Goal: Information Seeking & Learning: Learn about a topic

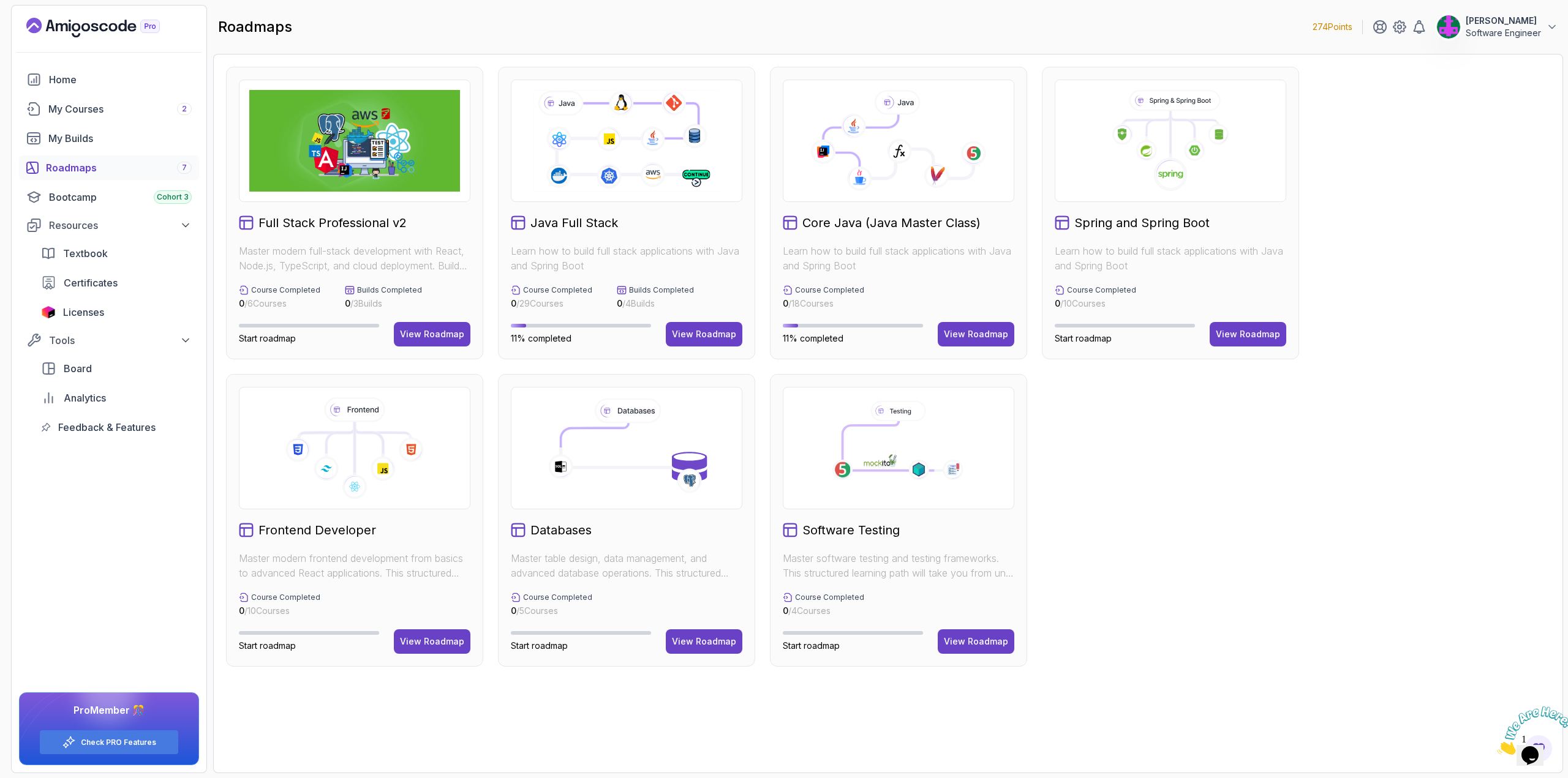
click at [1126, 179] on icon at bounding box center [1170, 140] width 210 height 101
click at [1275, 333] on div "View Roadmap" at bounding box center [1248, 334] width 64 height 12
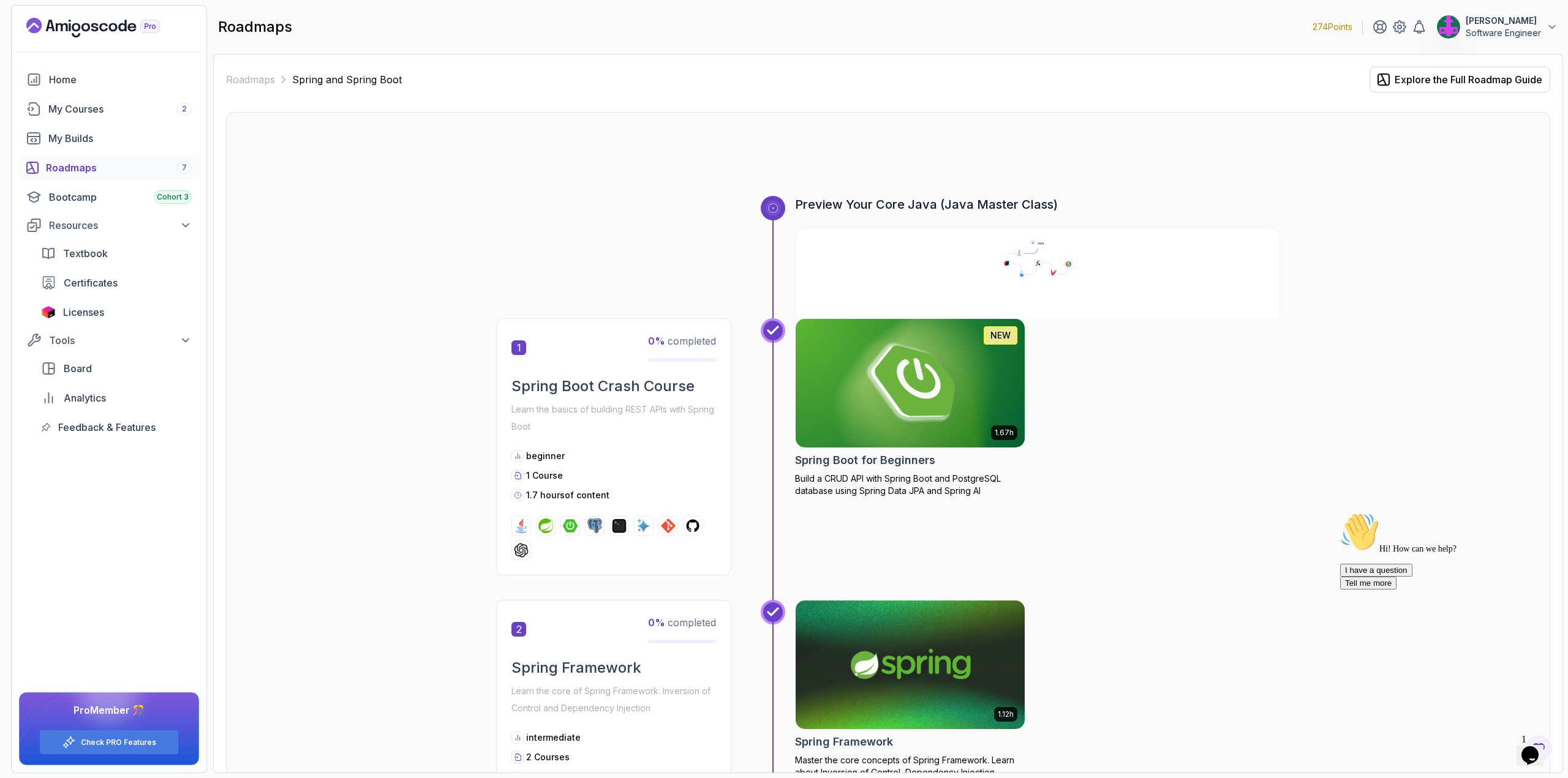
click at [911, 404] on img at bounding box center [910, 383] width 241 height 135
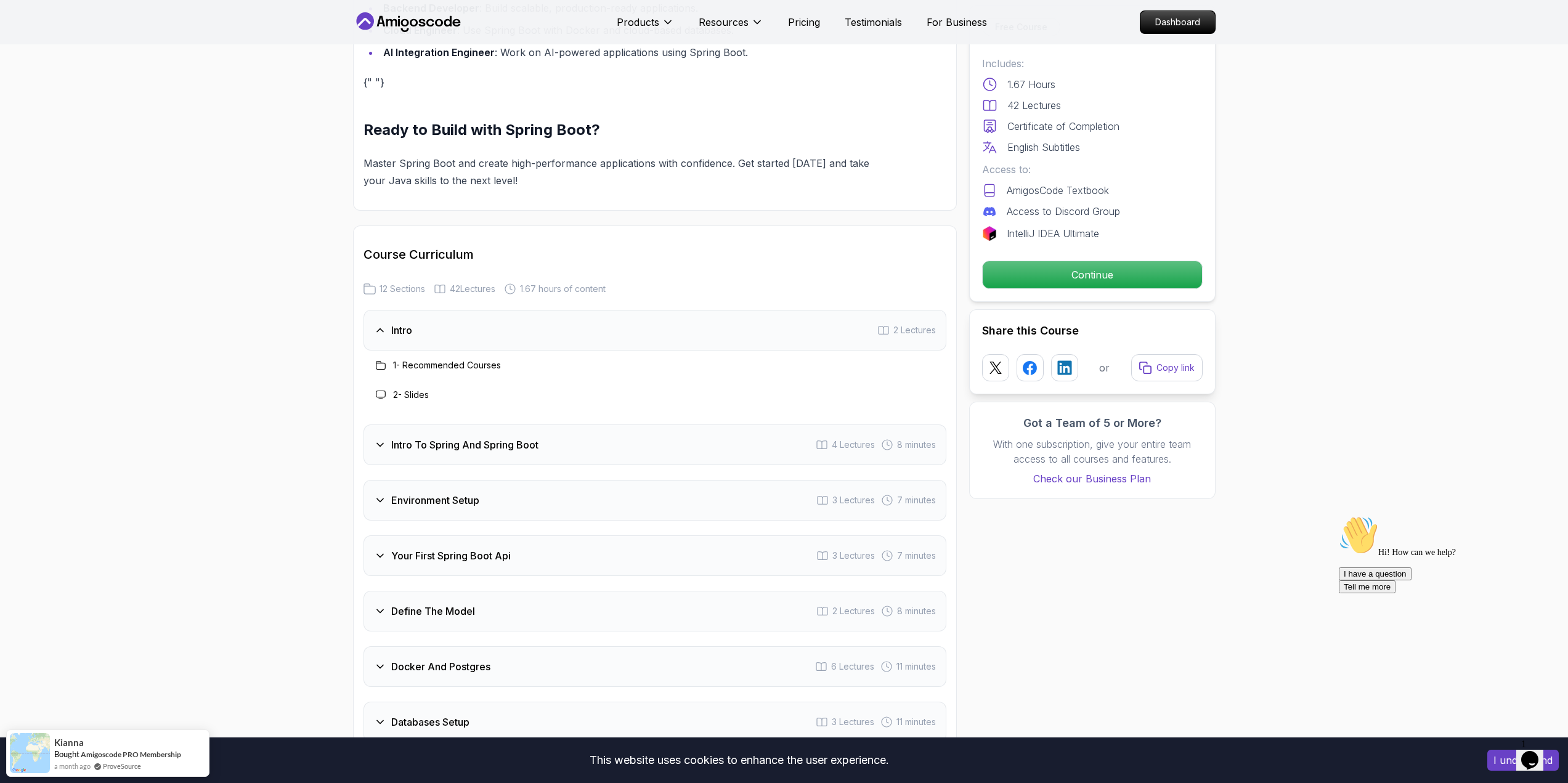
scroll to position [1356, 0]
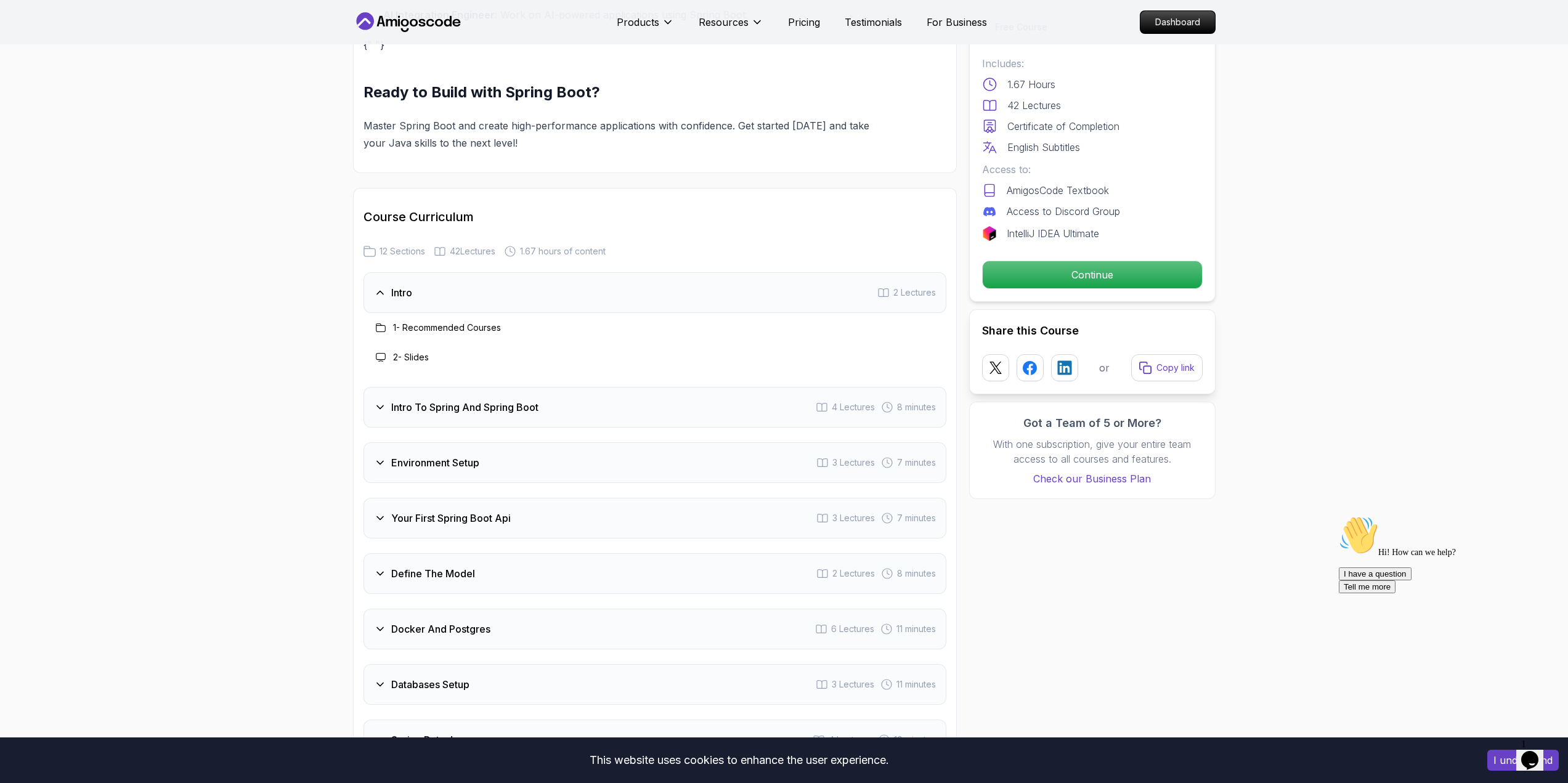
click at [640, 408] on div "Intro To Spring And Spring Boot 4 Lectures 8 minutes" at bounding box center [655, 407] width 583 height 40
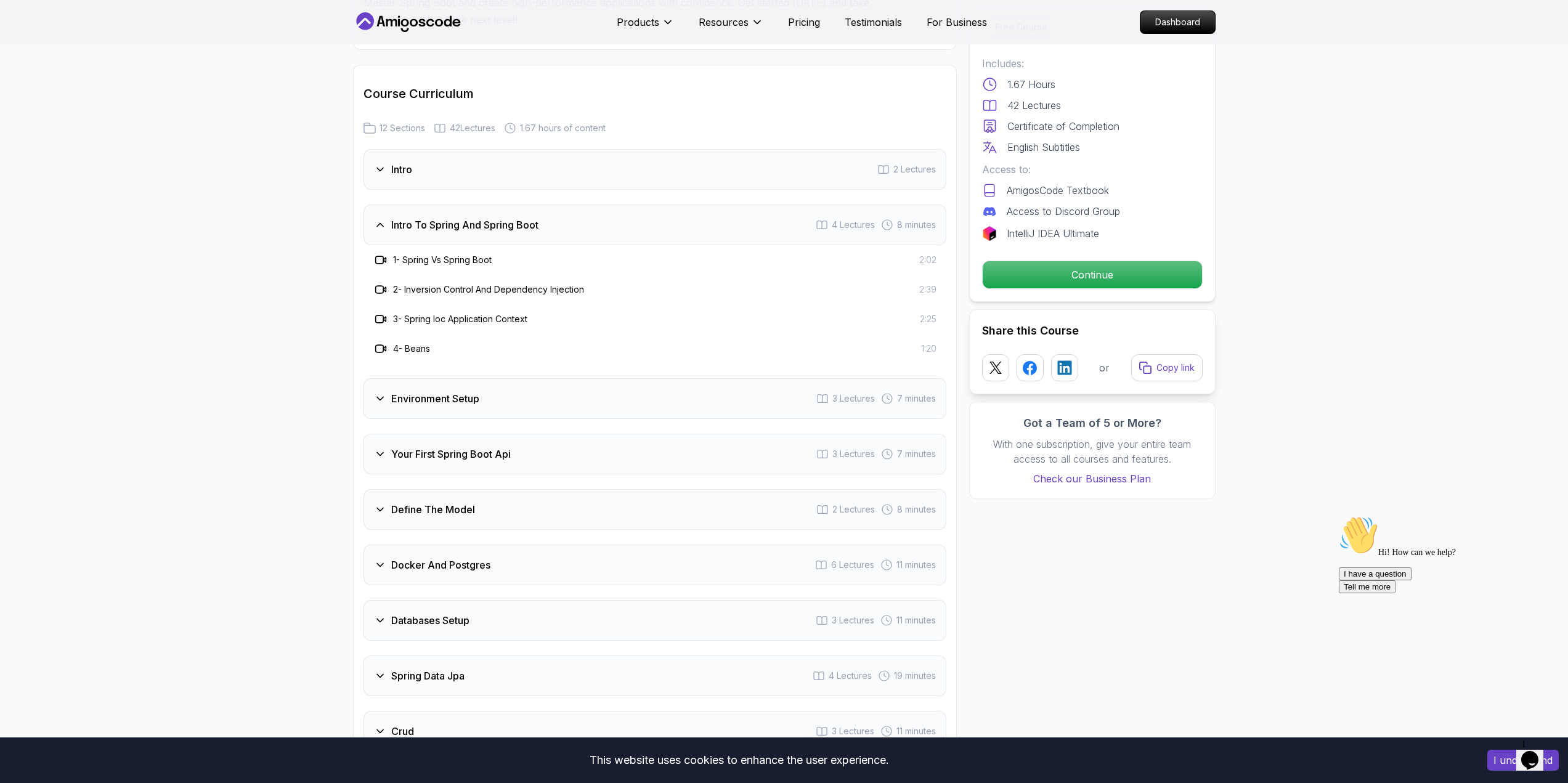
click at [640, 384] on div "Environment Setup 3 Lectures 7 minutes" at bounding box center [655, 398] width 583 height 40
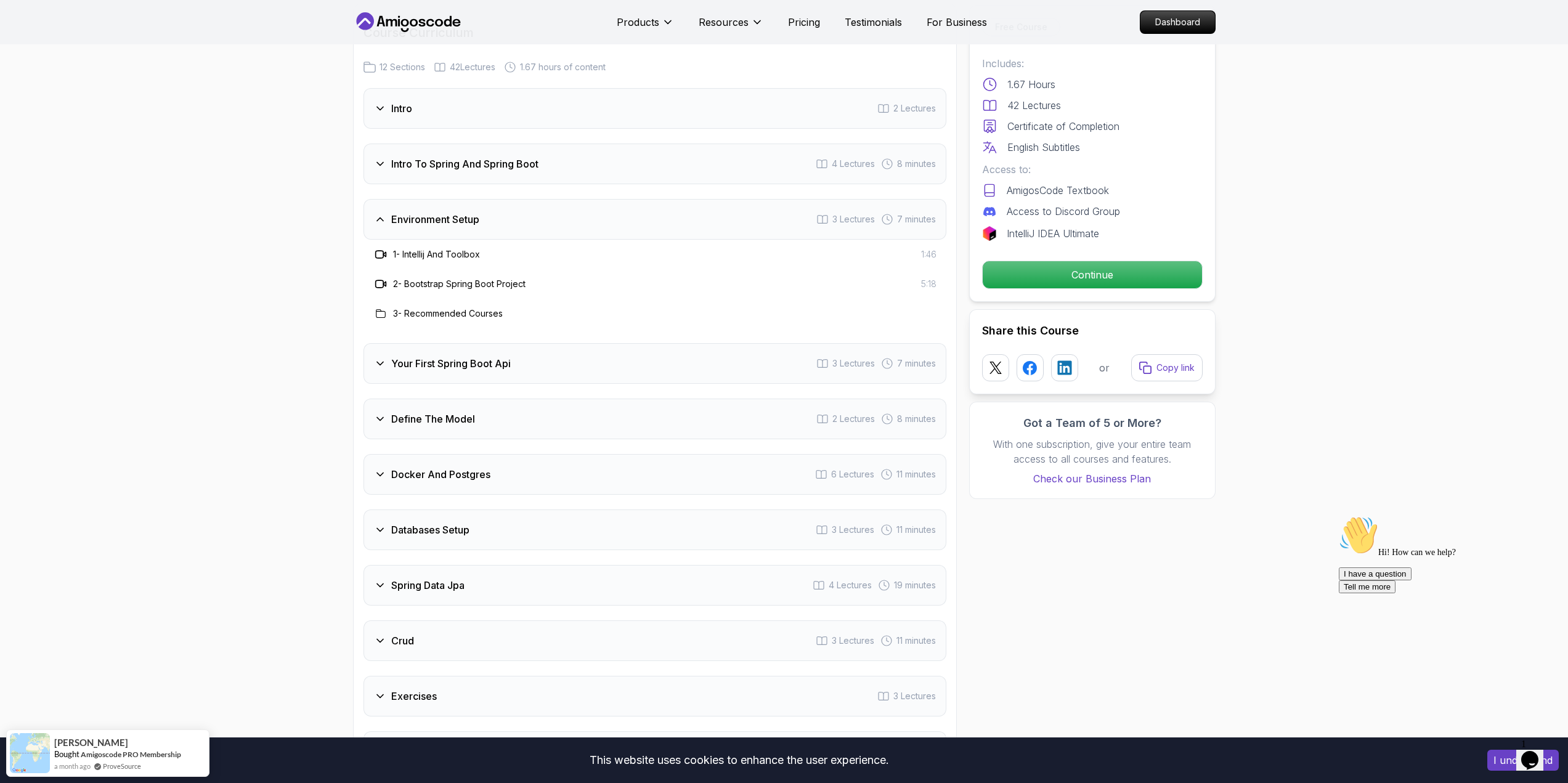
scroll to position [1541, 0]
click at [682, 357] on div "Your First Spring Boot Api 3 Lectures 7 minutes" at bounding box center [655, 362] width 583 height 40
click at [613, 403] on div "Define The Model 2 Lectures 8 minutes" at bounding box center [655, 418] width 583 height 40
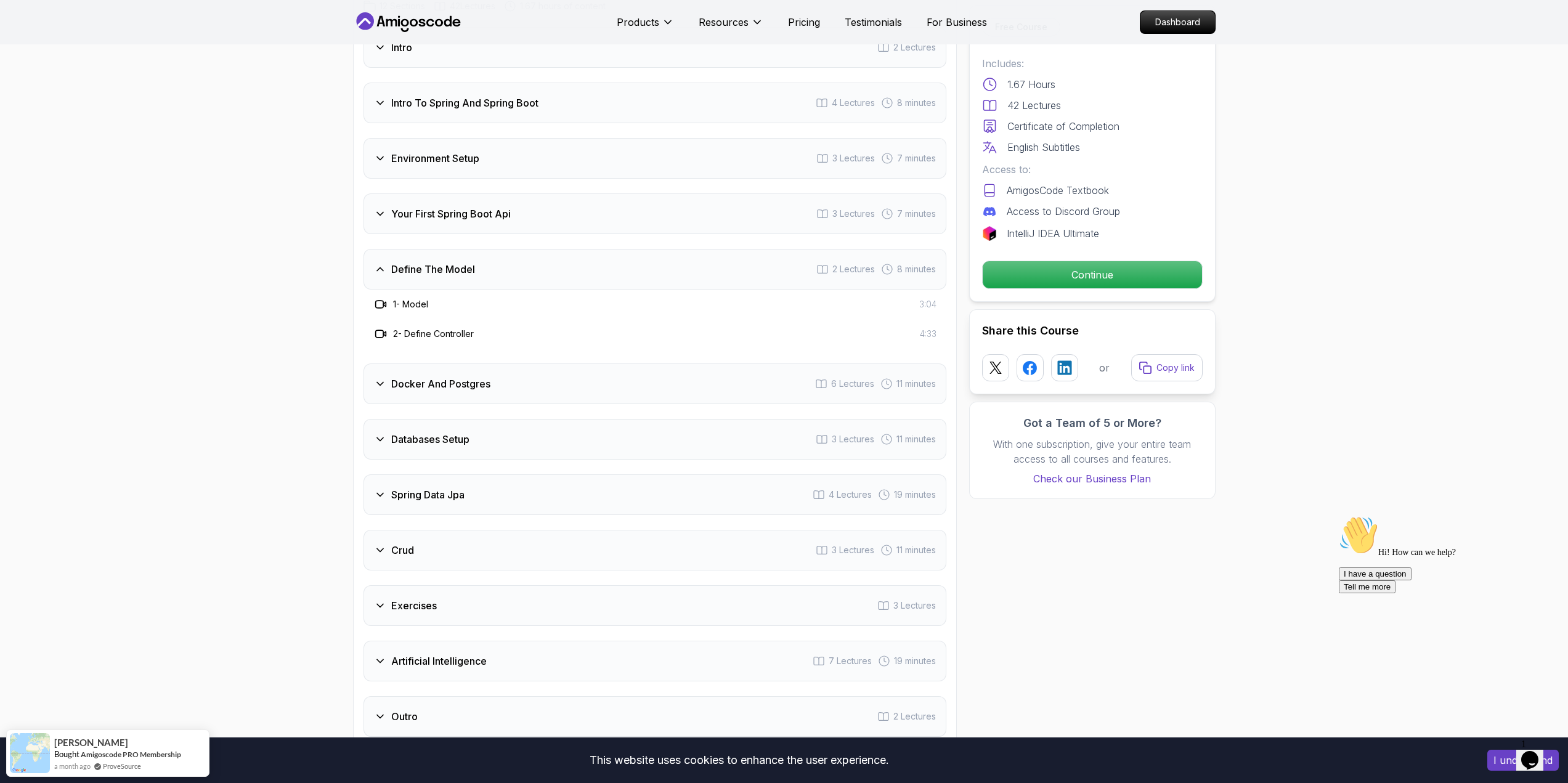
scroll to position [1602, 0]
click at [623, 377] on div "Docker And Postgres 6 Lectures 11 minutes" at bounding box center [655, 382] width 583 height 40
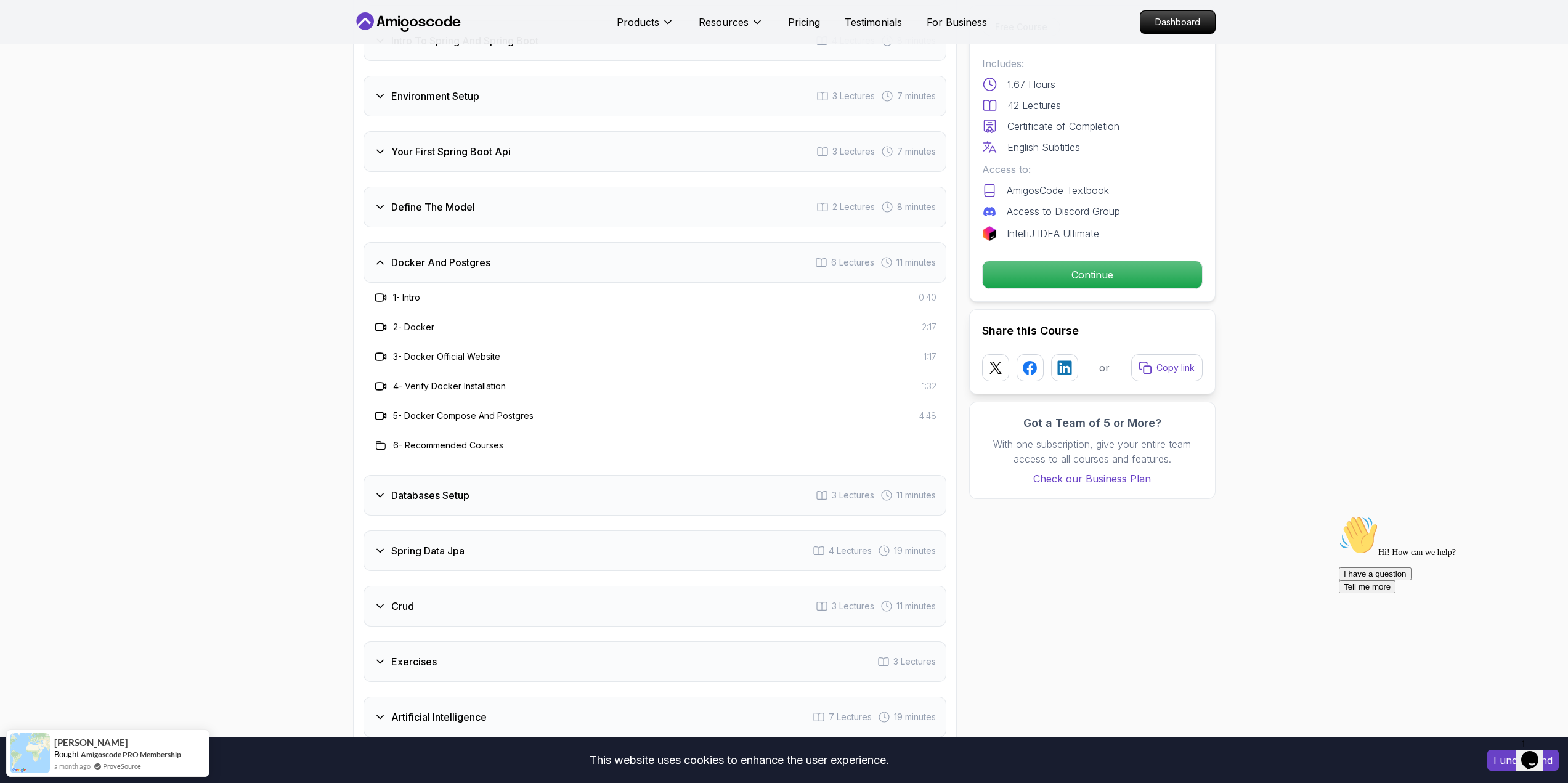
scroll to position [1664, 0]
click at [568, 490] on div "Databases Setup 3 Lectures 11 minutes" at bounding box center [655, 495] width 583 height 40
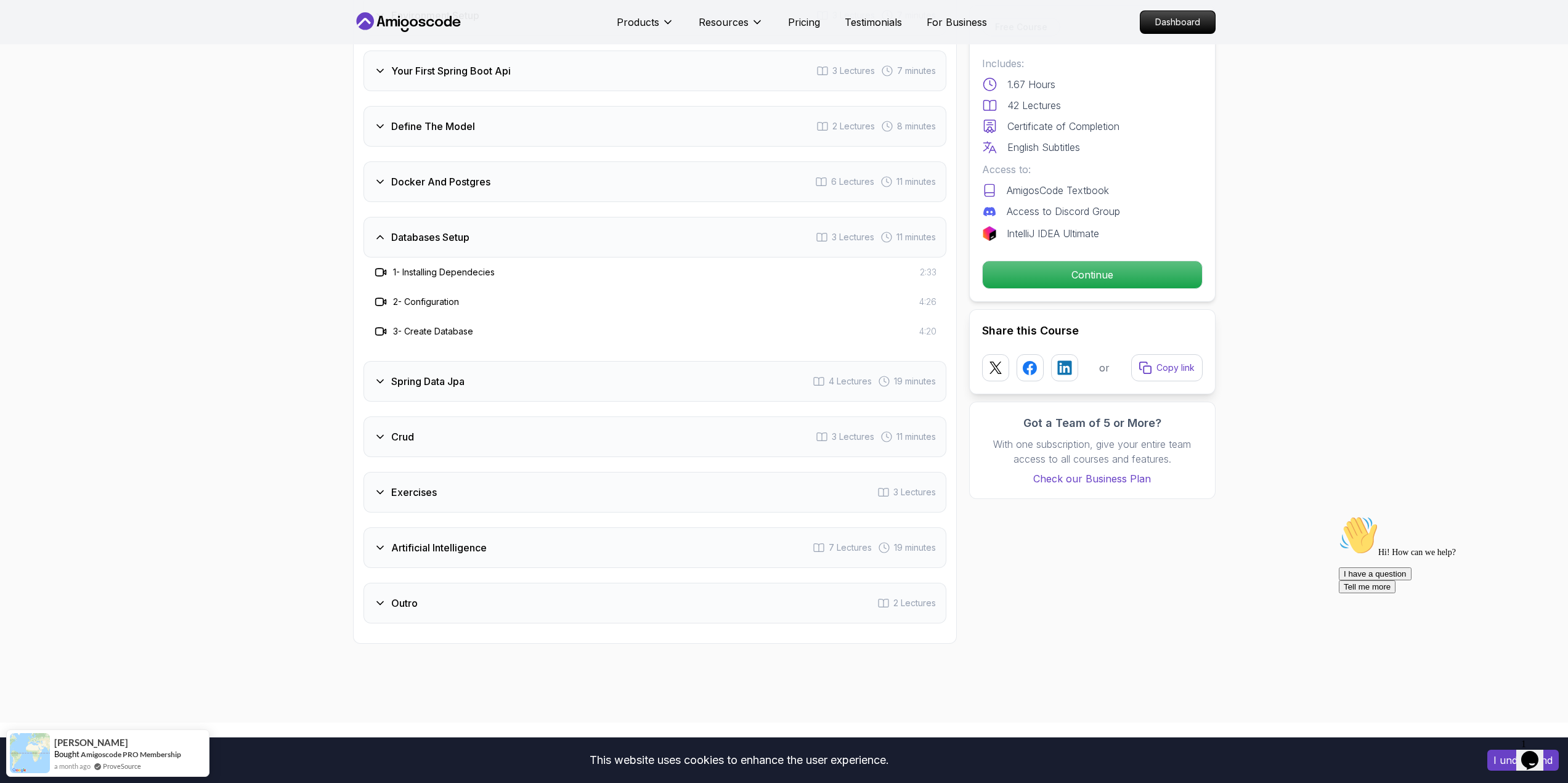
scroll to position [1787, 0]
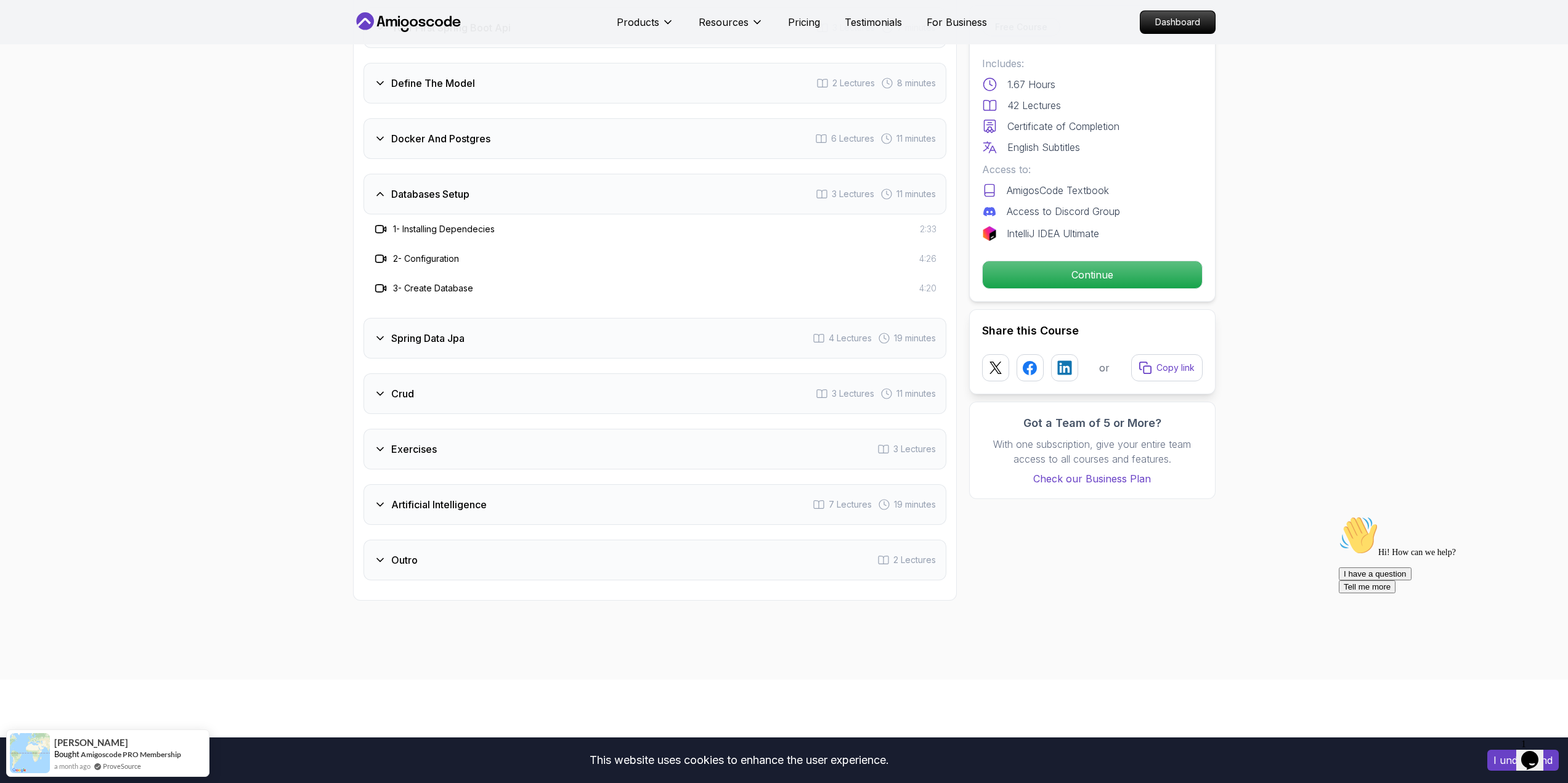
click at [614, 334] on div "Spring Data Jpa 4 Lectures 19 minutes" at bounding box center [655, 338] width 583 height 40
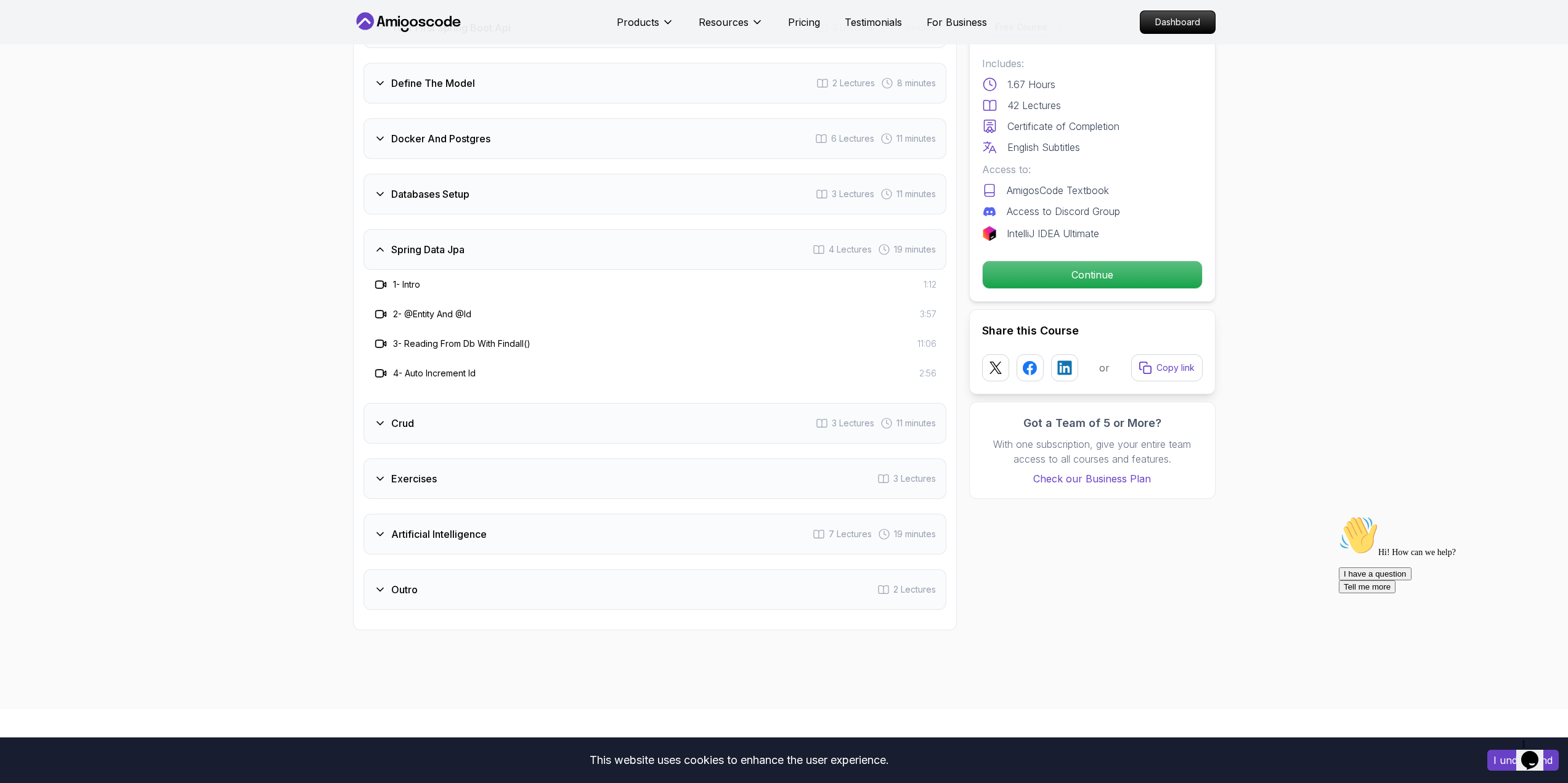
click at [561, 410] on div "Crud 3 Lectures 11 minutes" at bounding box center [655, 423] width 583 height 40
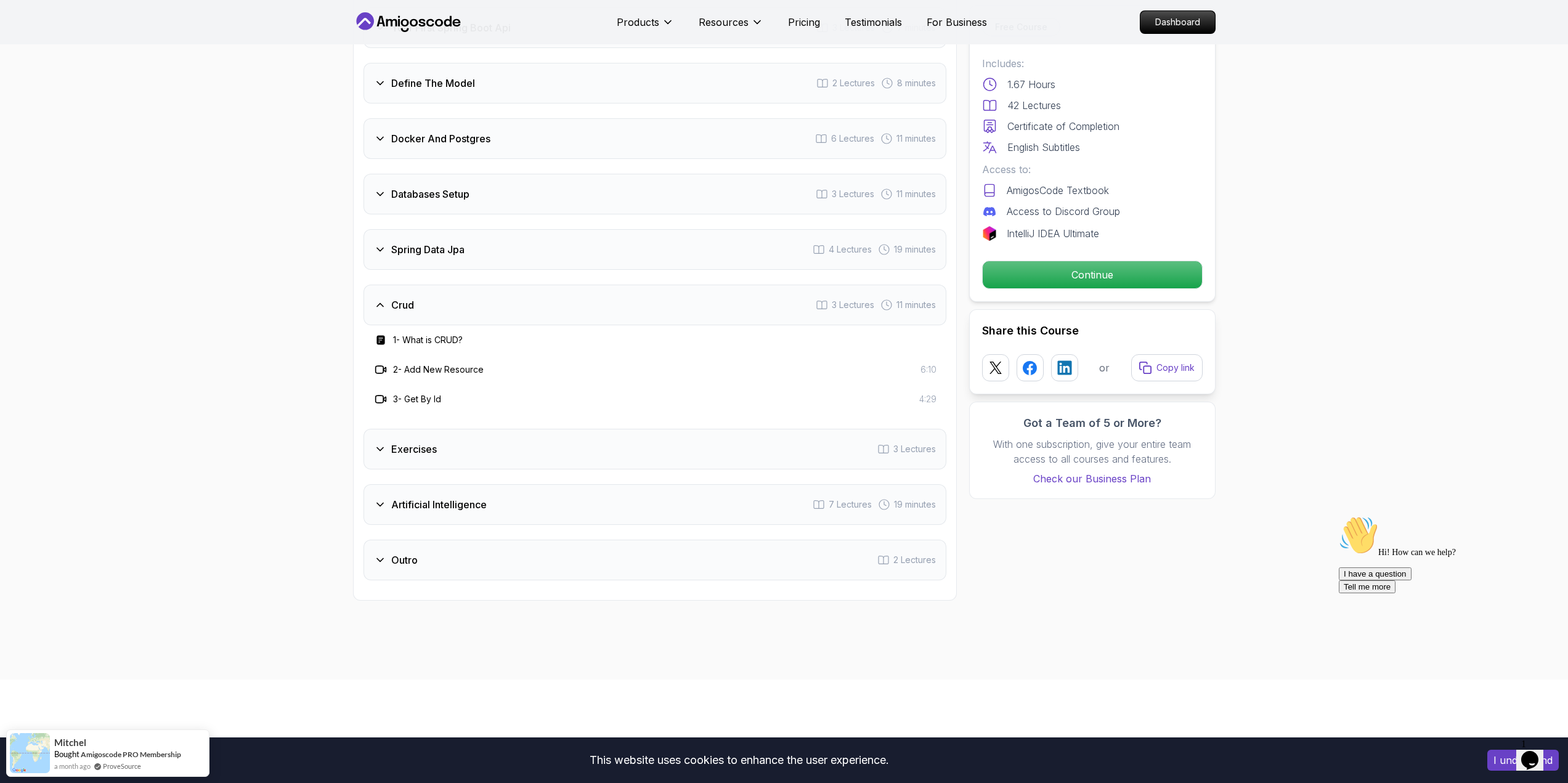
click at [557, 432] on div "Exercises 3 Lectures" at bounding box center [655, 449] width 583 height 40
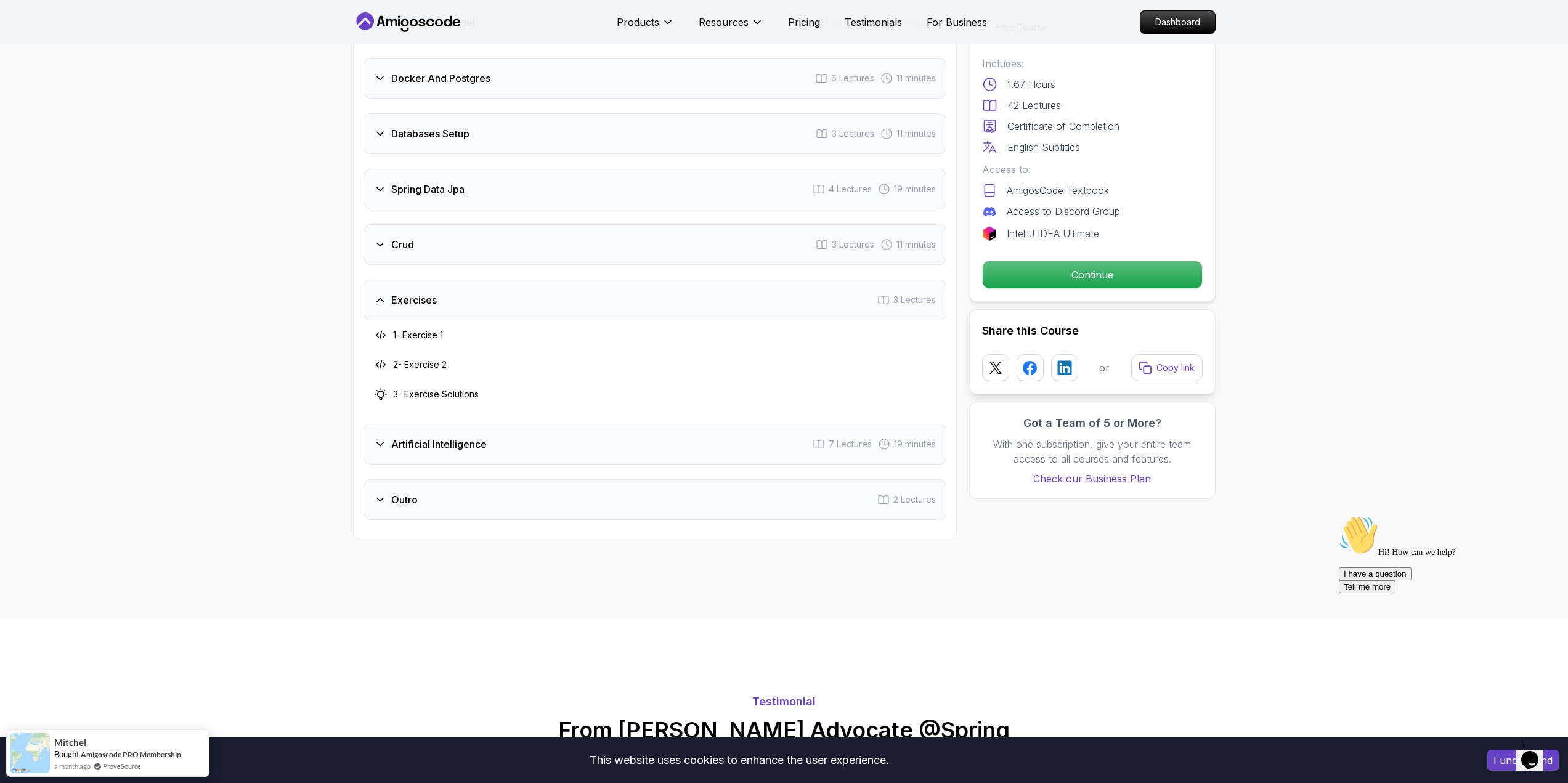
scroll to position [1849, 0]
click at [549, 427] on div "Artificial Intelligence 7 Lectures 19 minutes" at bounding box center [655, 443] width 583 height 40
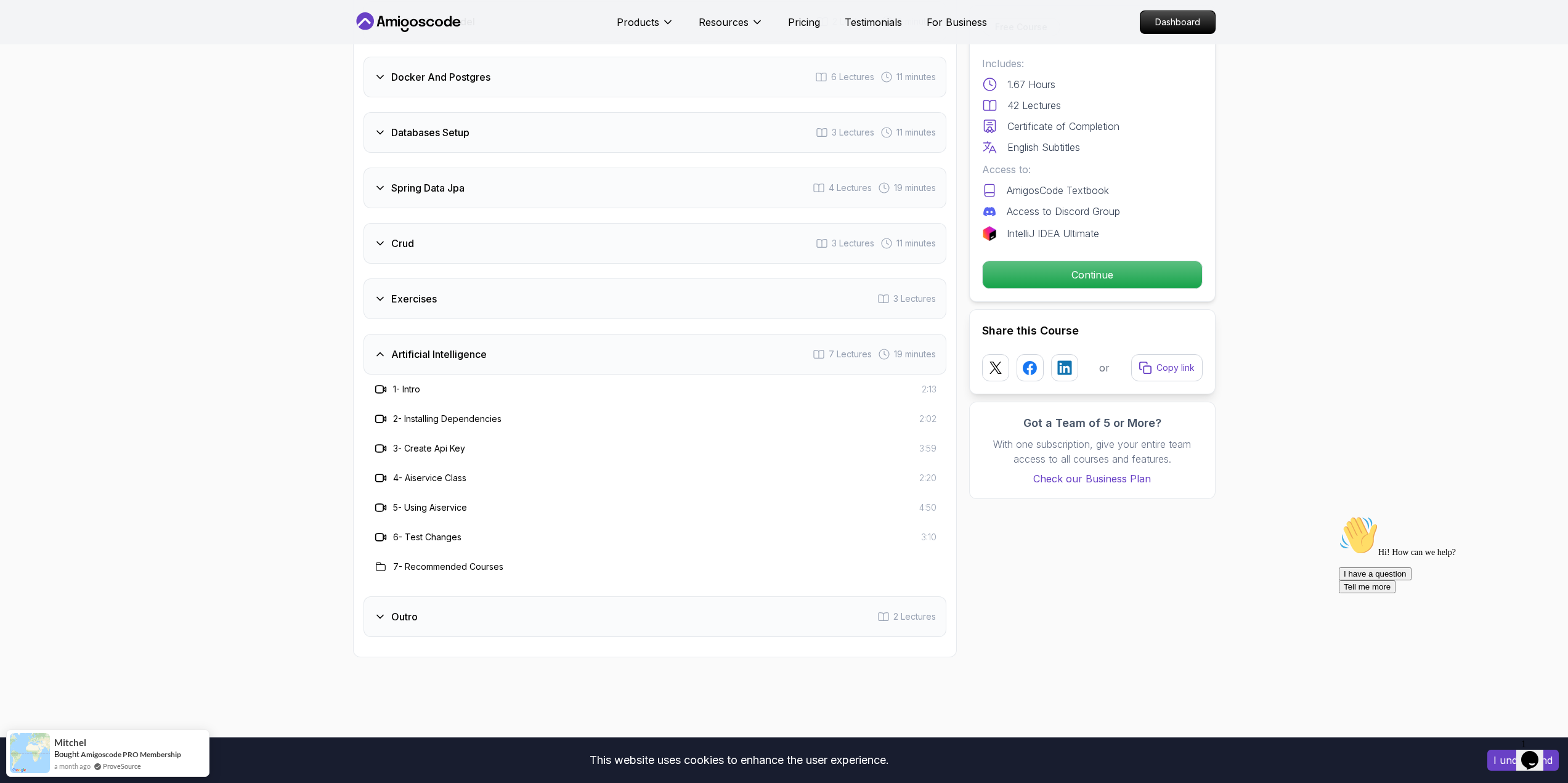
click at [455, 601] on div "Outro 2 Lectures" at bounding box center [655, 617] width 583 height 40
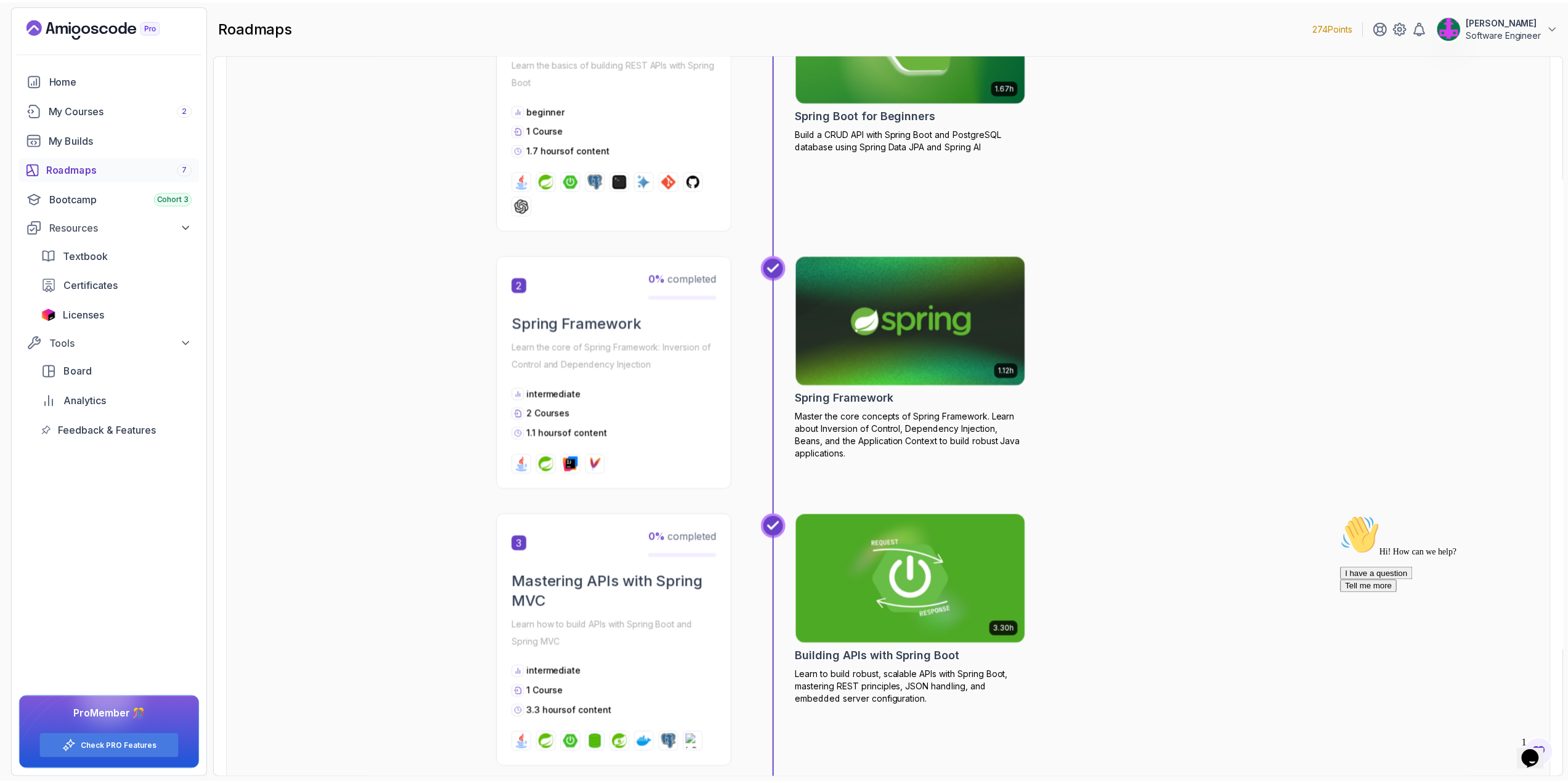
scroll to position [370, 0]
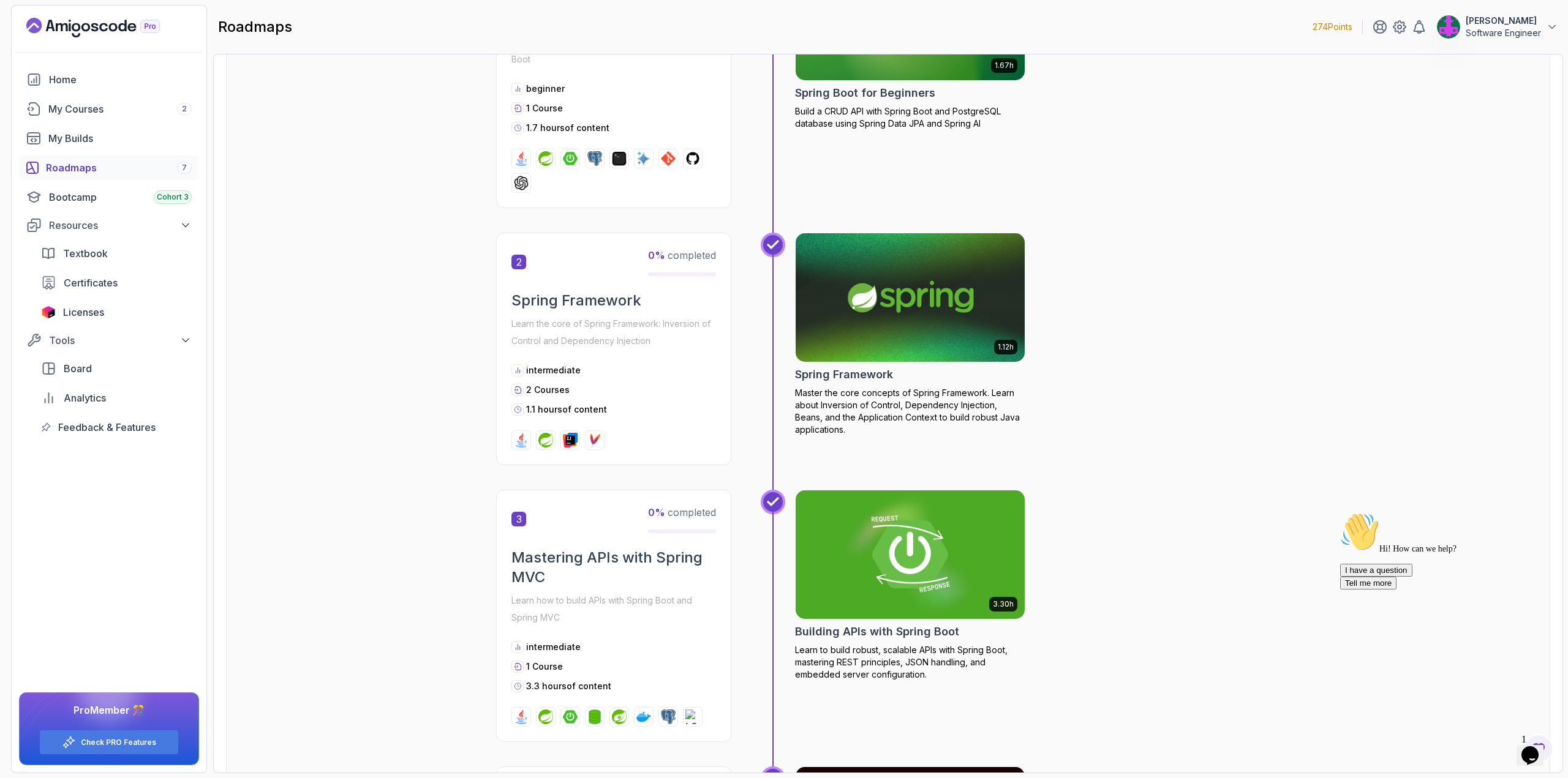
click at [954, 341] on img at bounding box center [910, 297] width 241 height 135
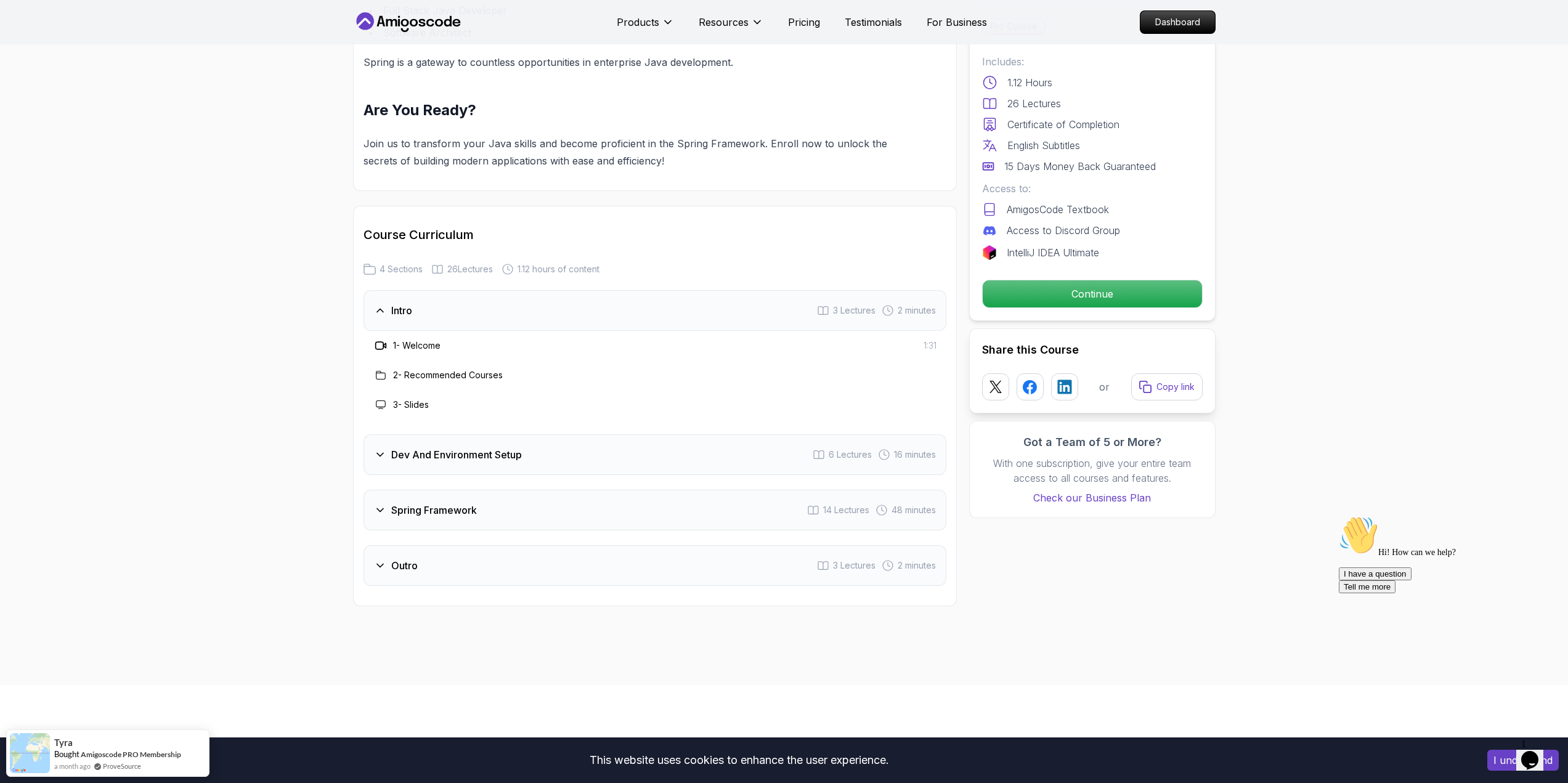
scroll to position [1417, 0]
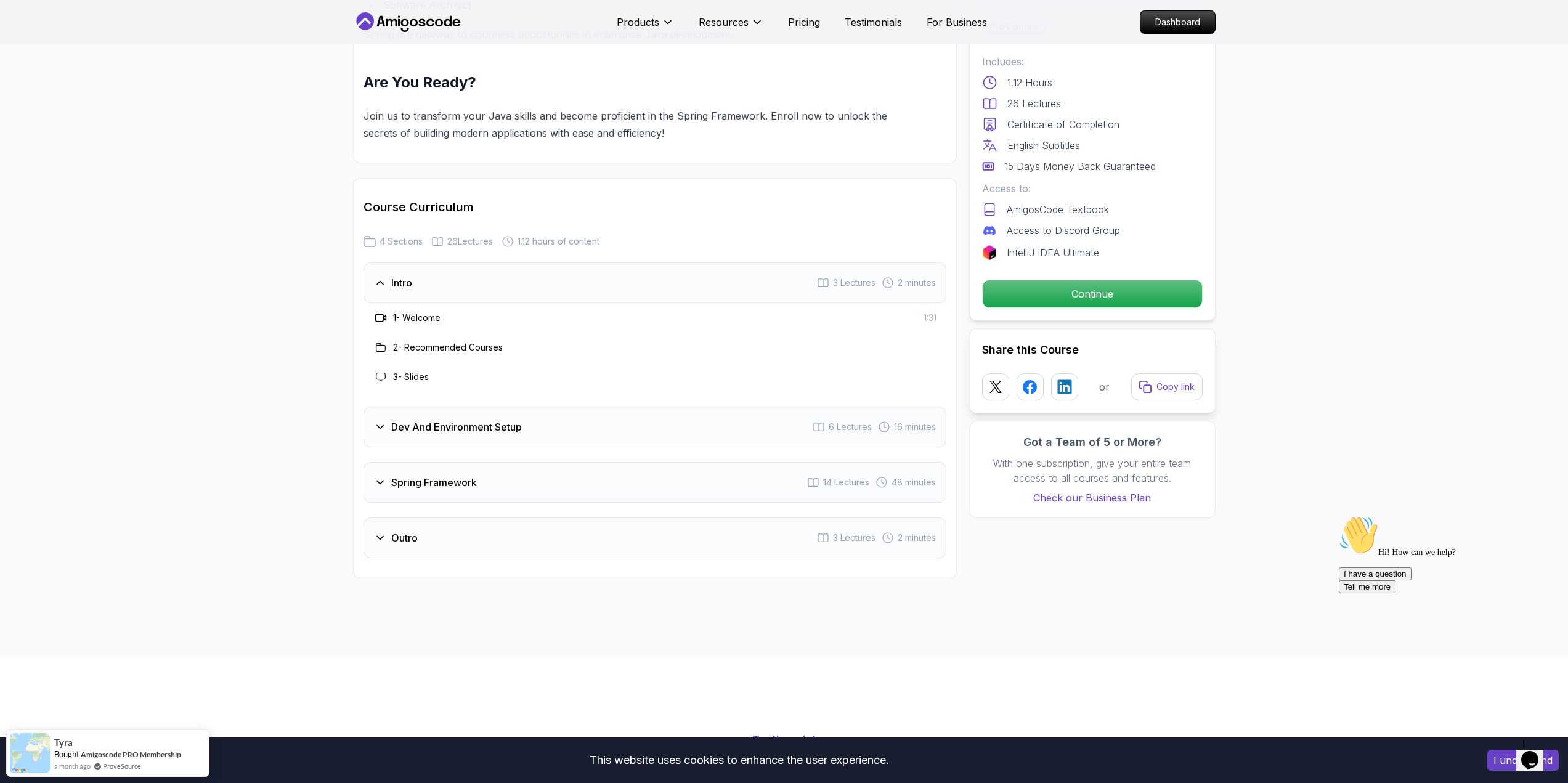
click at [593, 407] on div "Dev And Environment Setup 6 Lectures 16 minutes" at bounding box center [655, 427] width 583 height 40
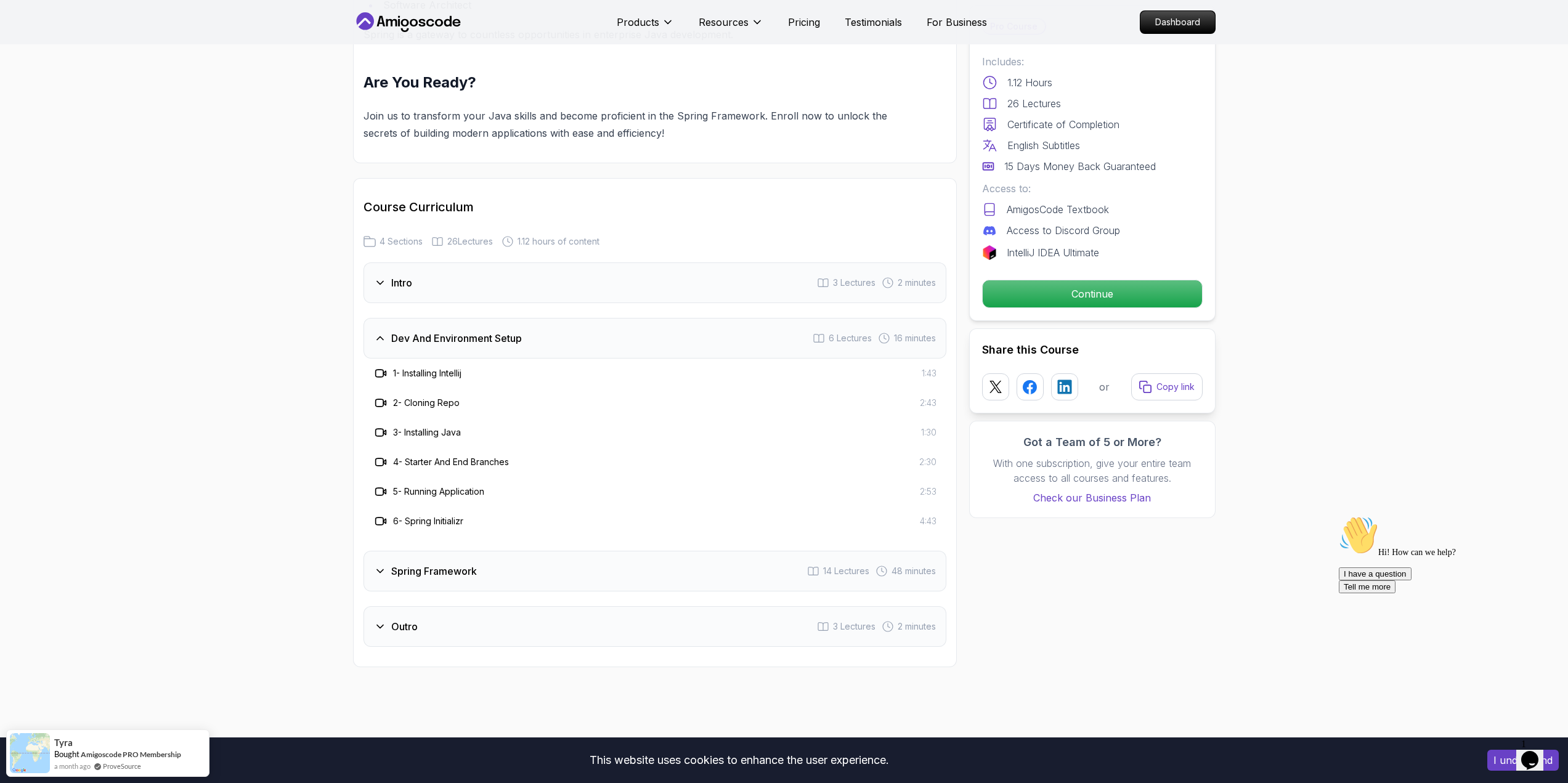
click at [503, 567] on div "Spring Framework 14 Lectures 48 minutes" at bounding box center [655, 571] width 583 height 40
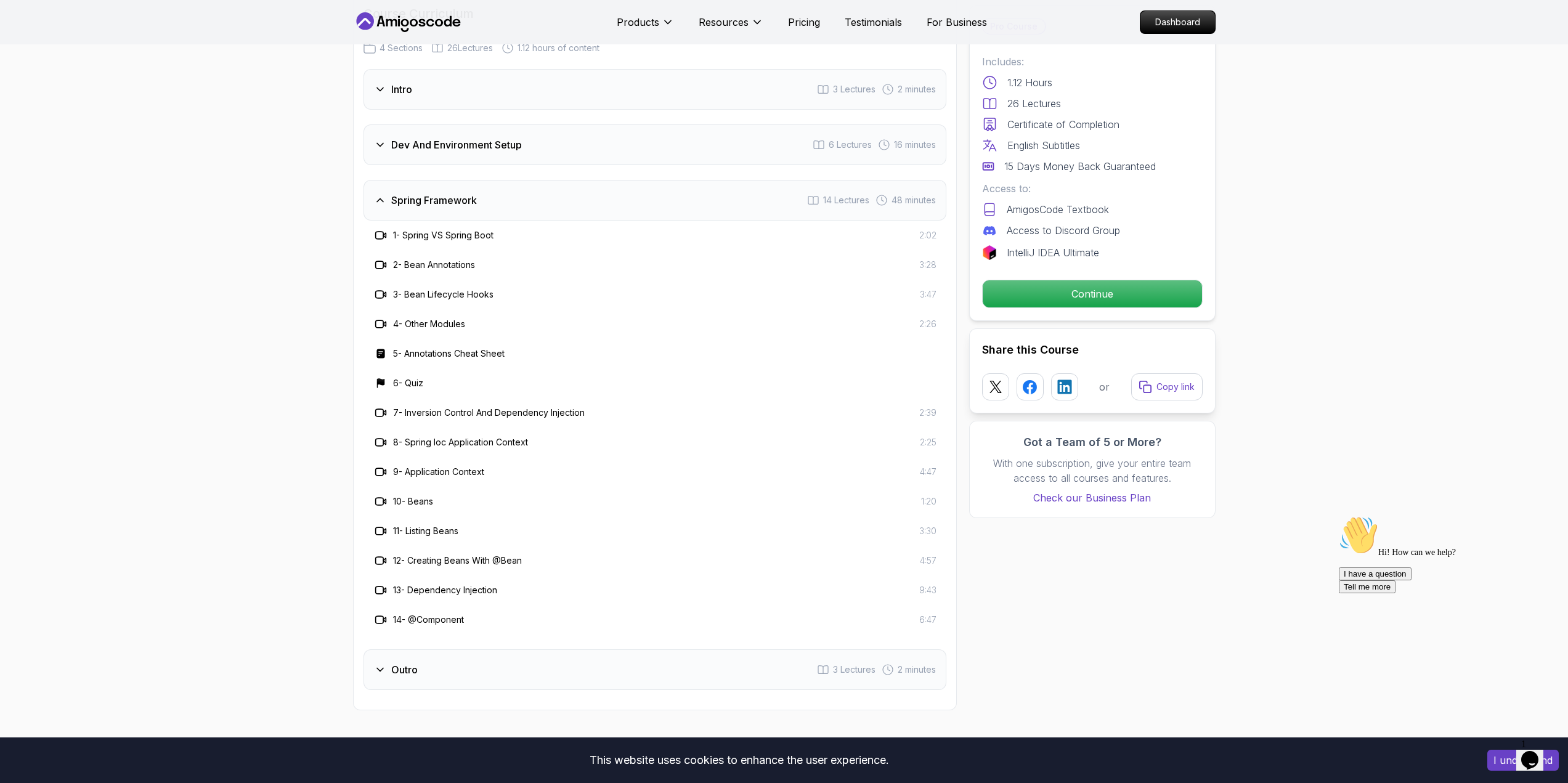
scroll to position [1664, 0]
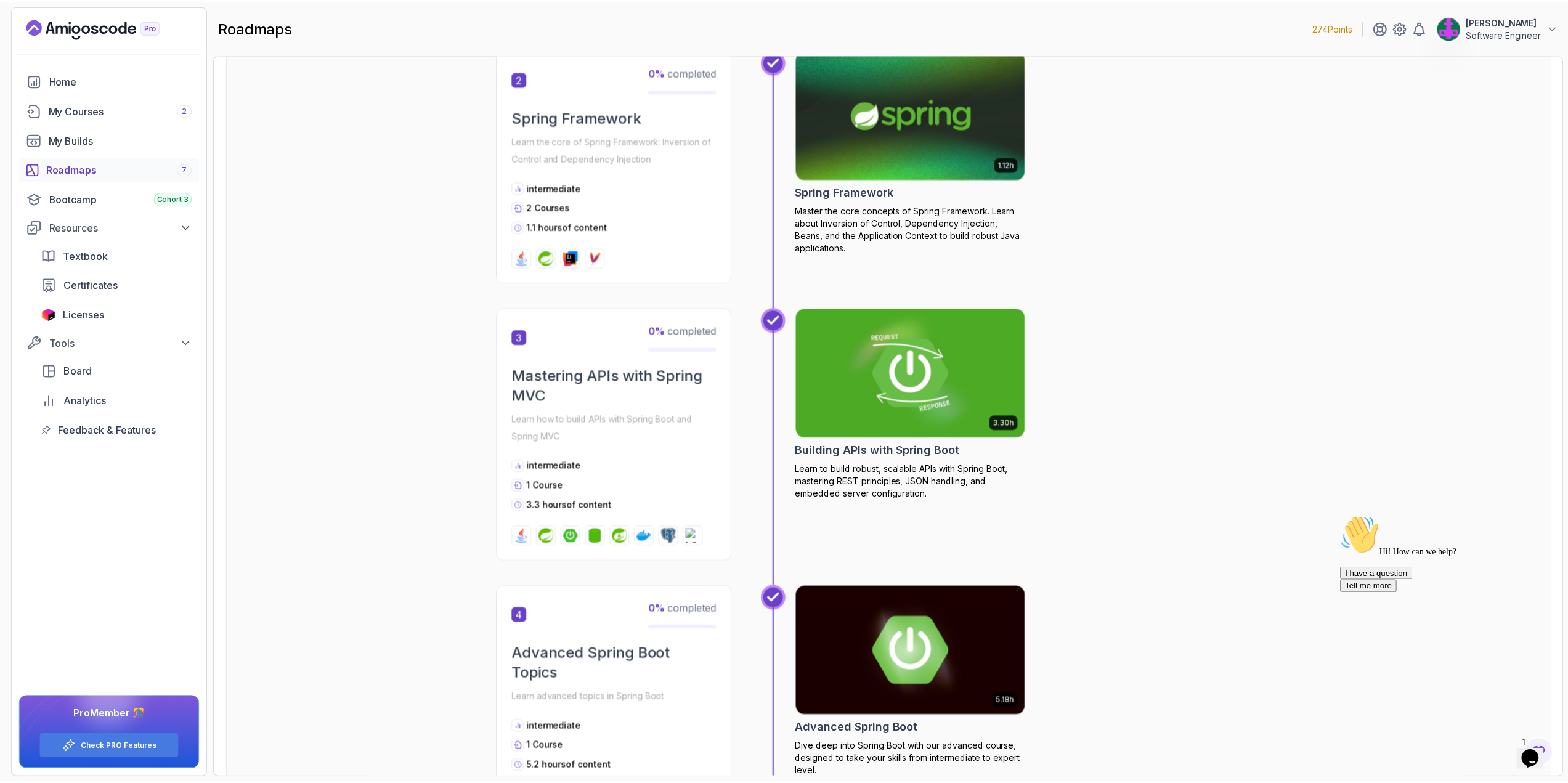
scroll to position [555, 0]
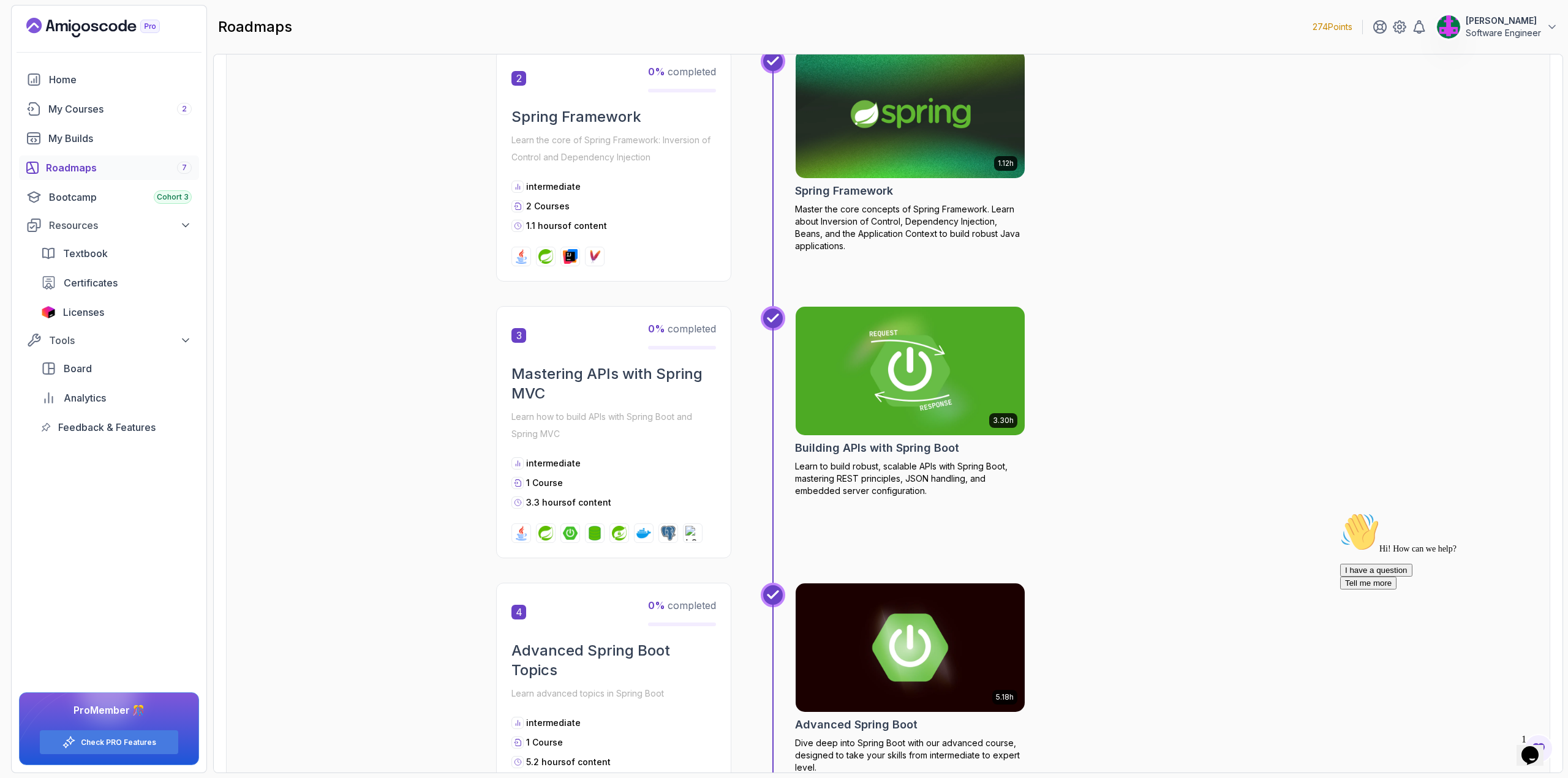
click at [873, 333] on img at bounding box center [910, 371] width 241 height 135
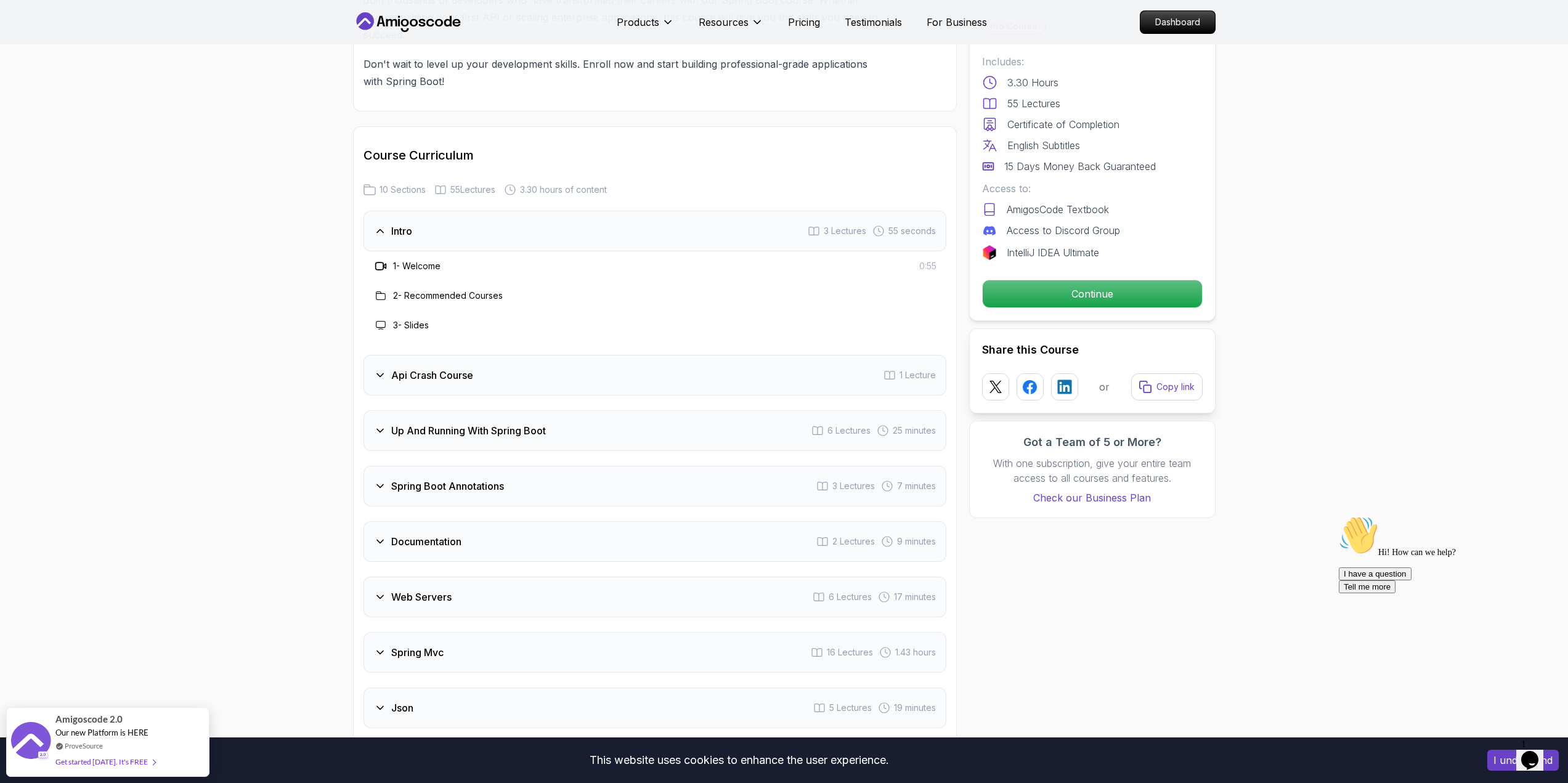
scroll to position [1849, 0]
click at [508, 353] on div "Api Crash Course 1 Lecture" at bounding box center [655, 373] width 583 height 40
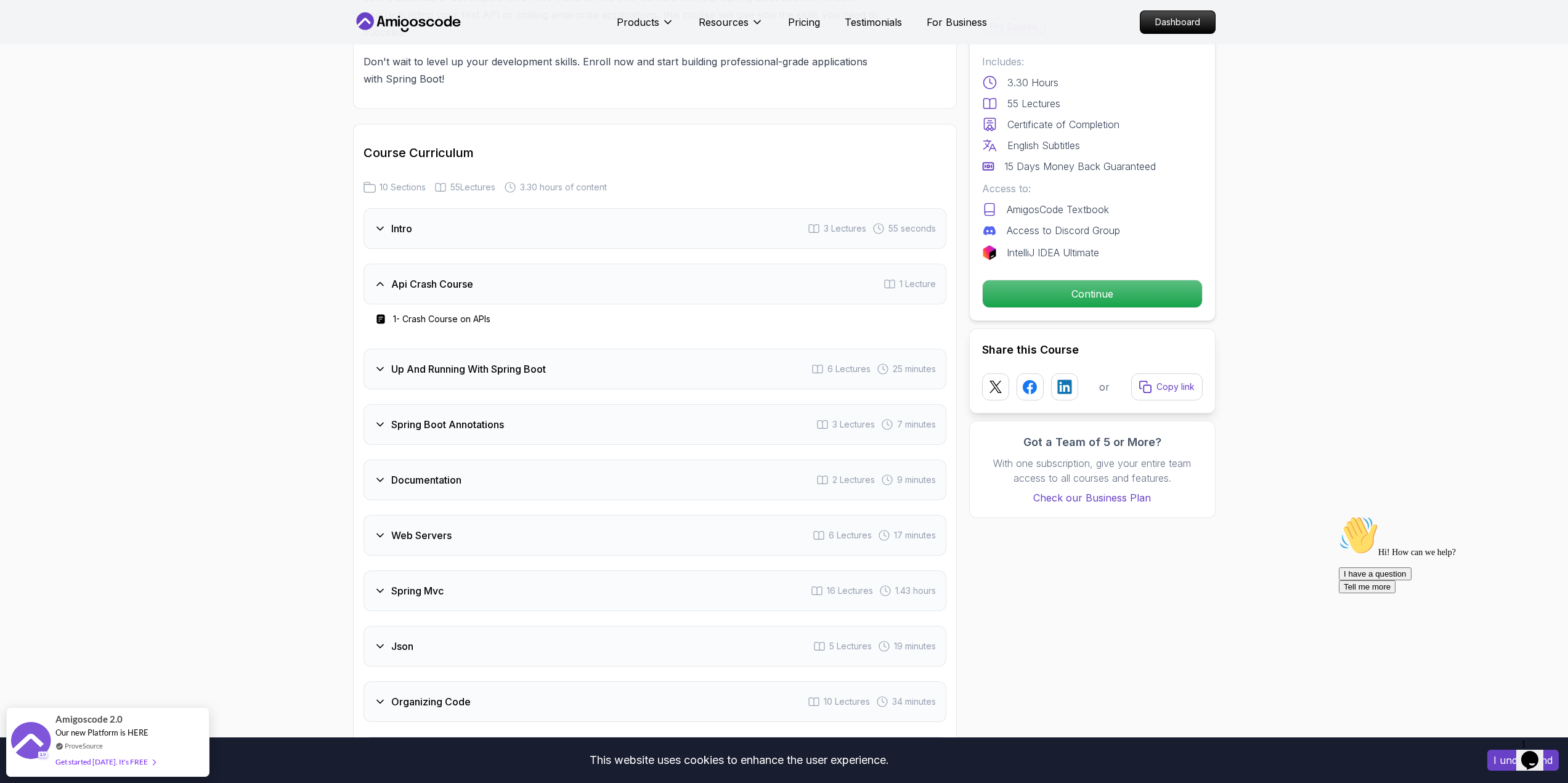
click at [551, 360] on div "Up And Running With Spring Boot 6 Lectures 25 minutes" at bounding box center [655, 369] width 583 height 40
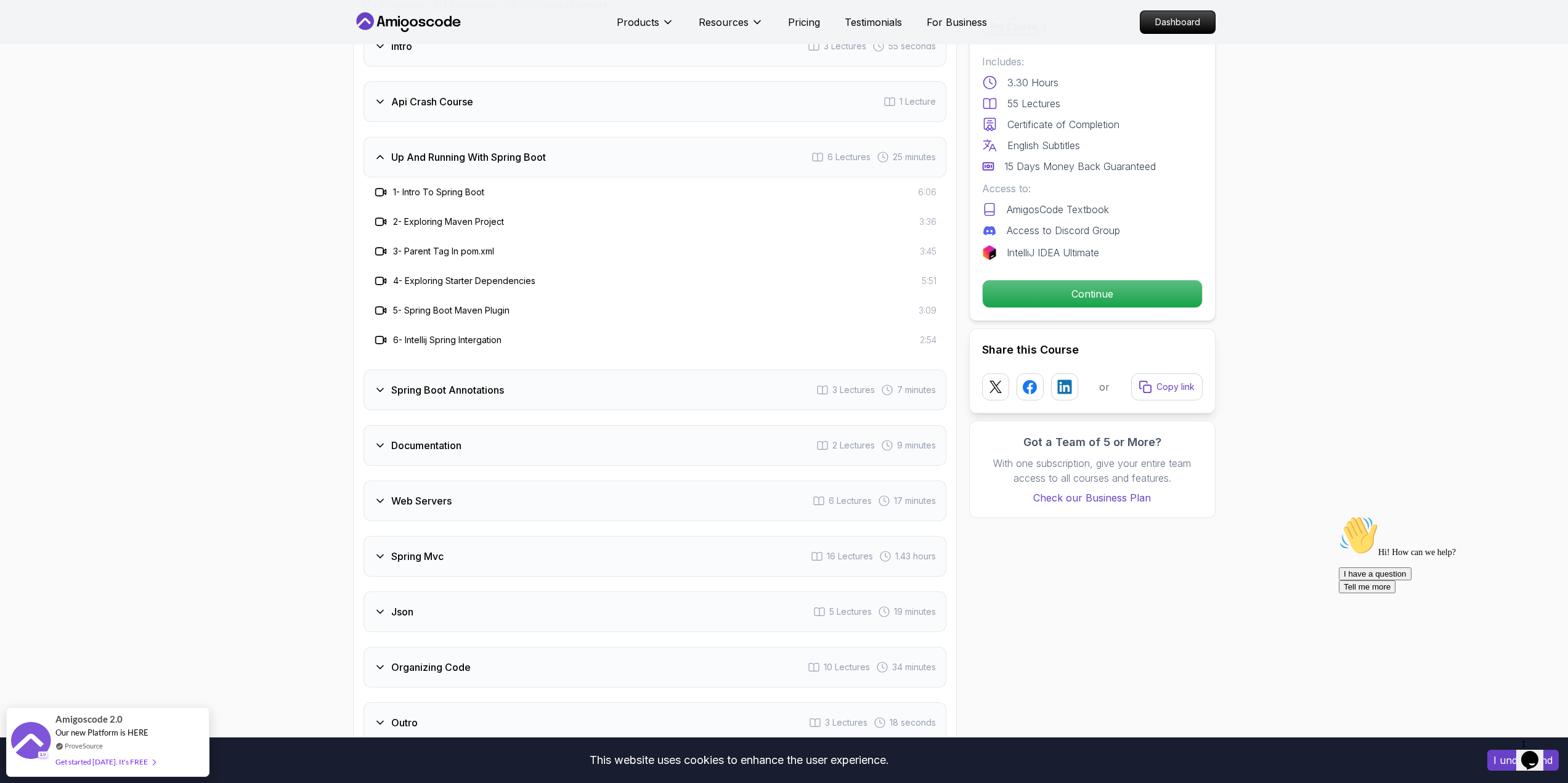
scroll to position [2033, 0]
click at [601, 369] on div "Spring Boot Annotations 3 Lectures 7 minutes" at bounding box center [655, 387] width 583 height 40
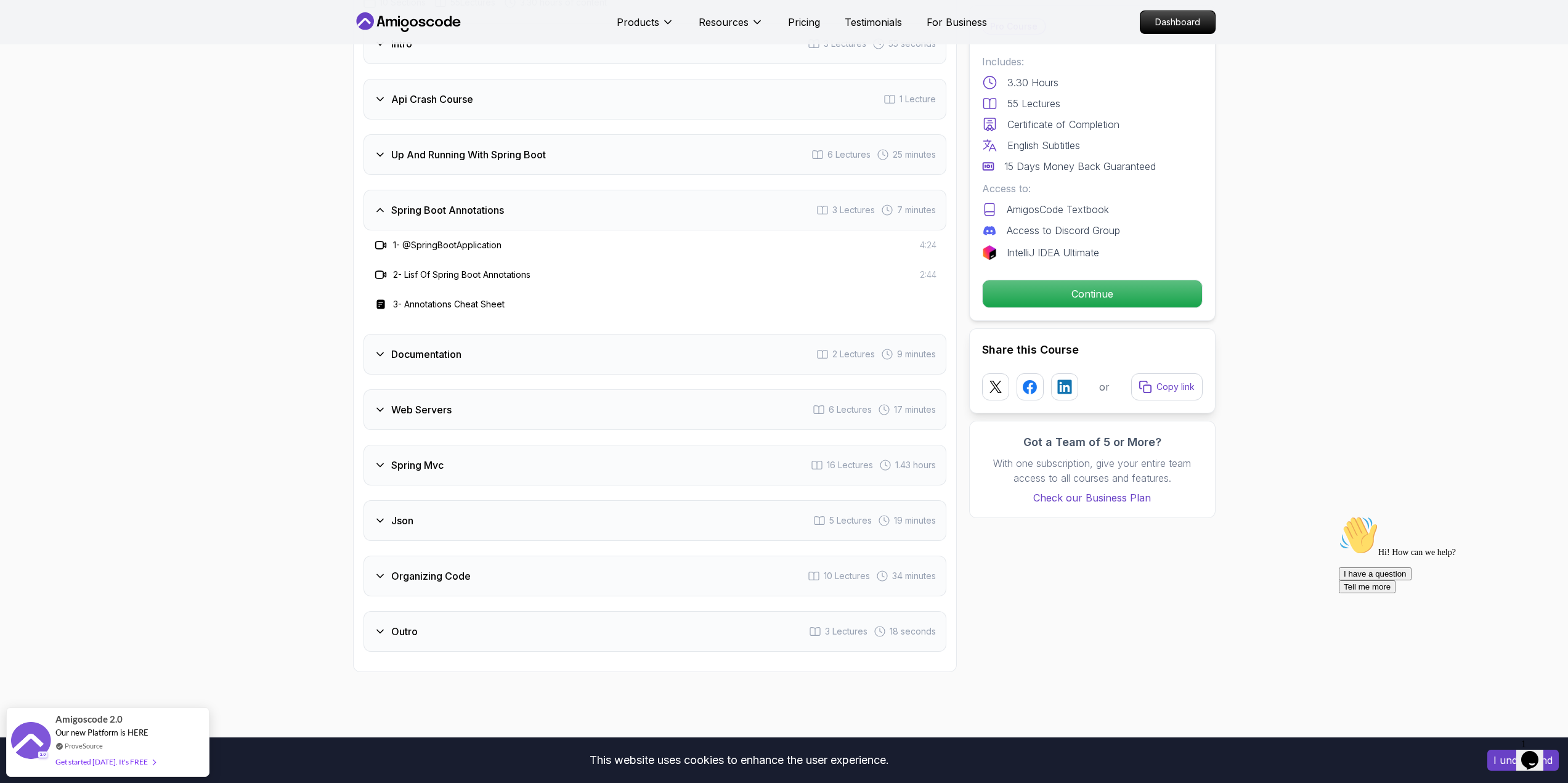
click at [556, 334] on div "Documentation 2 Lectures 9 minutes" at bounding box center [655, 354] width 583 height 40
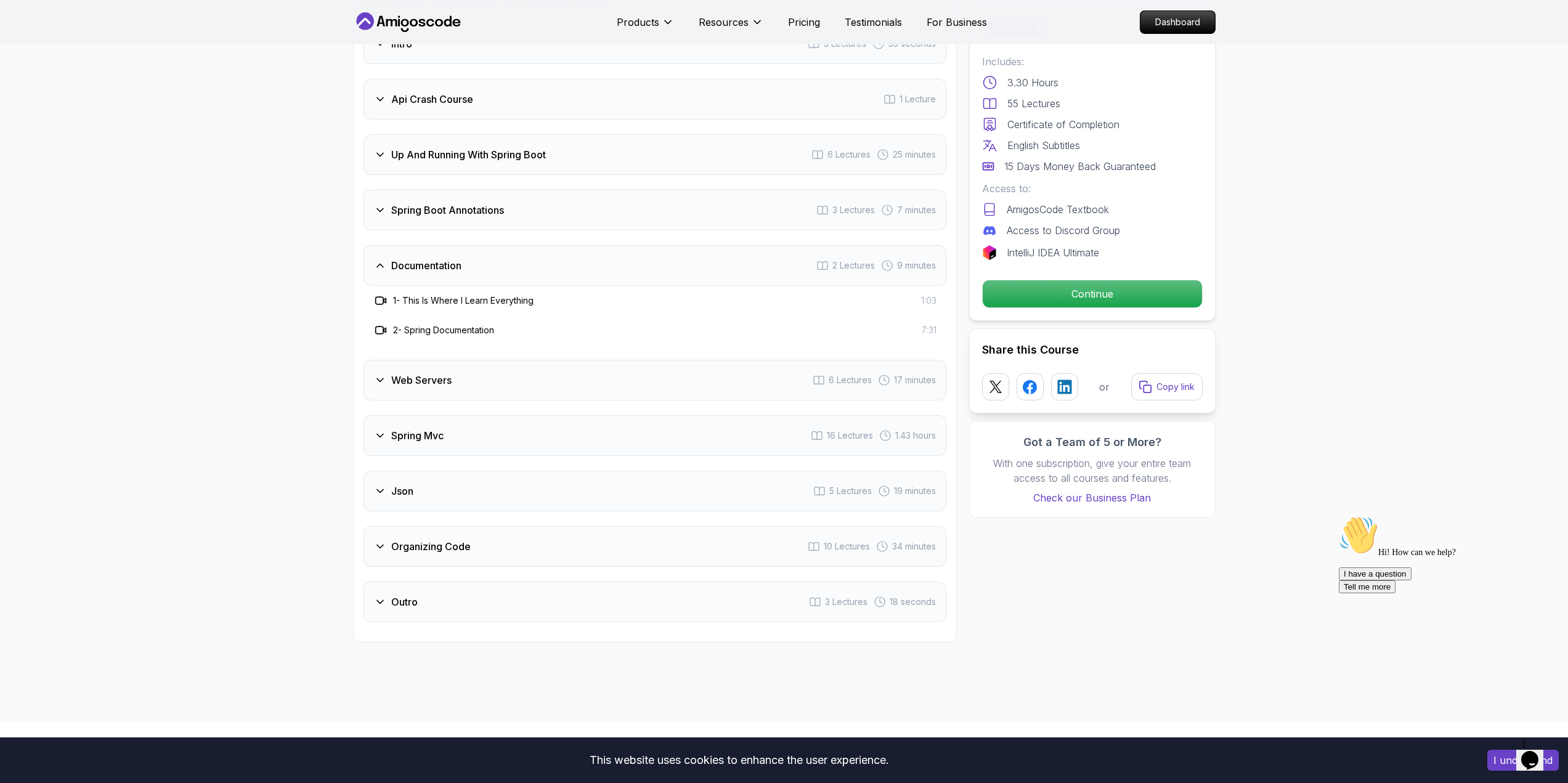
click at [571, 363] on div "Web Servers 6 Lectures 17 minutes" at bounding box center [655, 380] width 583 height 40
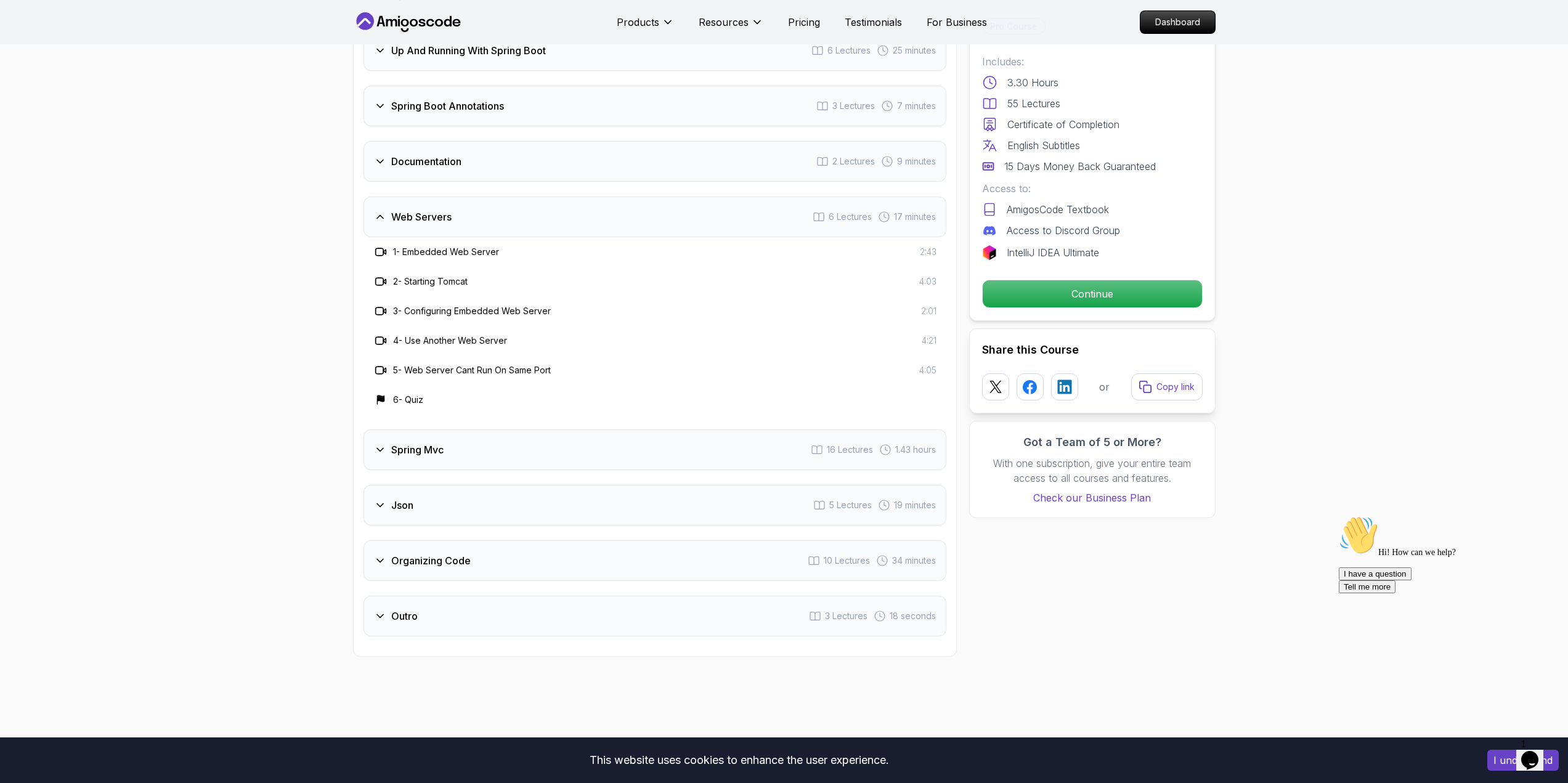
scroll to position [2157, 0]
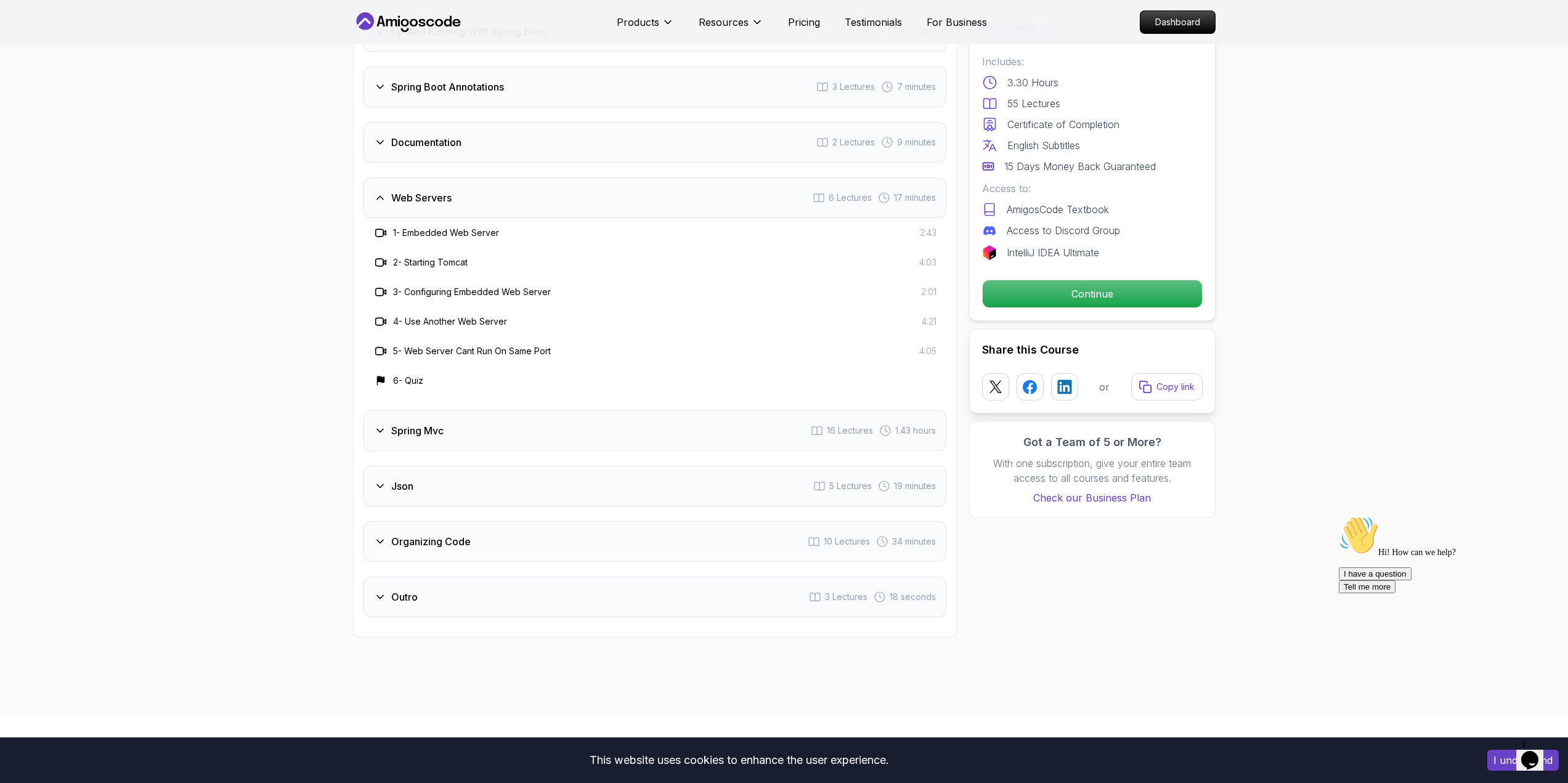
click at [535, 410] on div "Spring Mvc 16 Lectures 1.43 hours" at bounding box center [655, 430] width 583 height 40
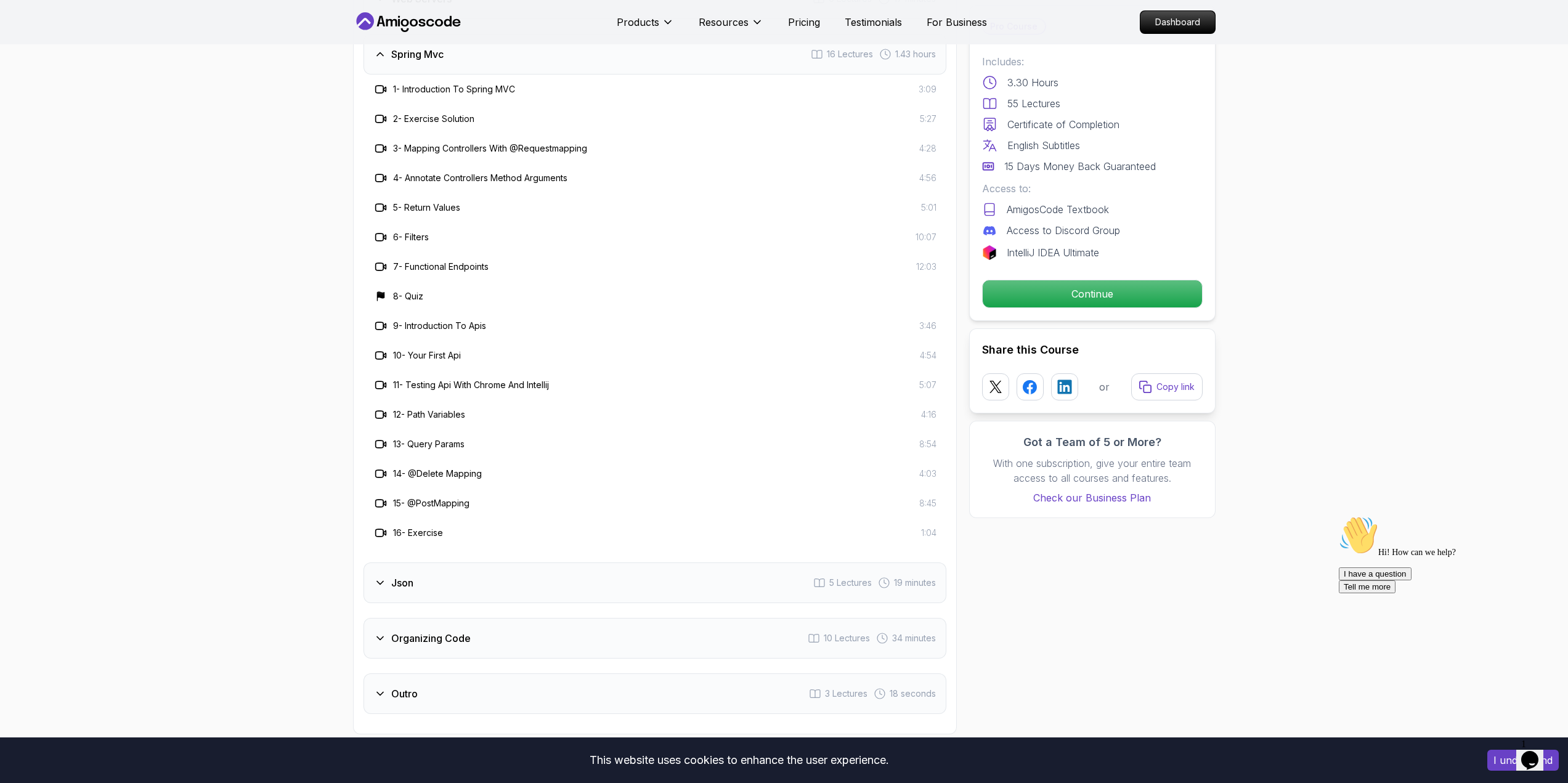
scroll to position [2403, 0]
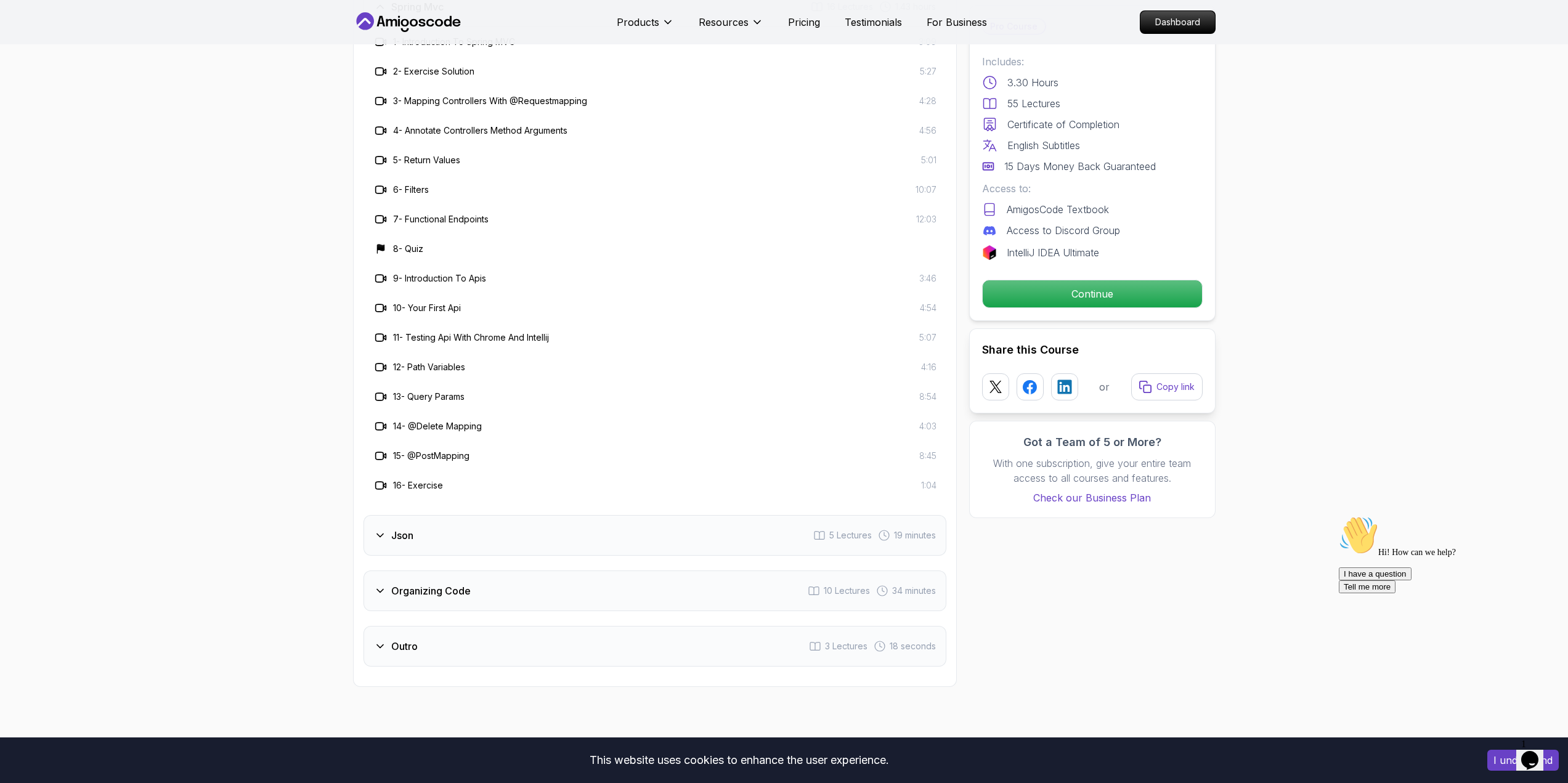
click at [538, 515] on div "Json 5 Lectures 19 minutes" at bounding box center [655, 535] width 583 height 40
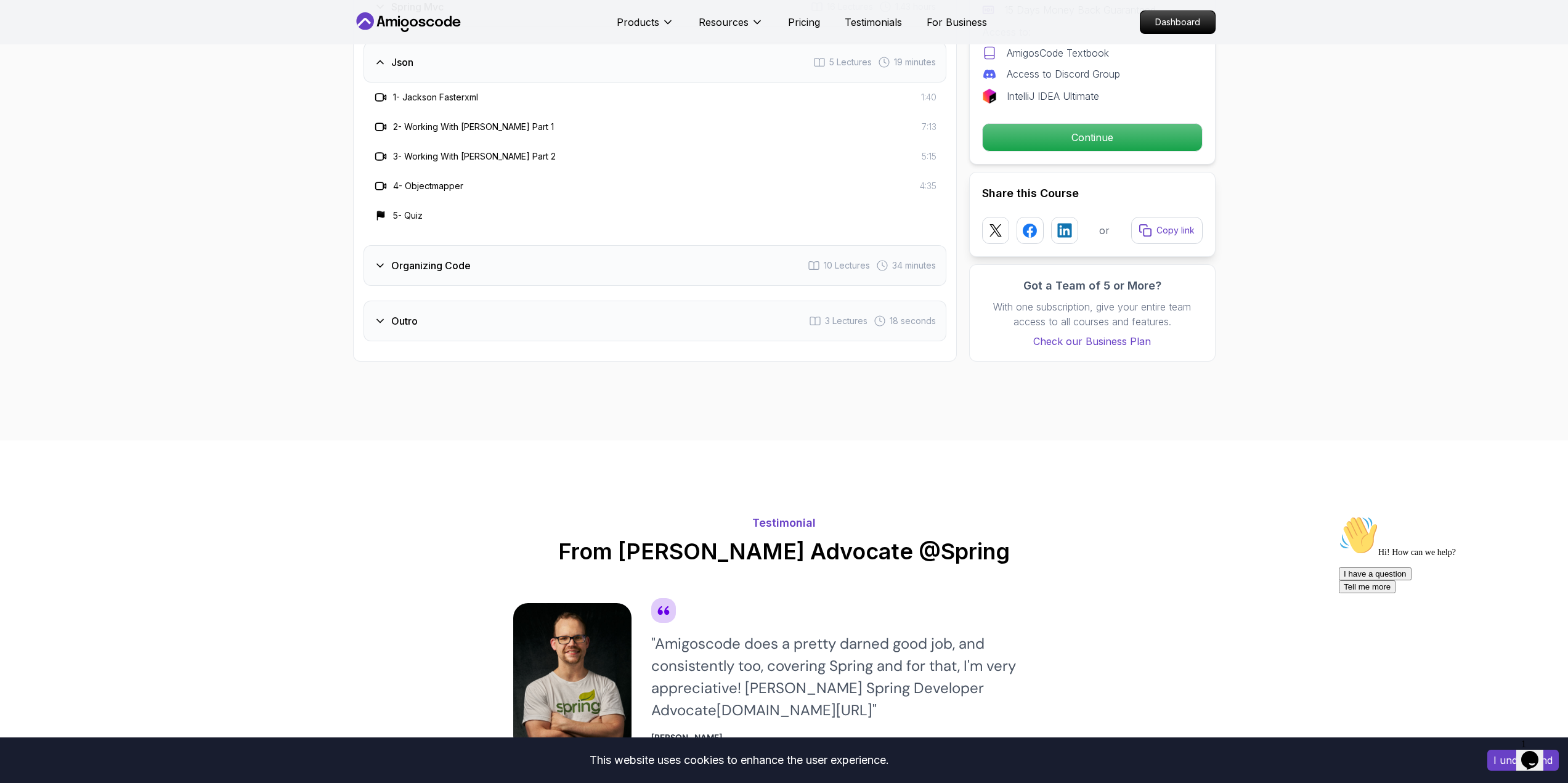
click at [506, 257] on div "Organizing Code 10 Lectures 34 minutes" at bounding box center [655, 265] width 583 height 40
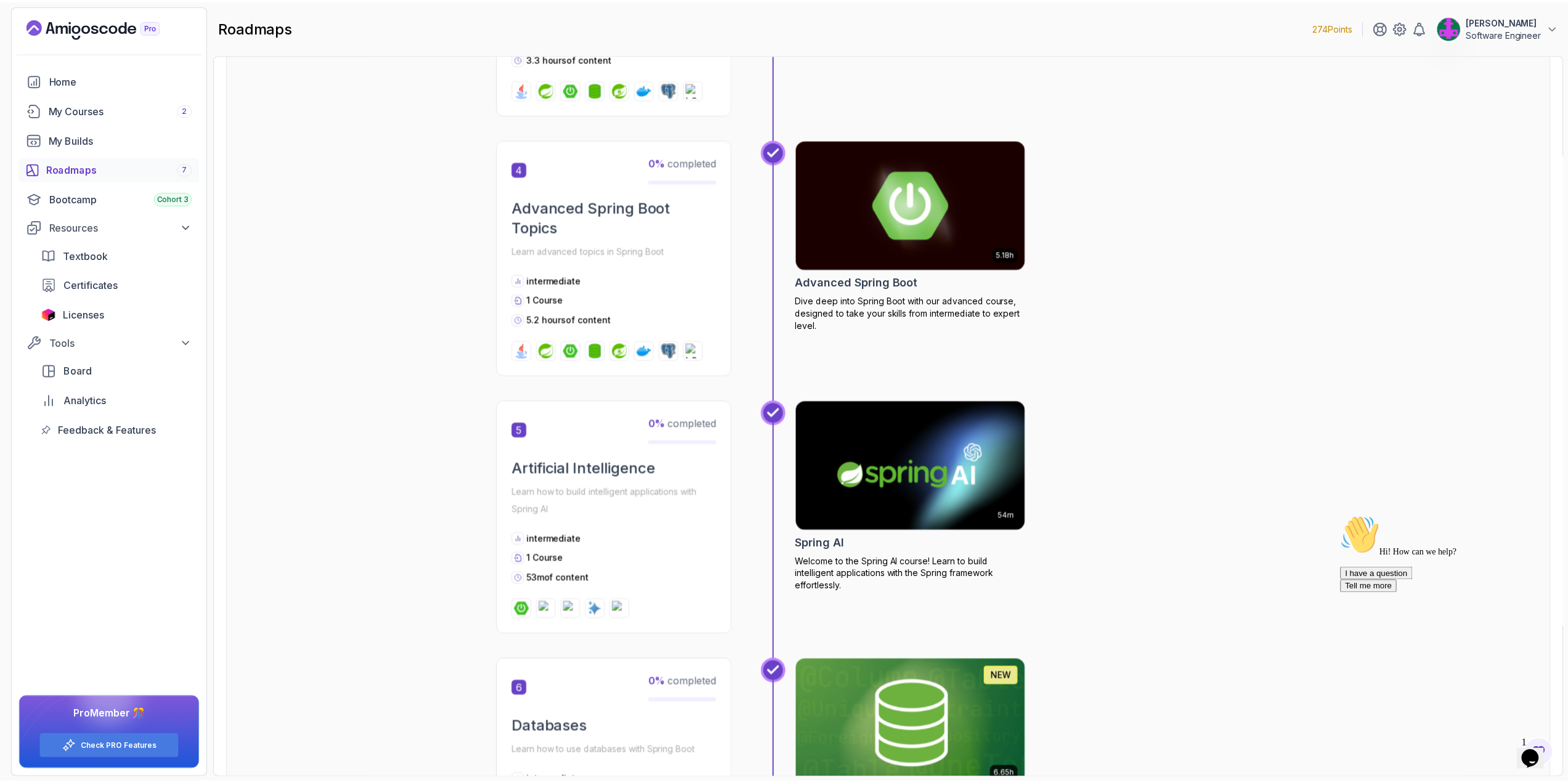
scroll to position [1047, 0]
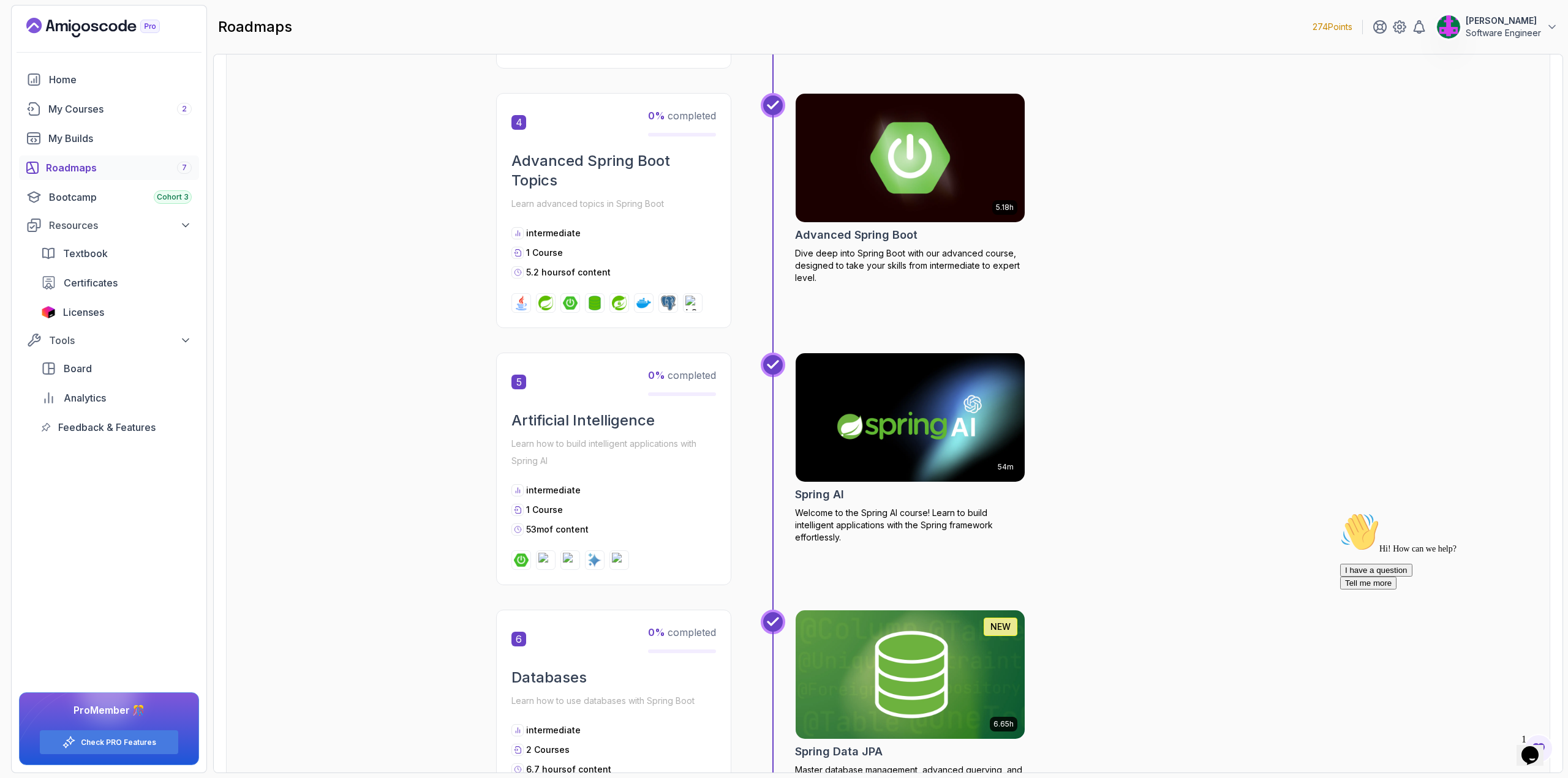
click at [873, 188] on img at bounding box center [910, 158] width 241 height 135
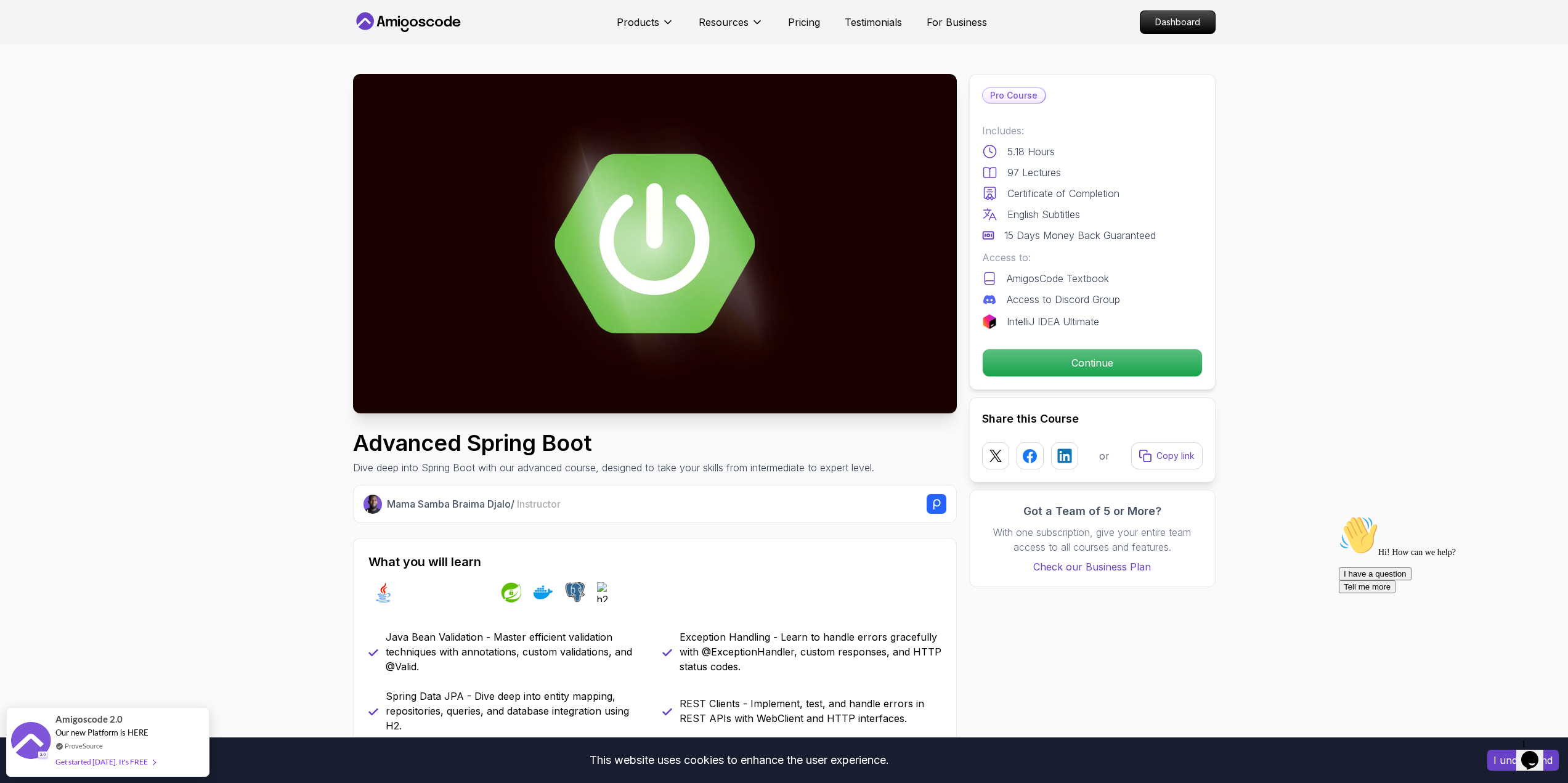
click at [1500, 761] on button "I understand" at bounding box center [1523, 760] width 71 height 21
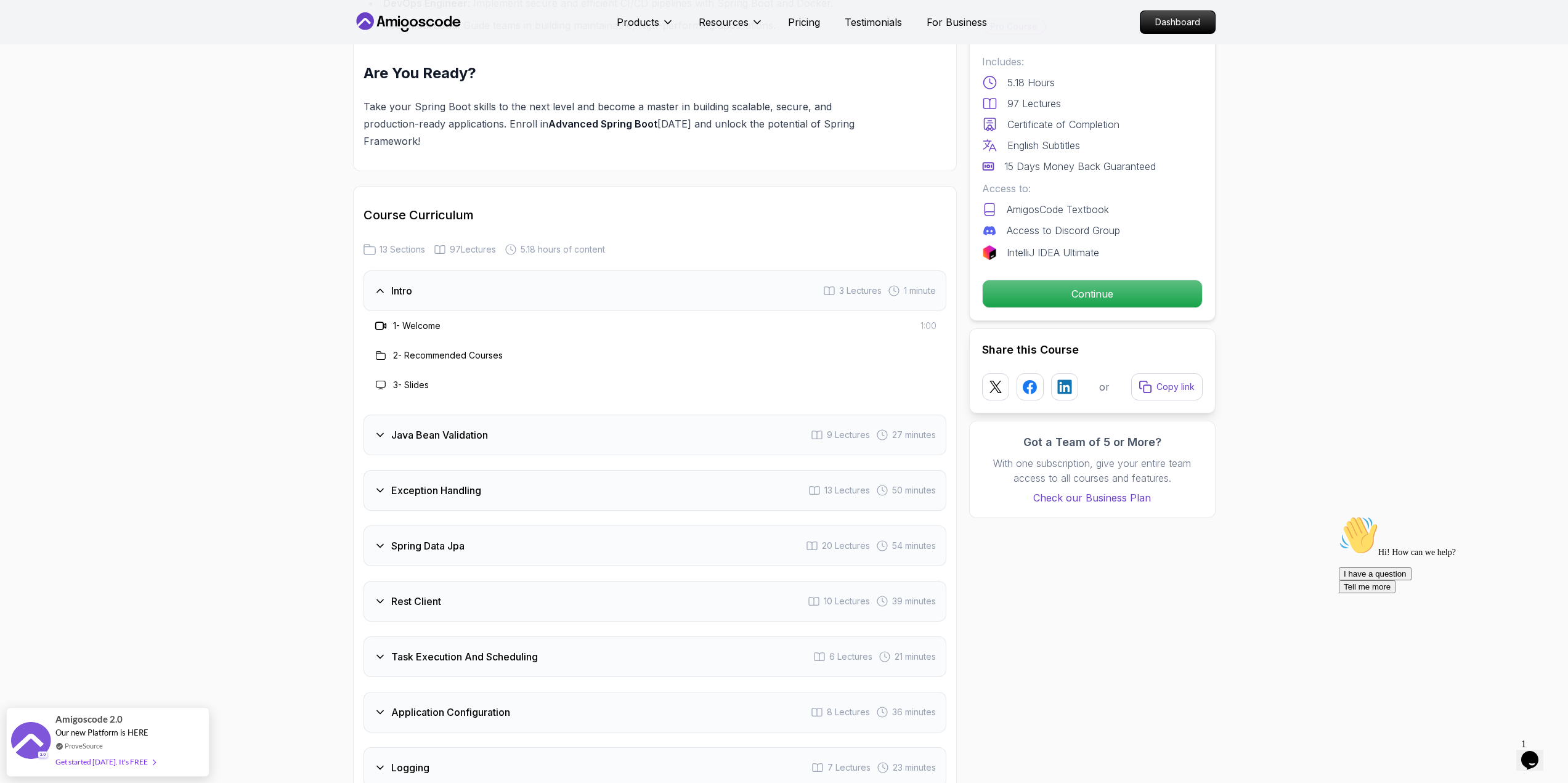
scroll to position [1479, 0]
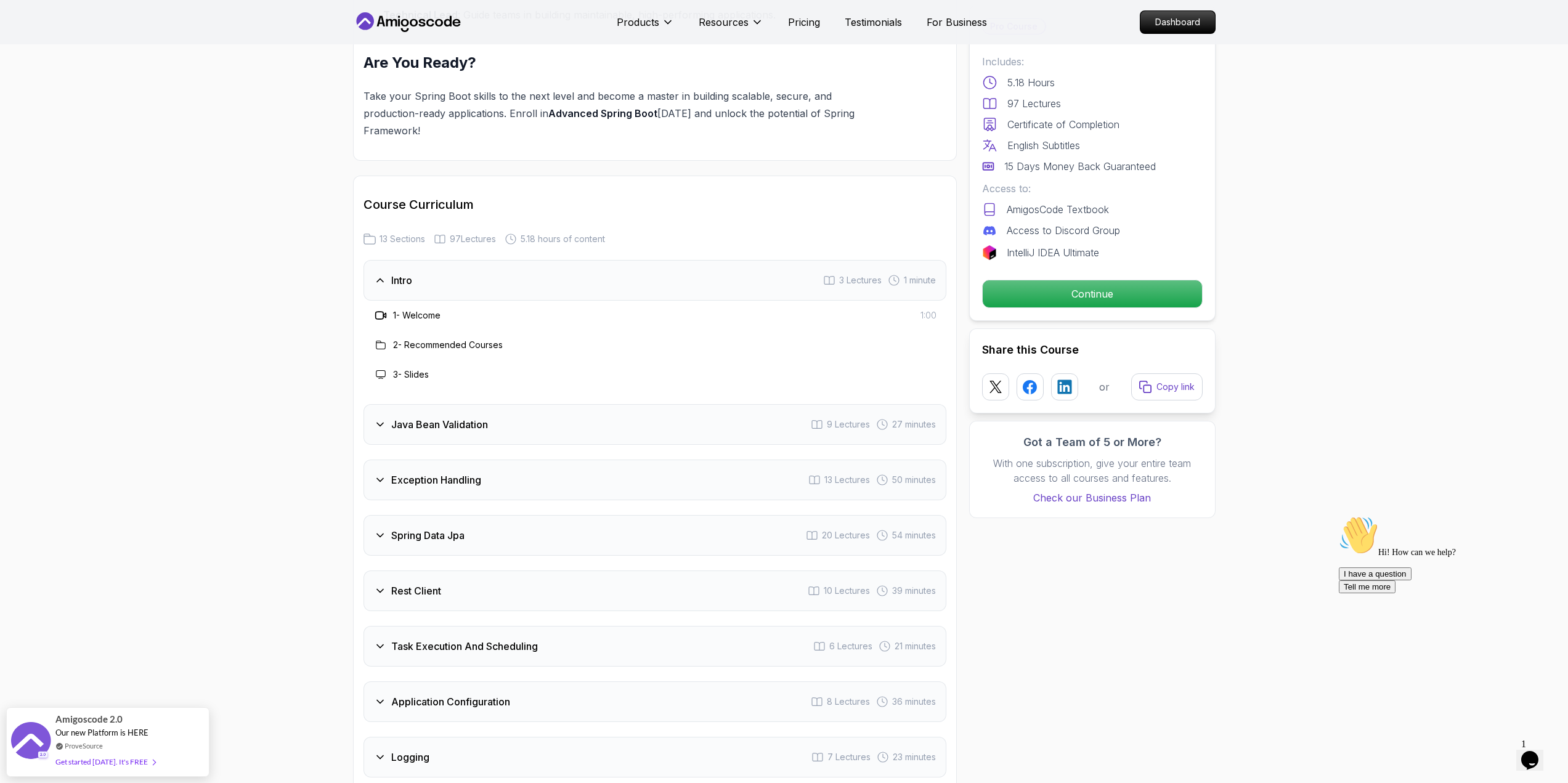
click at [458, 417] on h3 "Java Bean Validation" at bounding box center [439, 425] width 97 height 15
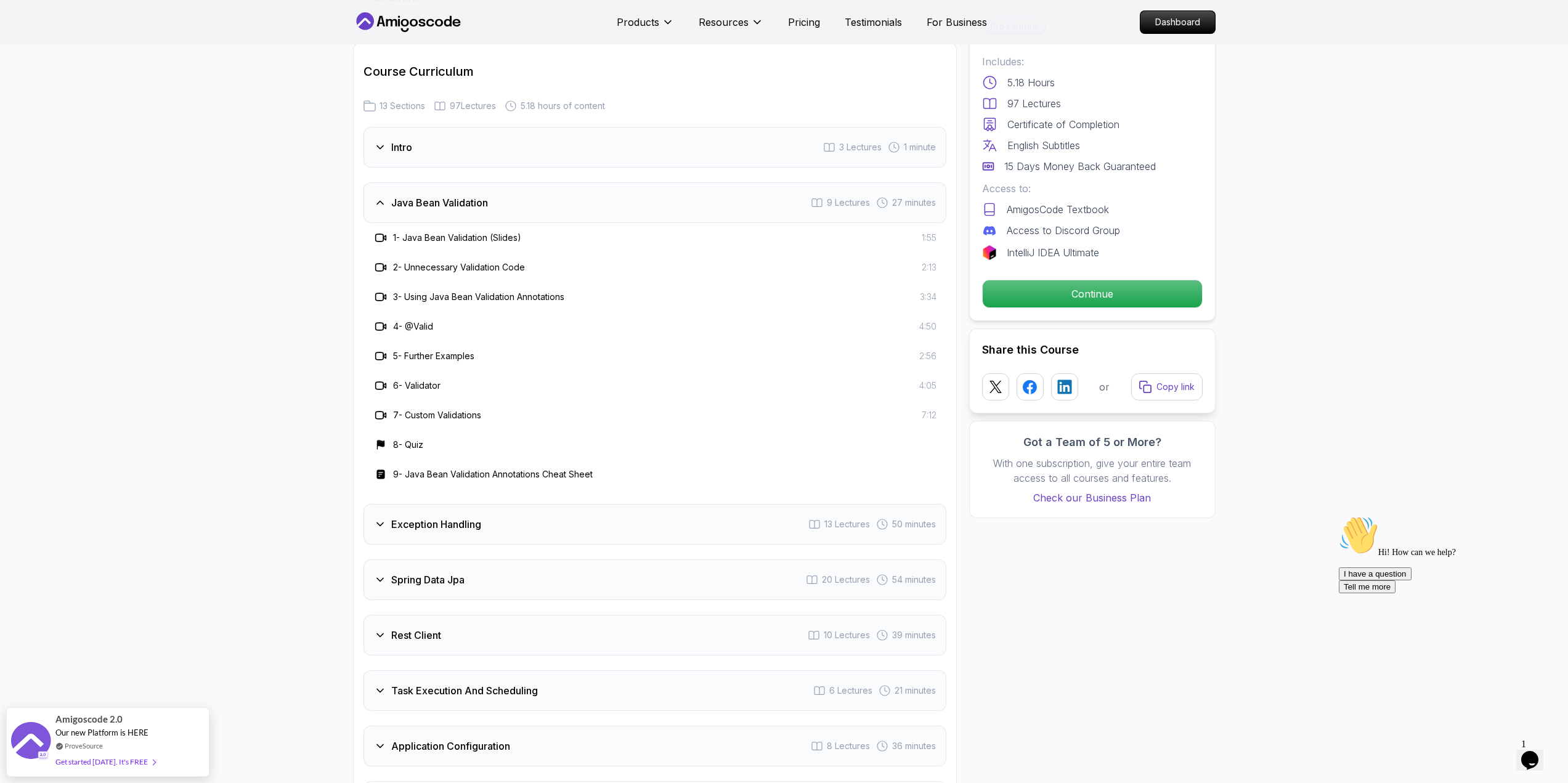
scroll to position [1664, 0]
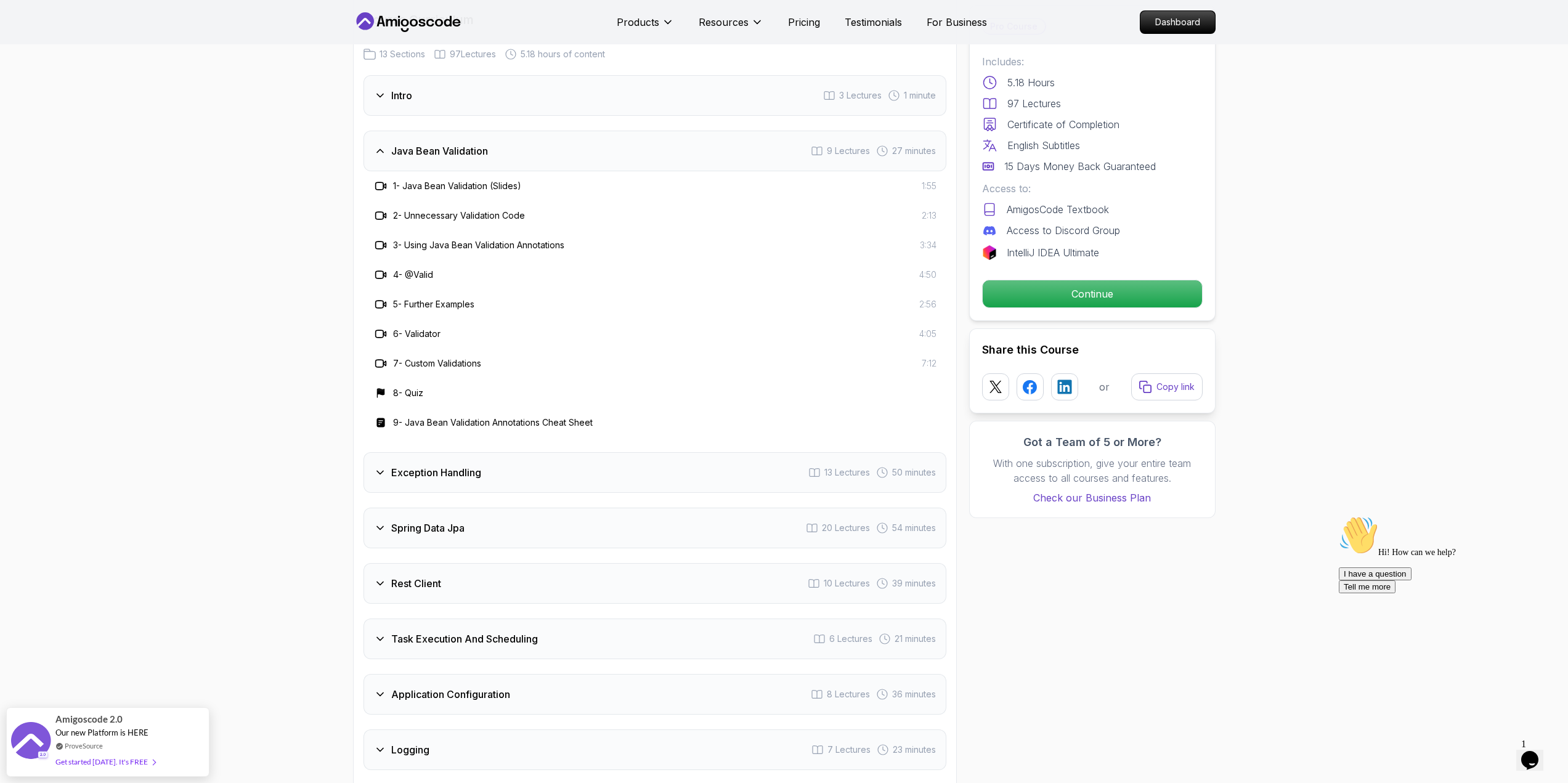
click at [532, 452] on div "Exception Handling 13 Lectures 50 minutes" at bounding box center [655, 472] width 583 height 40
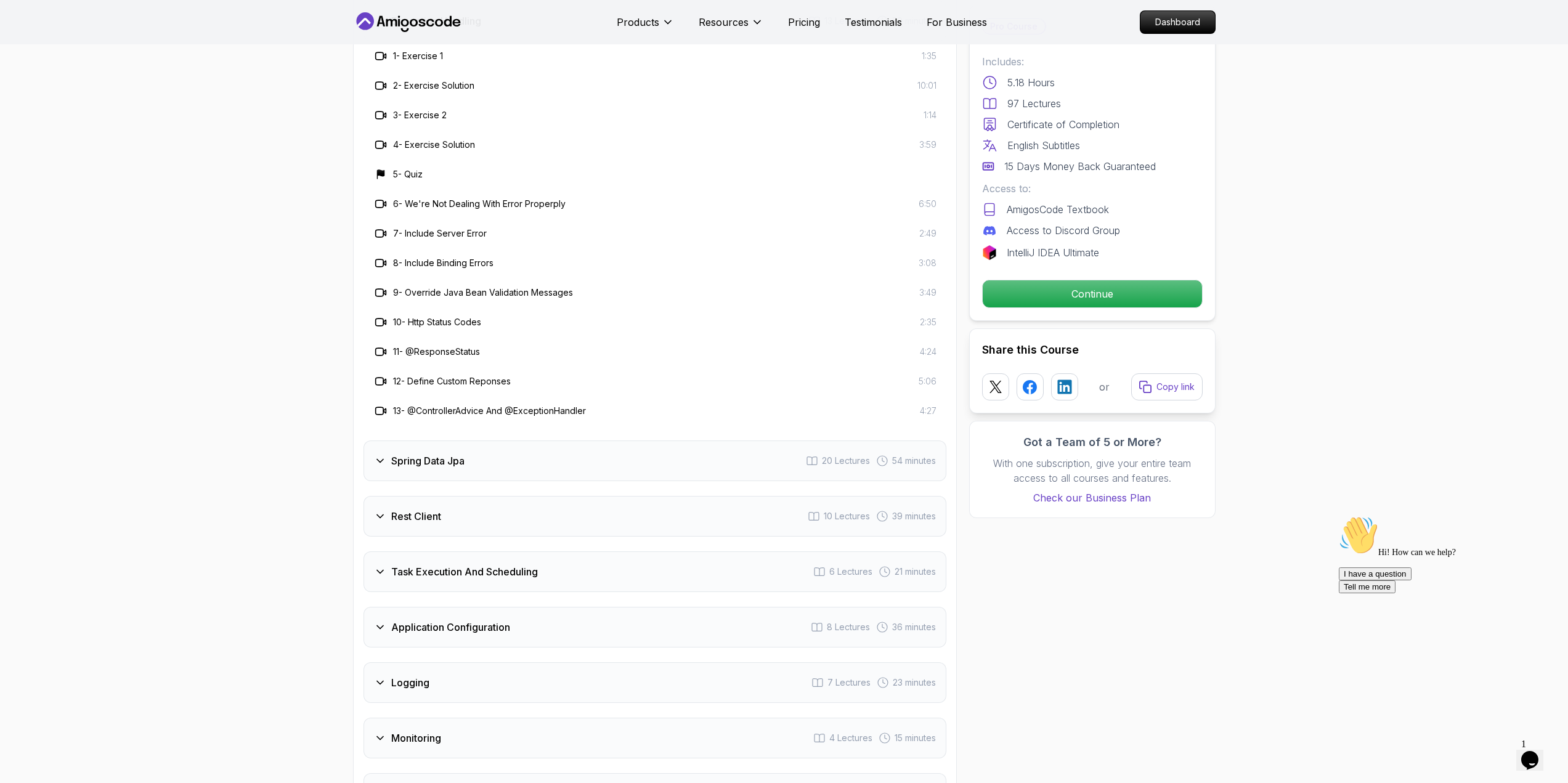
scroll to position [1911, 0]
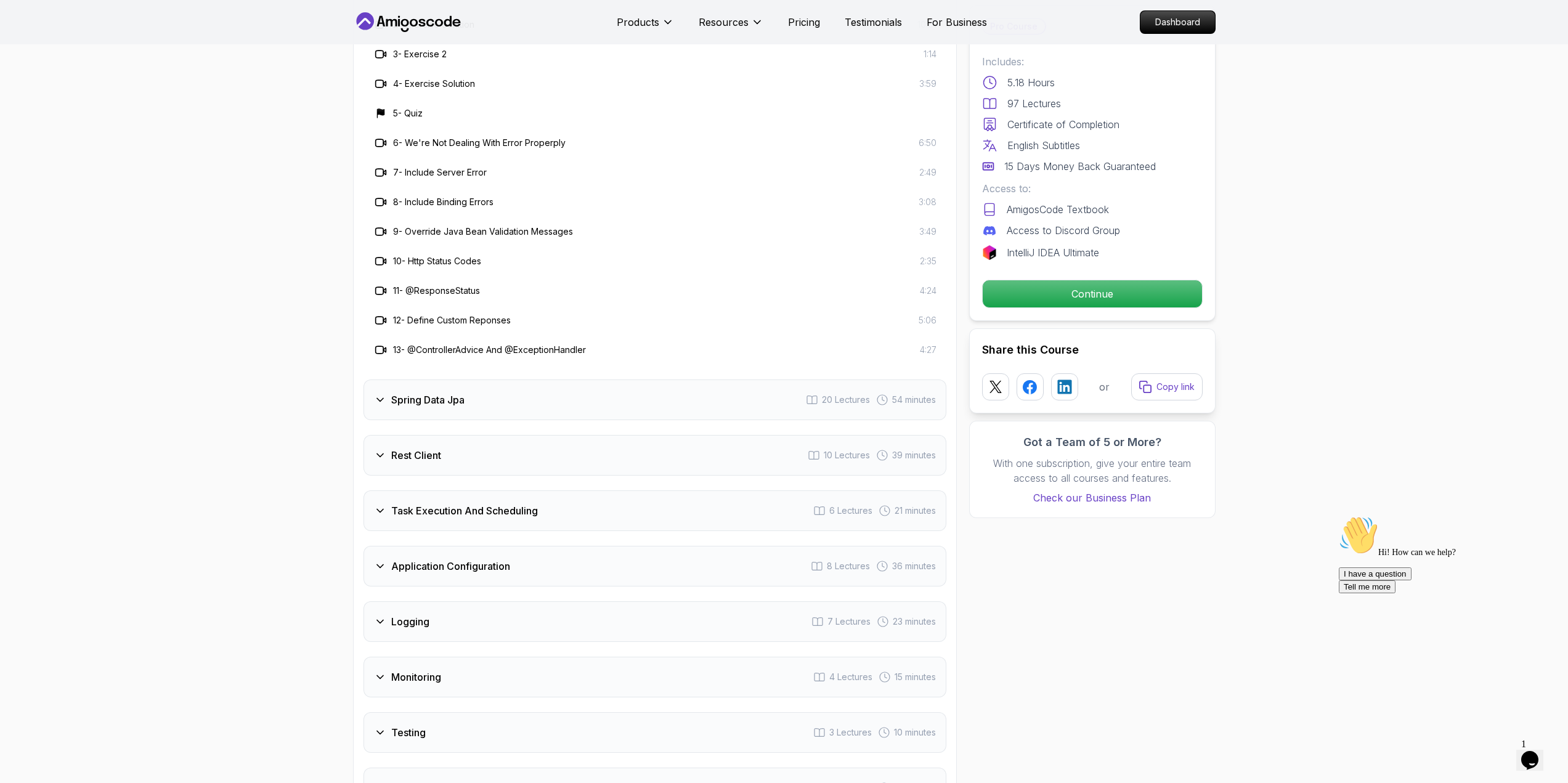
click at [469, 380] on div "Spring Data Jpa 20 Lectures 54 minutes" at bounding box center [655, 399] width 583 height 40
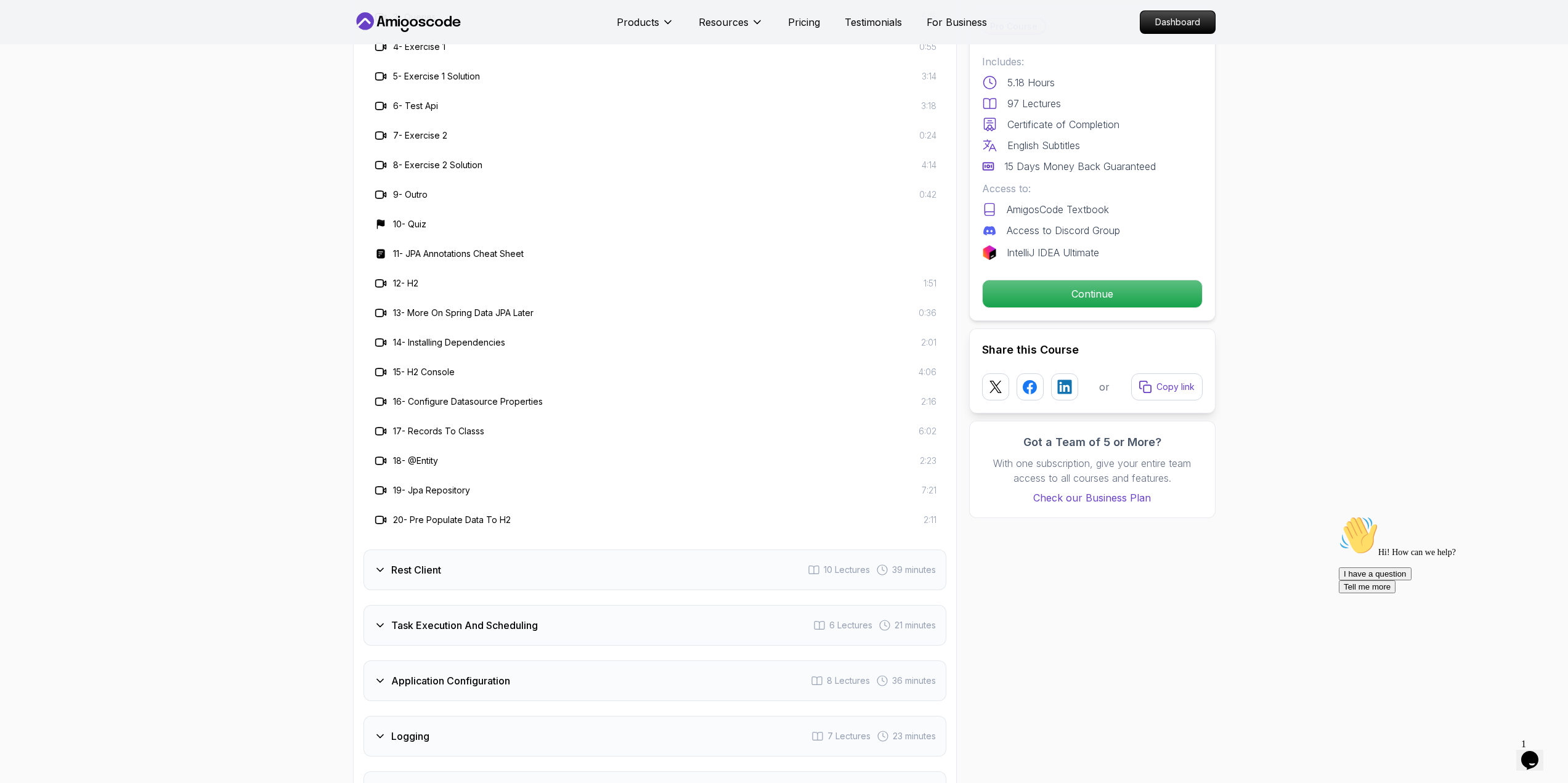
scroll to position [2218, 0]
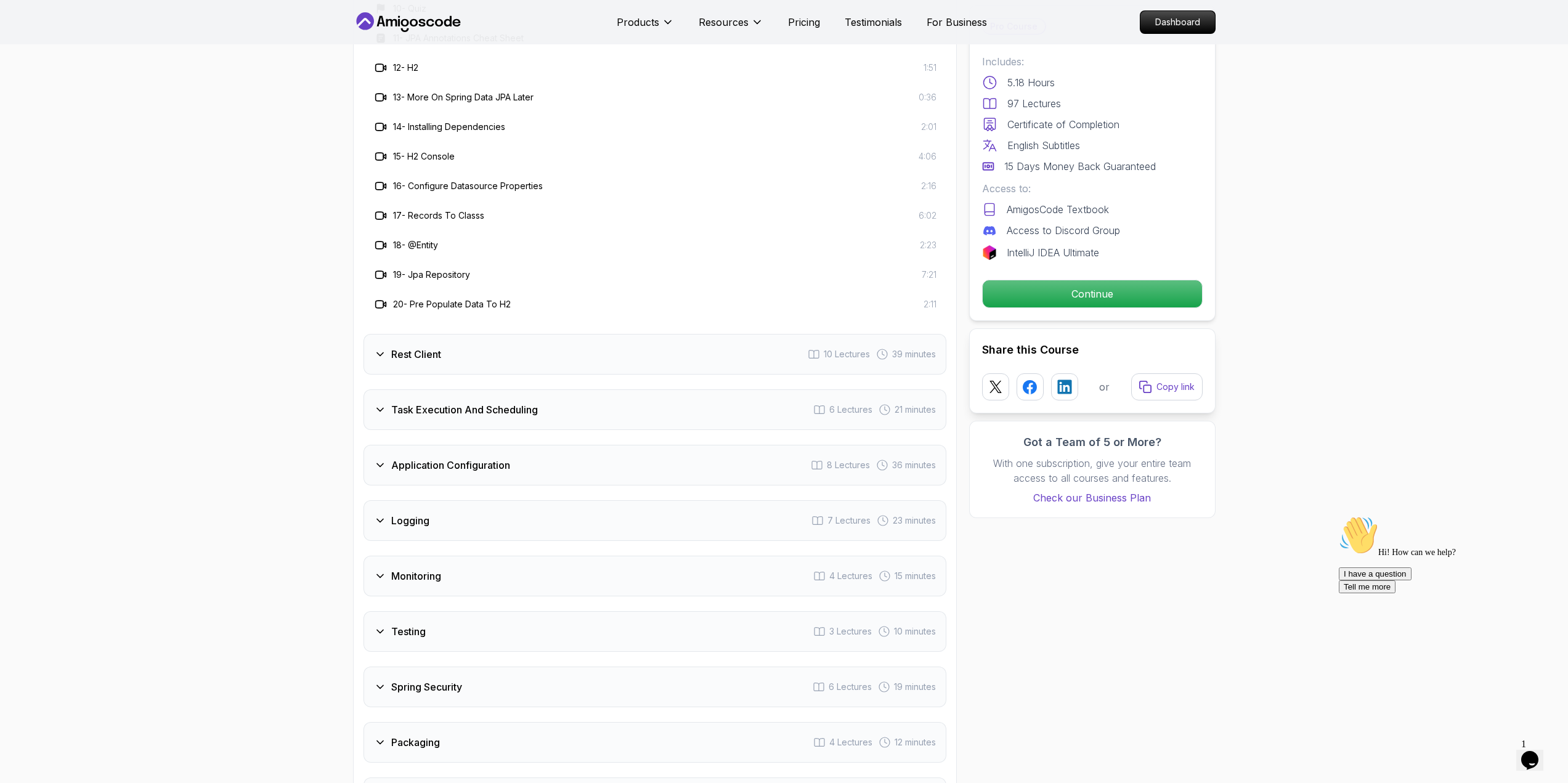
click at [480, 334] on div "Rest Client 10 Lectures 39 minutes" at bounding box center [655, 354] width 583 height 40
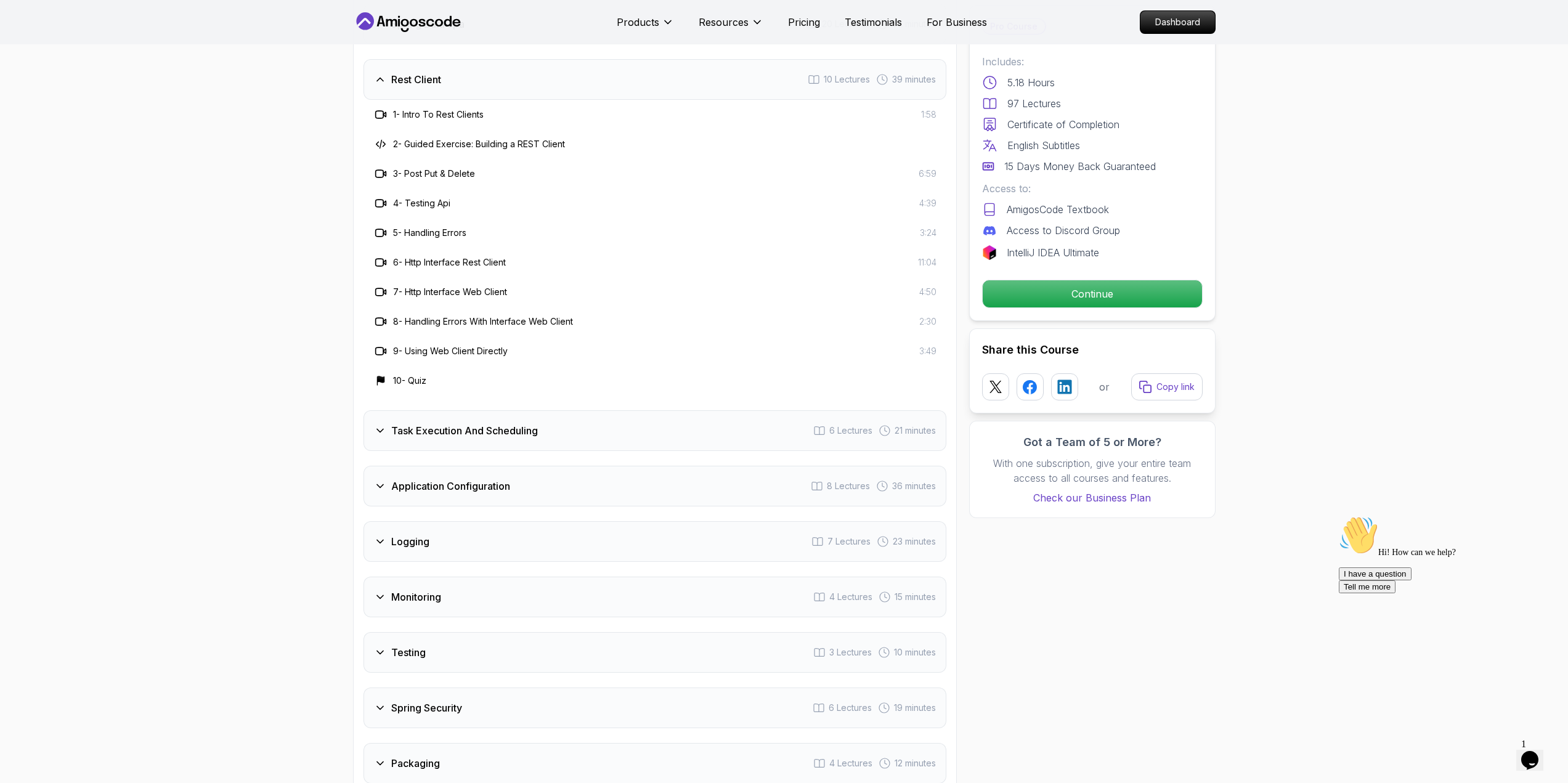
scroll to position [1849, 0]
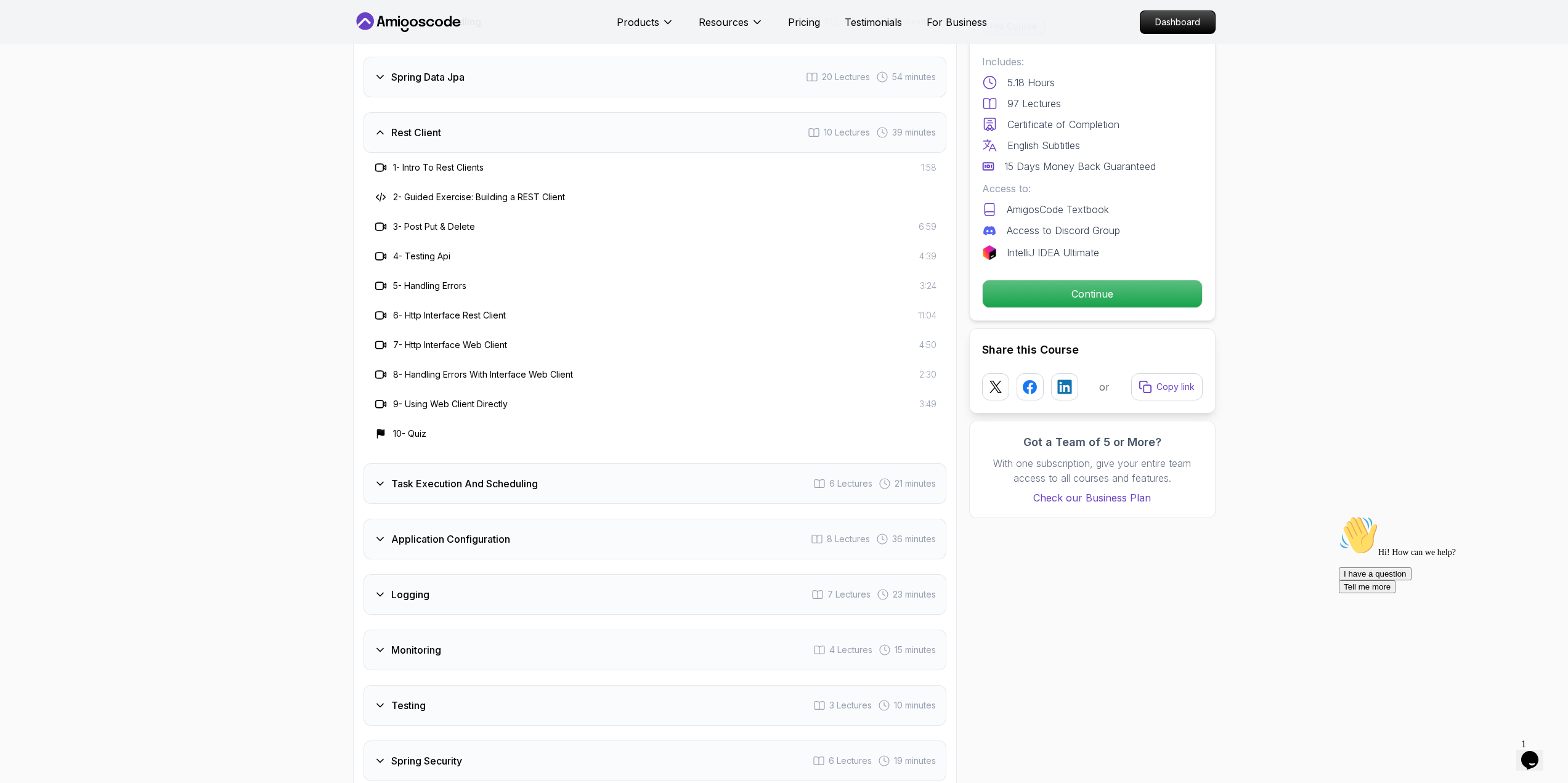
click at [464, 476] on h3 "Task Execution And Scheduling" at bounding box center [464, 484] width 147 height 15
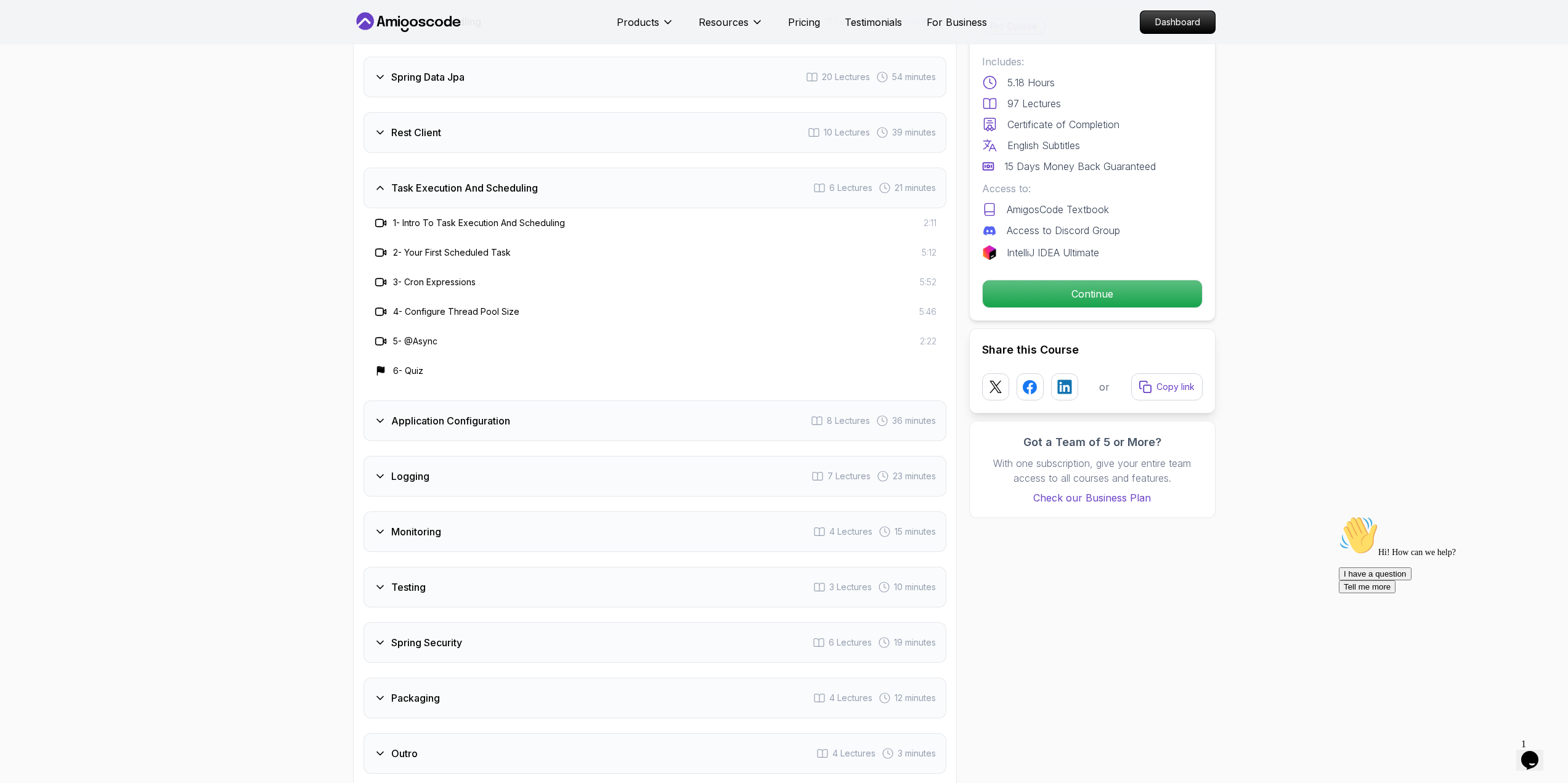
click at [440, 414] on h3 "Application Configuration" at bounding box center [451, 421] width 119 height 15
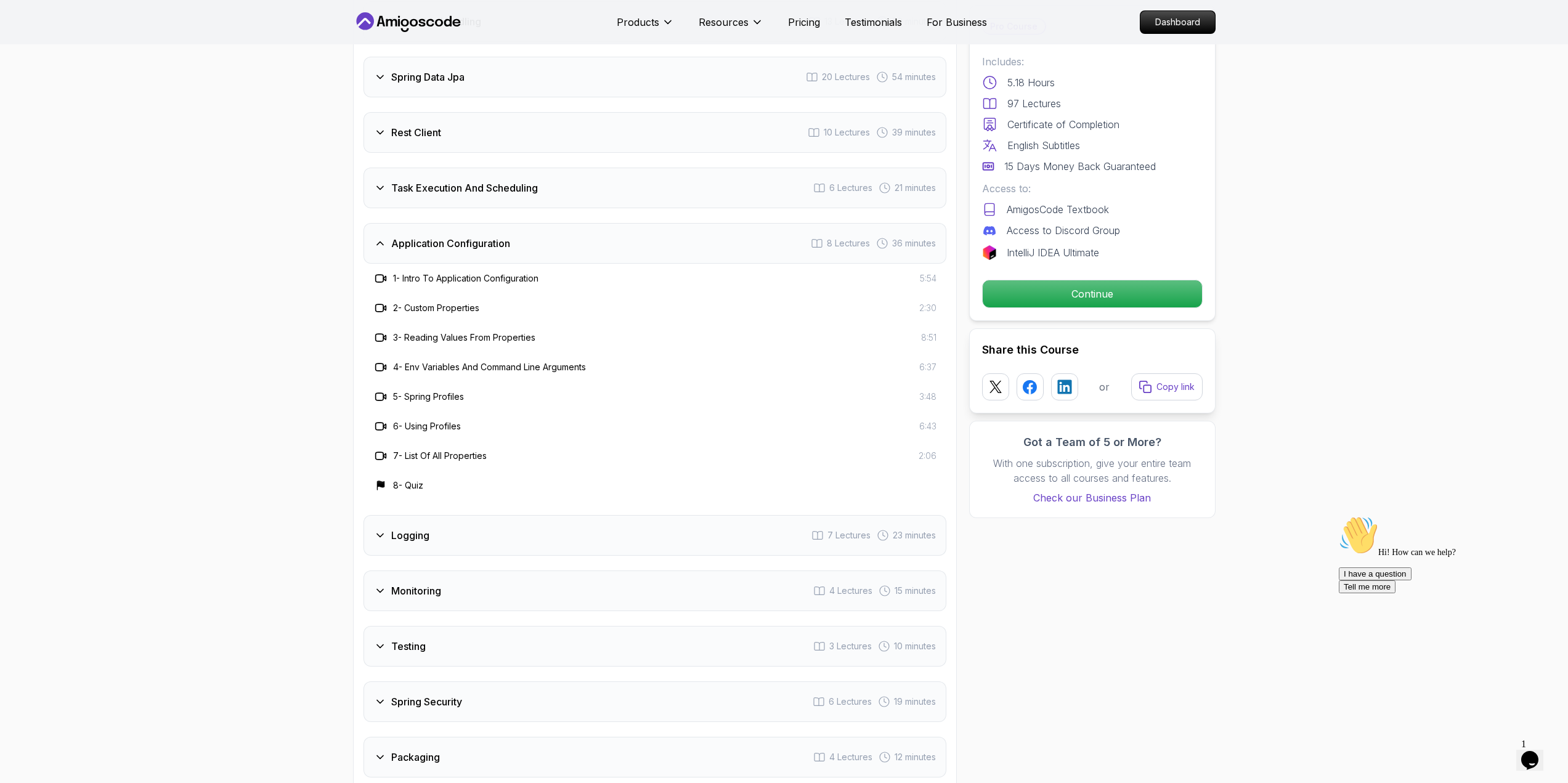
click at [442, 515] on div "Logging 7 Lectures 23 minutes" at bounding box center [655, 535] width 583 height 40
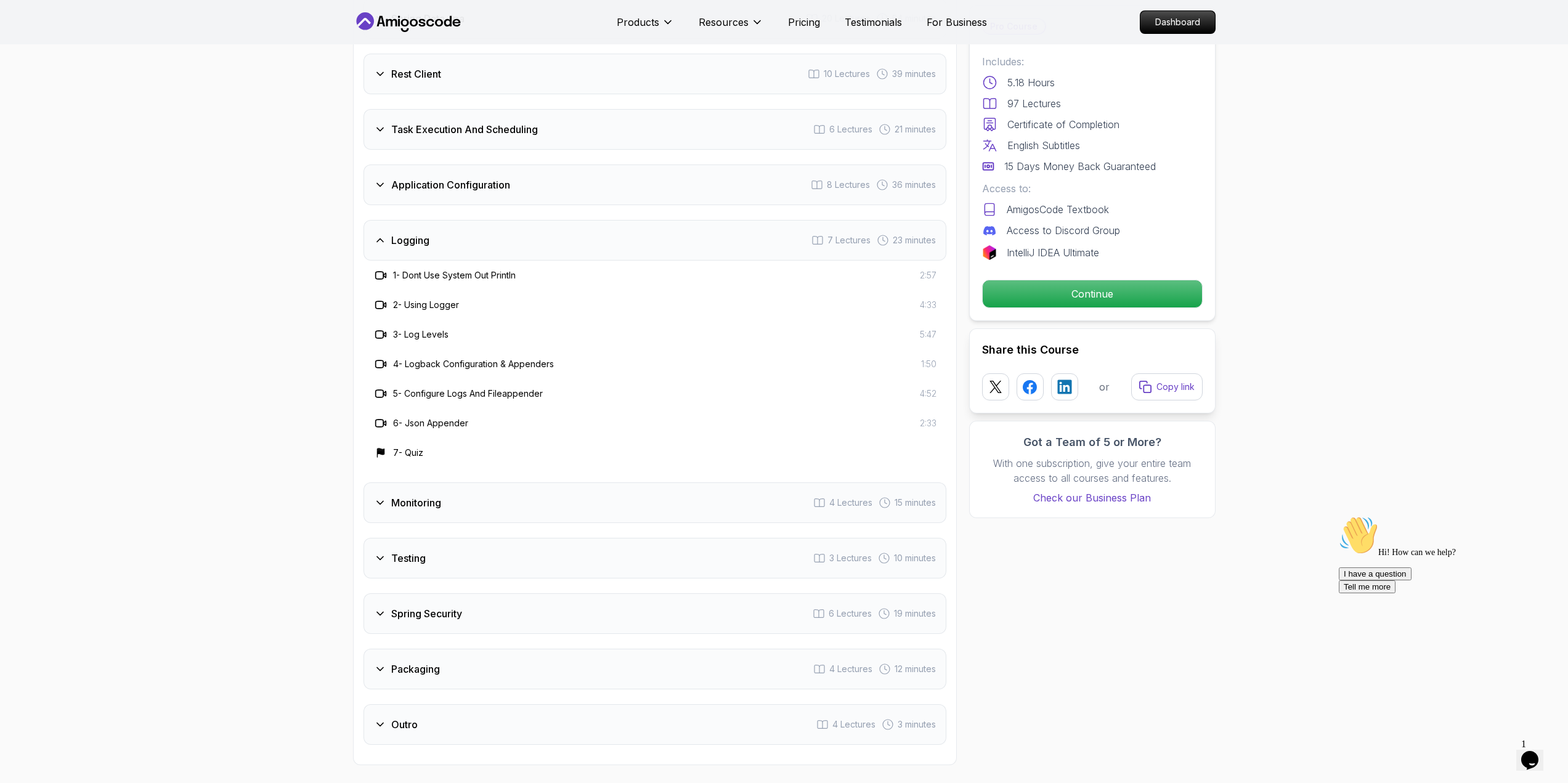
scroll to position [1911, 0]
click at [506, 480] on div "Monitoring 4 Lectures 15 minutes" at bounding box center [655, 499] width 583 height 40
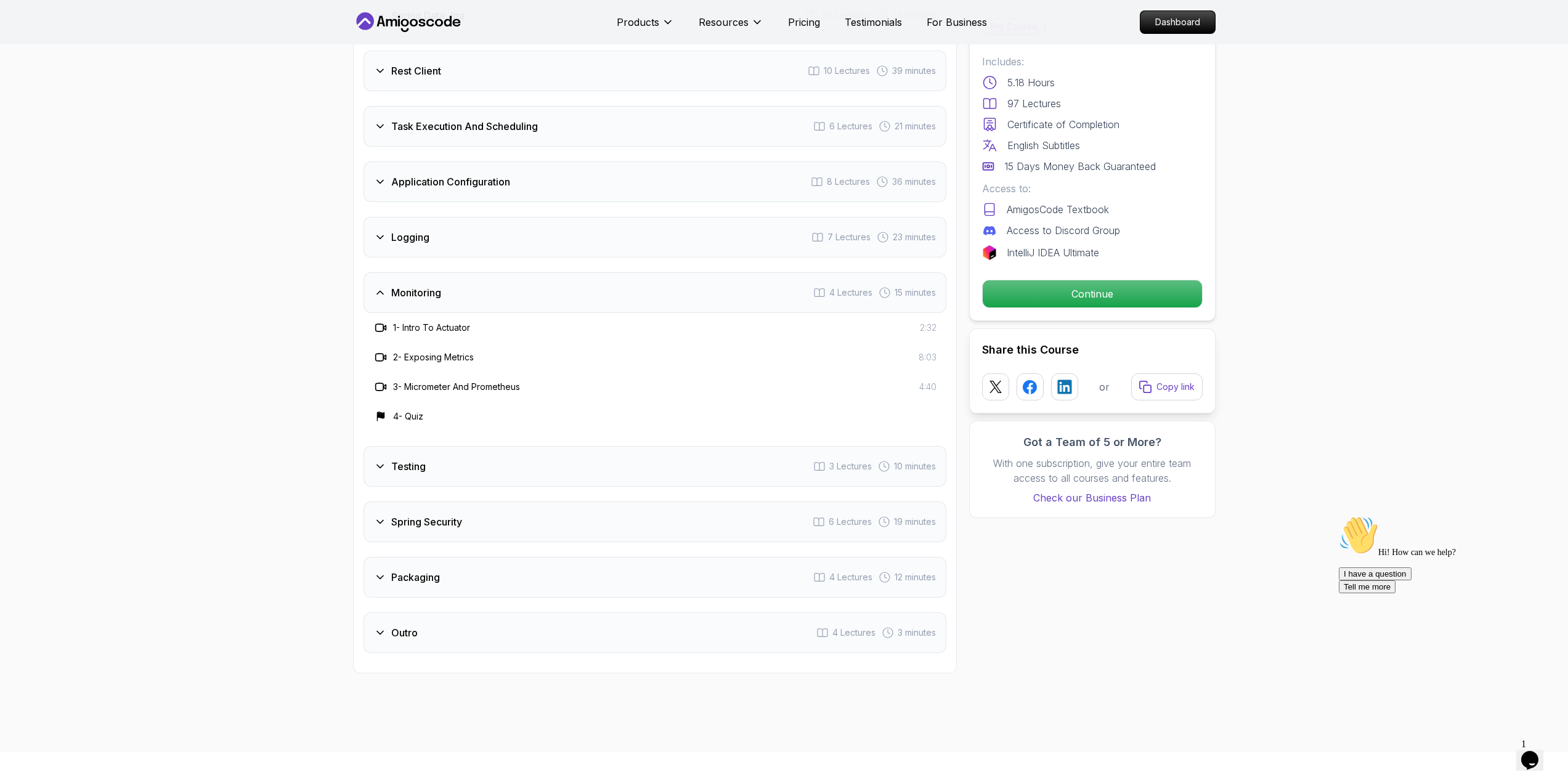
click at [589, 446] on div "Testing 3 Lectures 10 minutes" at bounding box center [655, 466] width 583 height 40
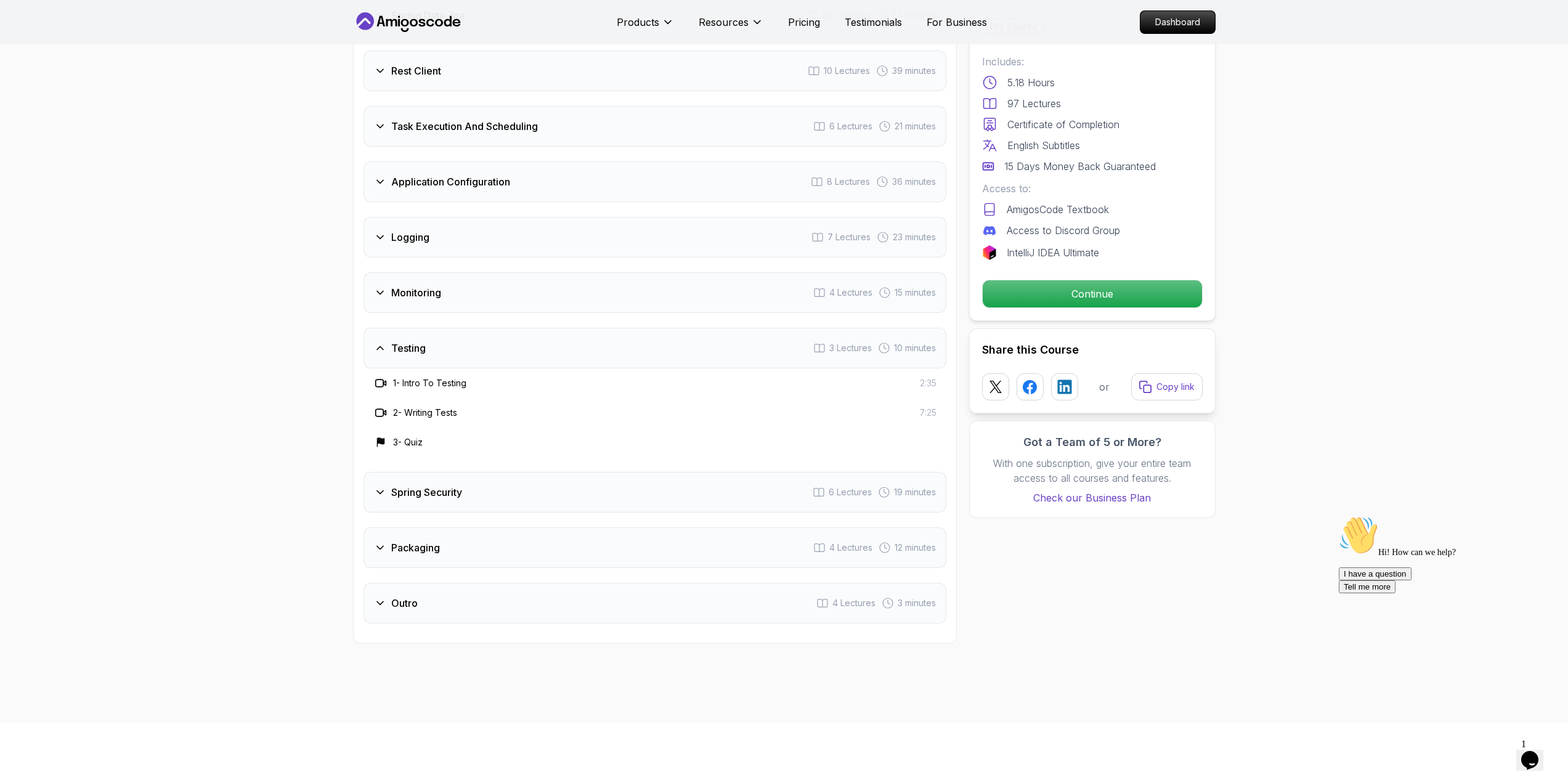
click at [580, 472] on div "Spring Security 6 Lectures 19 minutes" at bounding box center [655, 492] width 583 height 40
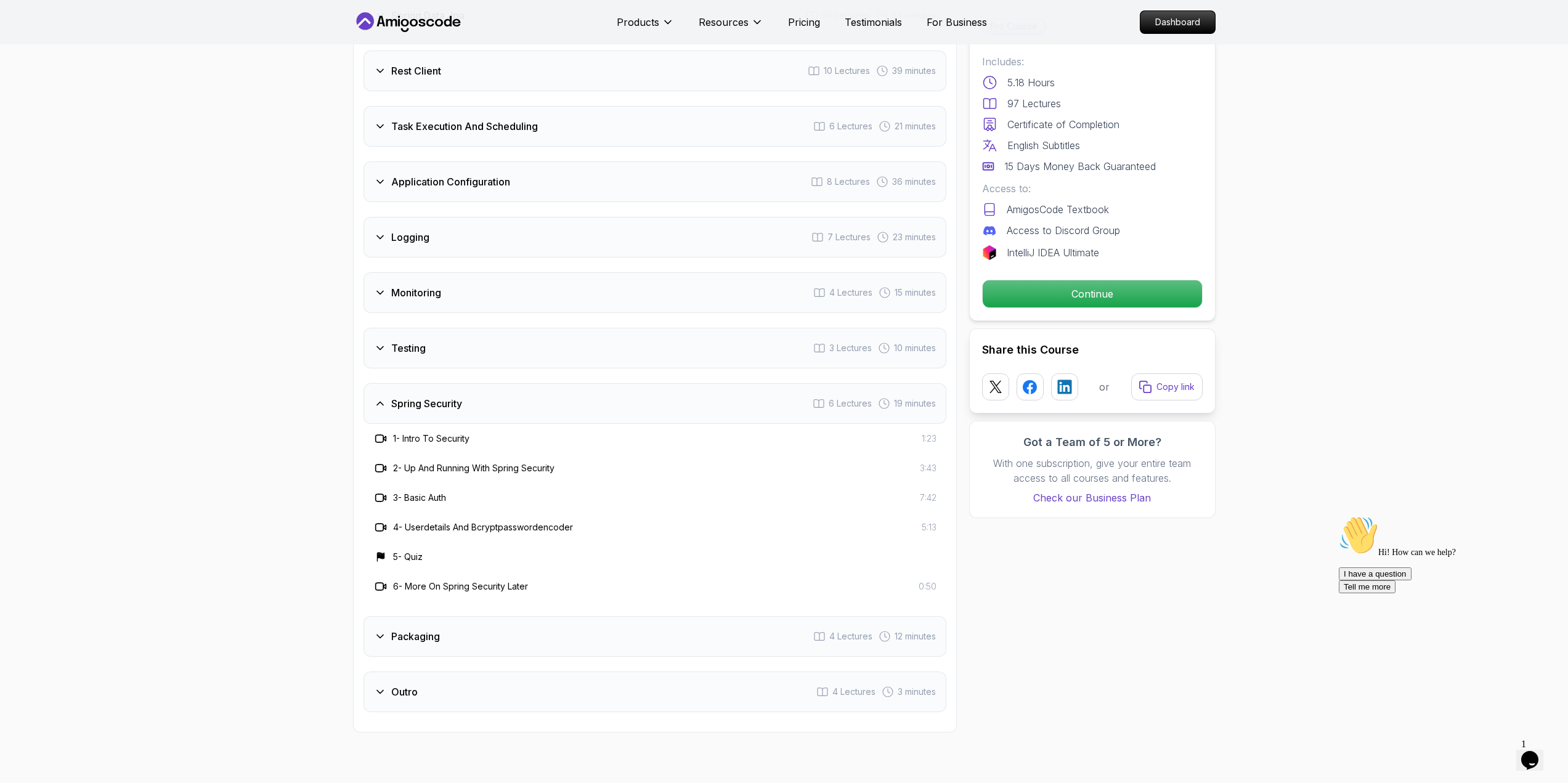
click at [471, 617] on div "Packaging 4 Lectures 12 minutes" at bounding box center [655, 636] width 583 height 40
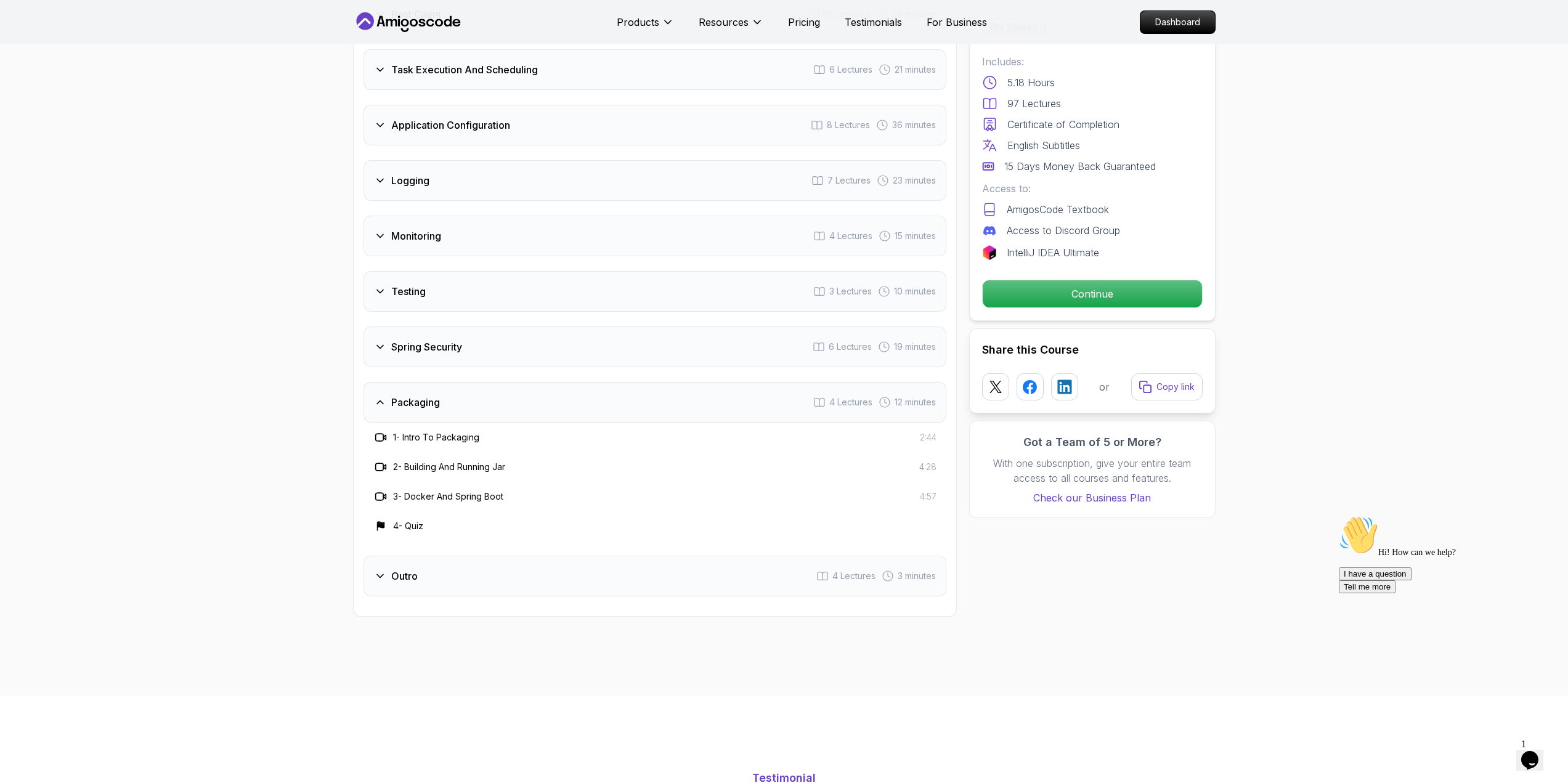
scroll to position [1972, 0]
click at [507, 565] on div "Course Curriculum 13 Sections 97 Lectures 5.18 hours of content Intro 3 Lecture…" at bounding box center [655, 147] width 604 height 929
click at [499, 551] on div "Outro 4 Lectures 3 minutes" at bounding box center [655, 571] width 583 height 40
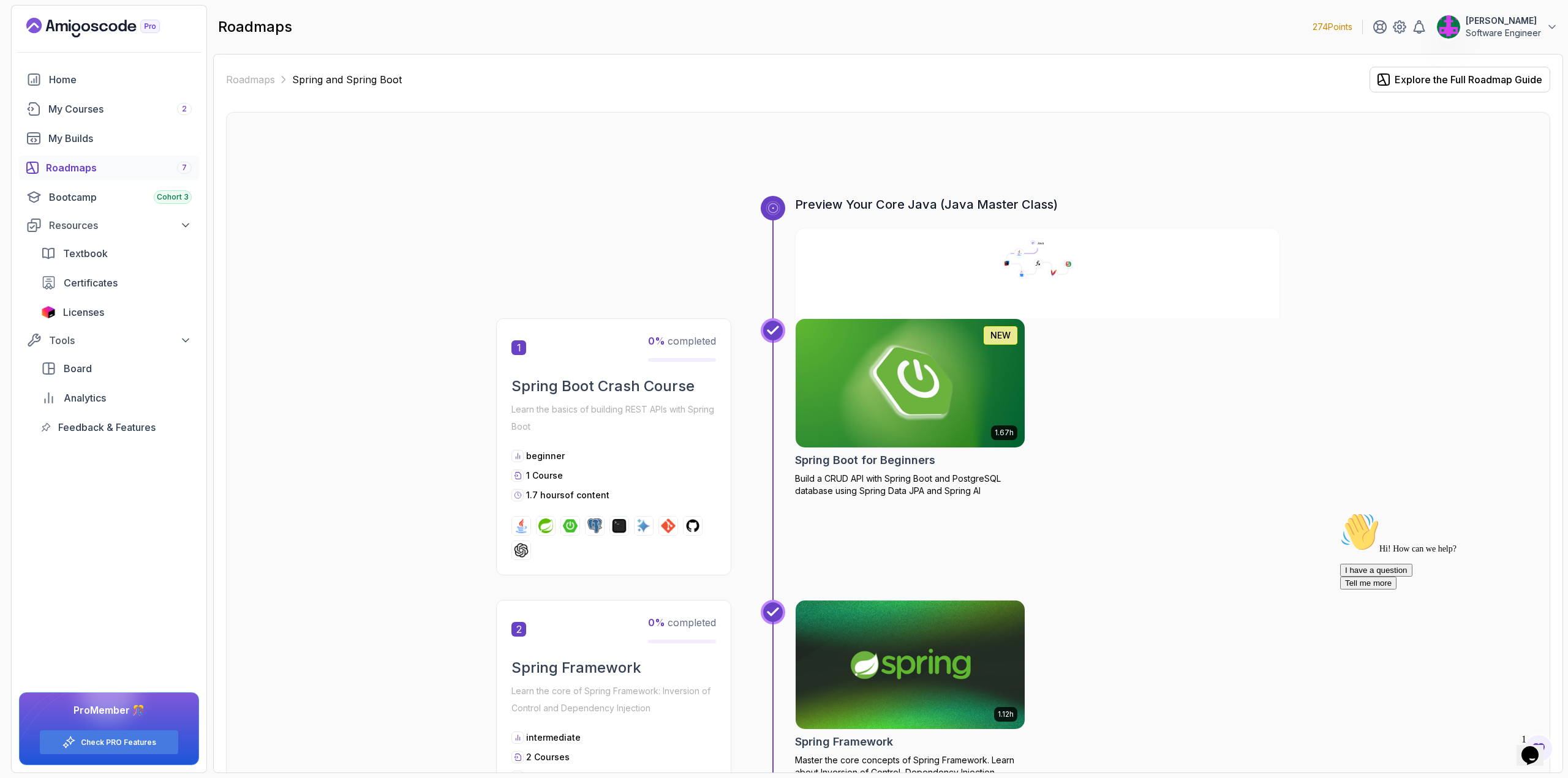
click at [1188, 405] on div "1.67h NEW Spring Boot for Beginners Build a CRUD API with Spring Boot and Postg…" at bounding box center [1038, 447] width 485 height 257
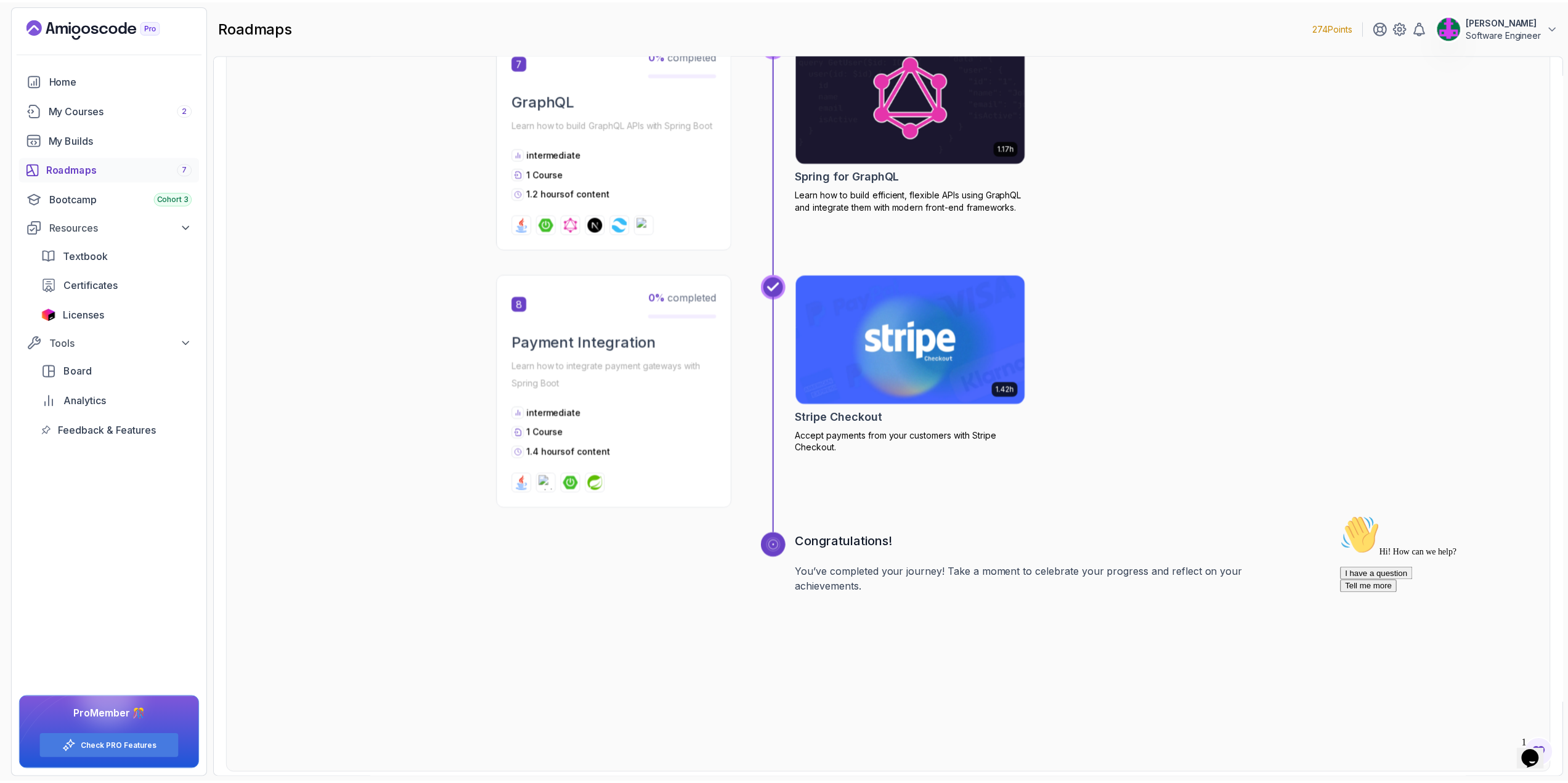
scroll to position [1879, 0]
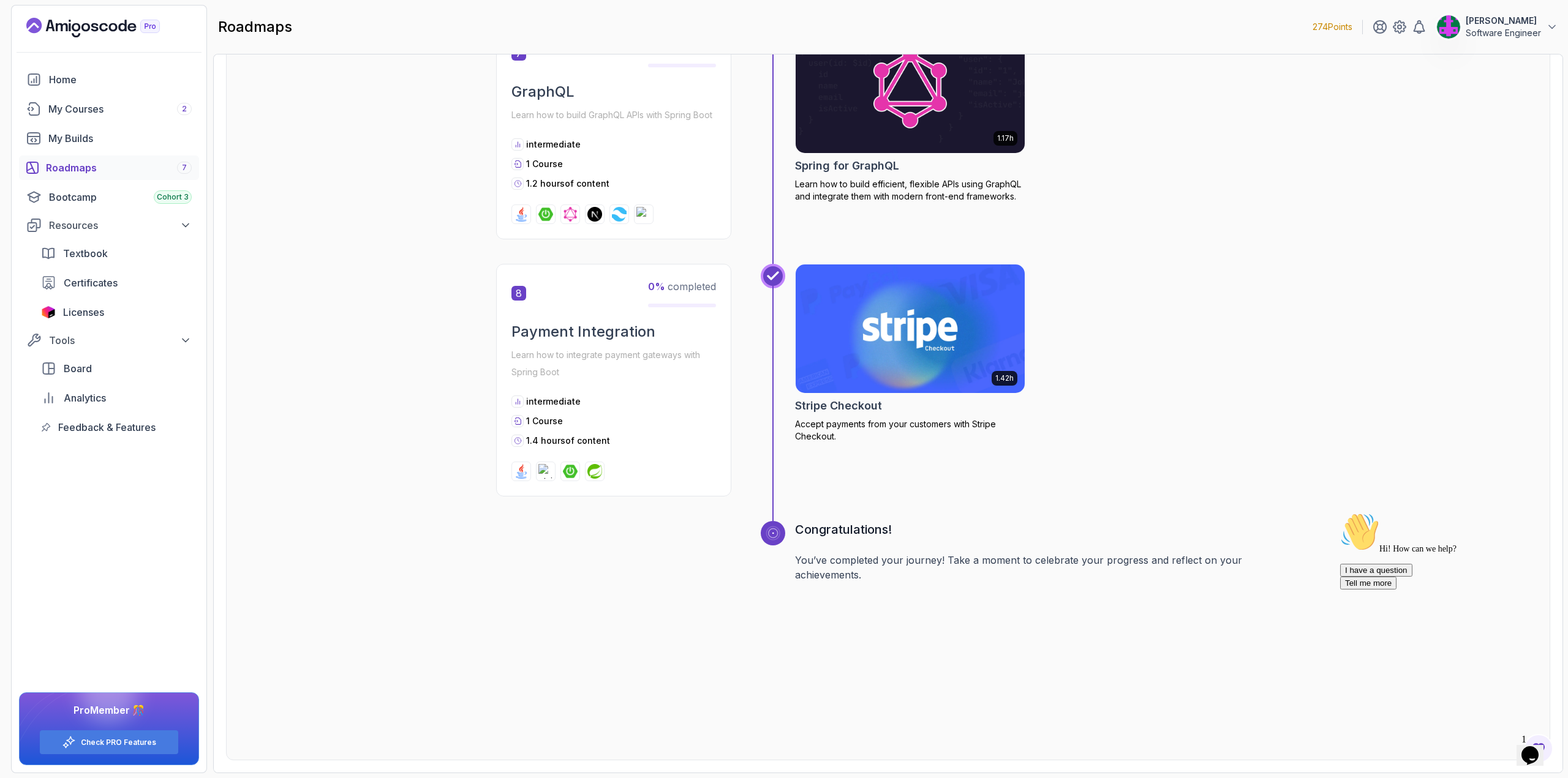
click at [916, 315] on img at bounding box center [910, 329] width 241 height 135
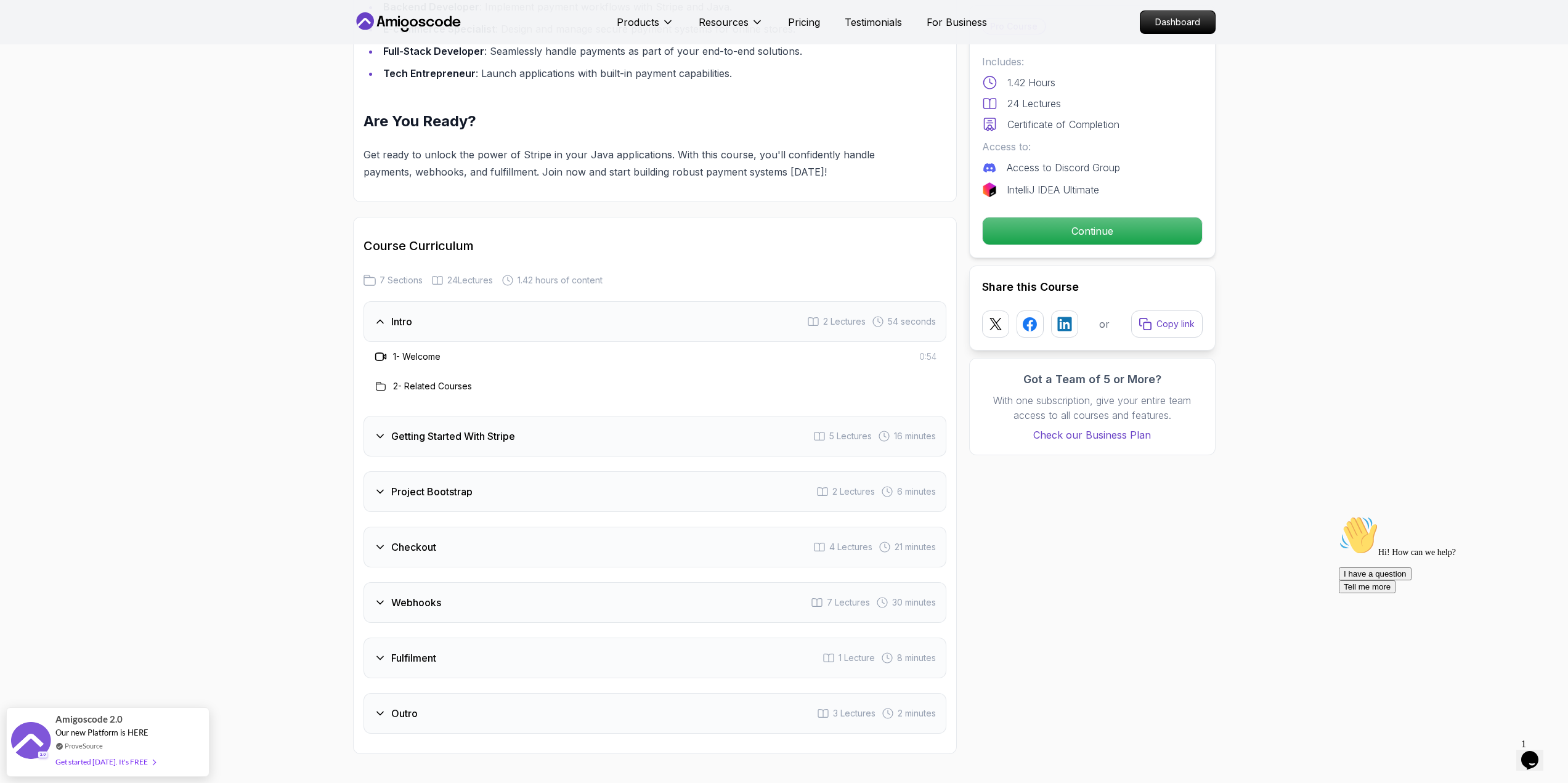
scroll to position [1356, 0]
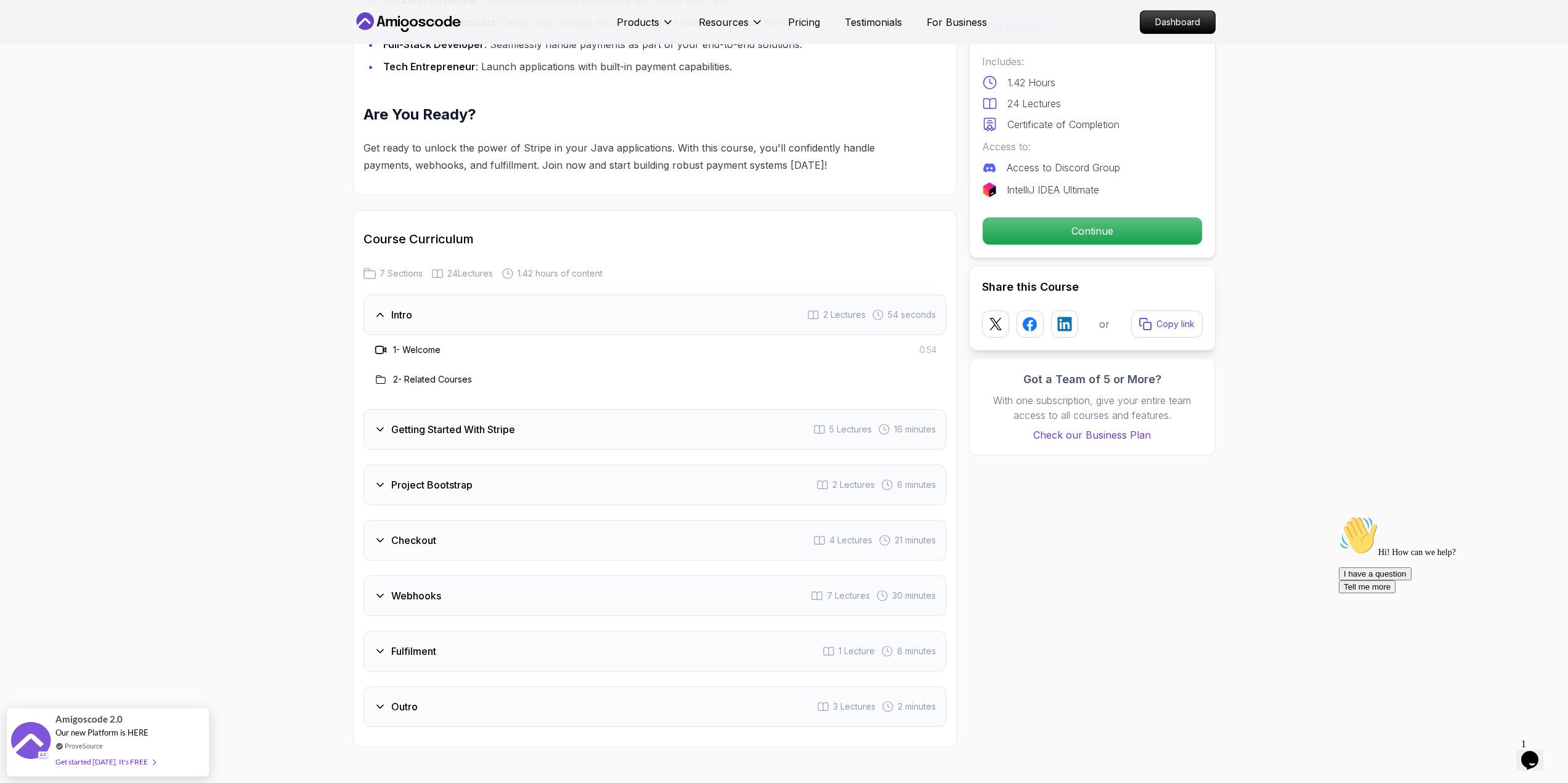
click at [536, 417] on div "Getting Started With Stripe 5 Lectures 16 minutes" at bounding box center [655, 429] width 583 height 40
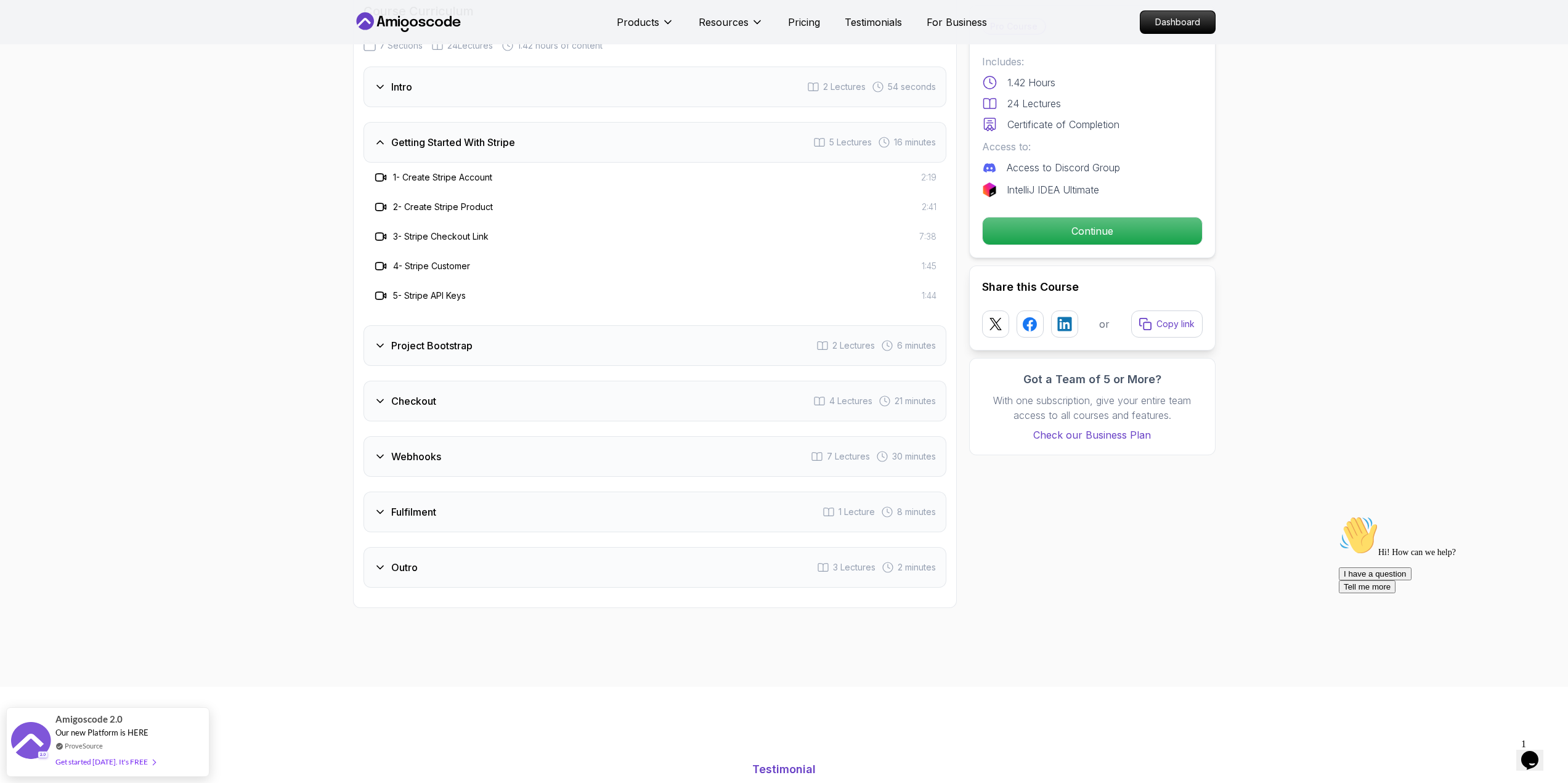
scroll to position [1602, 0]
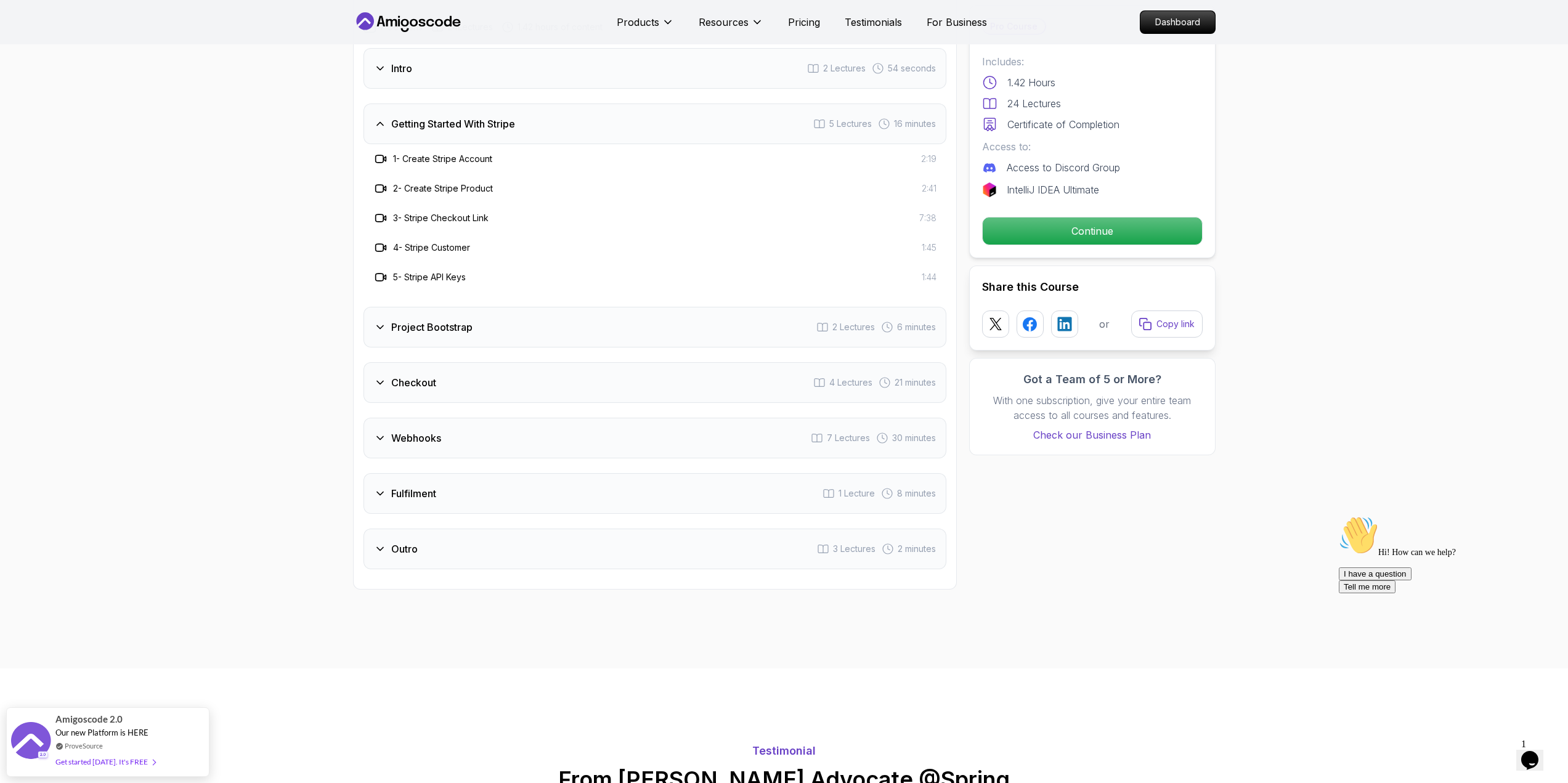
click at [507, 316] on div "Project Bootstrap 2 Lectures 6 minutes" at bounding box center [655, 327] width 583 height 40
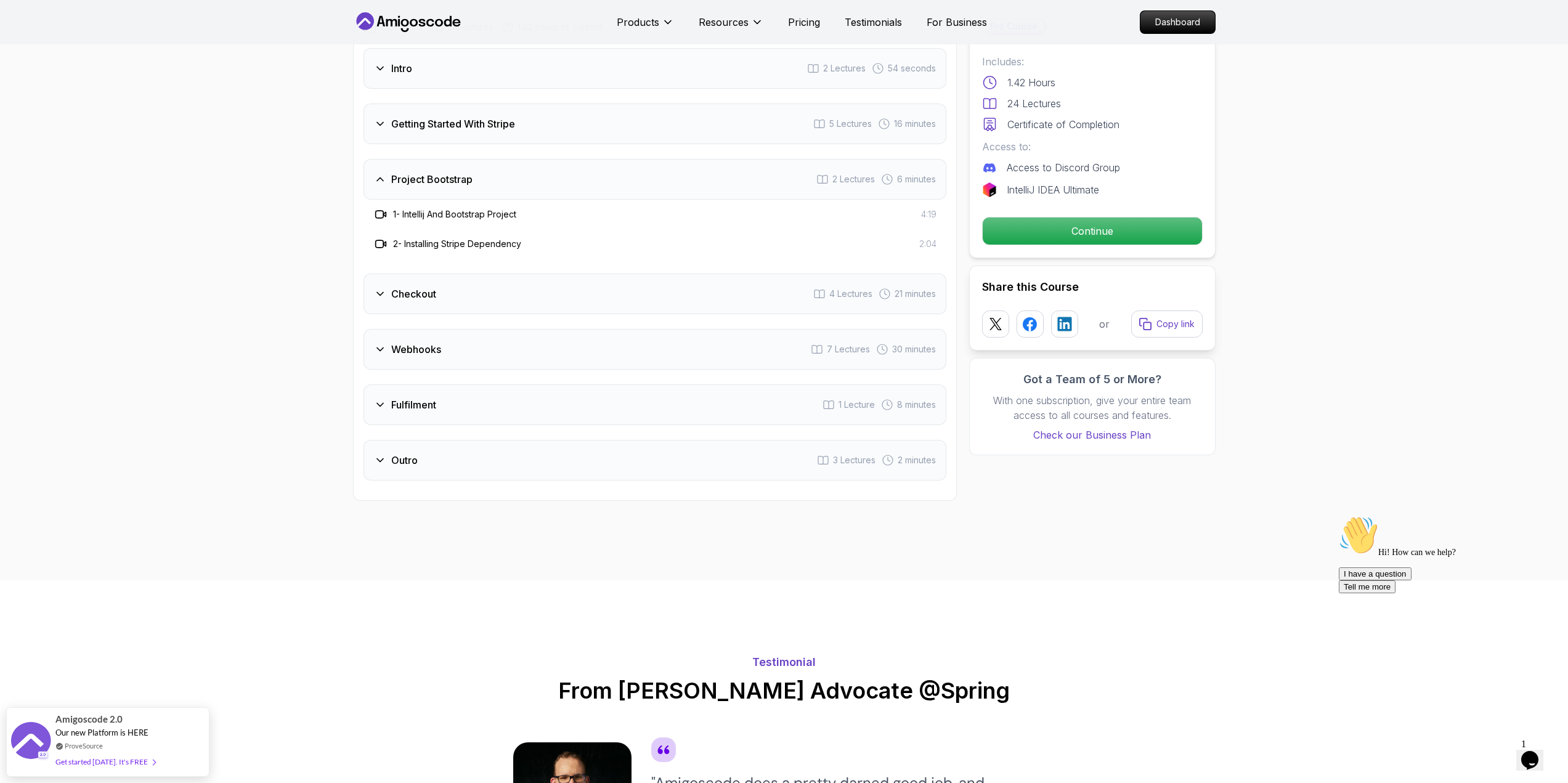
click at [514, 275] on div "Checkout 4 Lectures 21 minutes" at bounding box center [655, 293] width 583 height 40
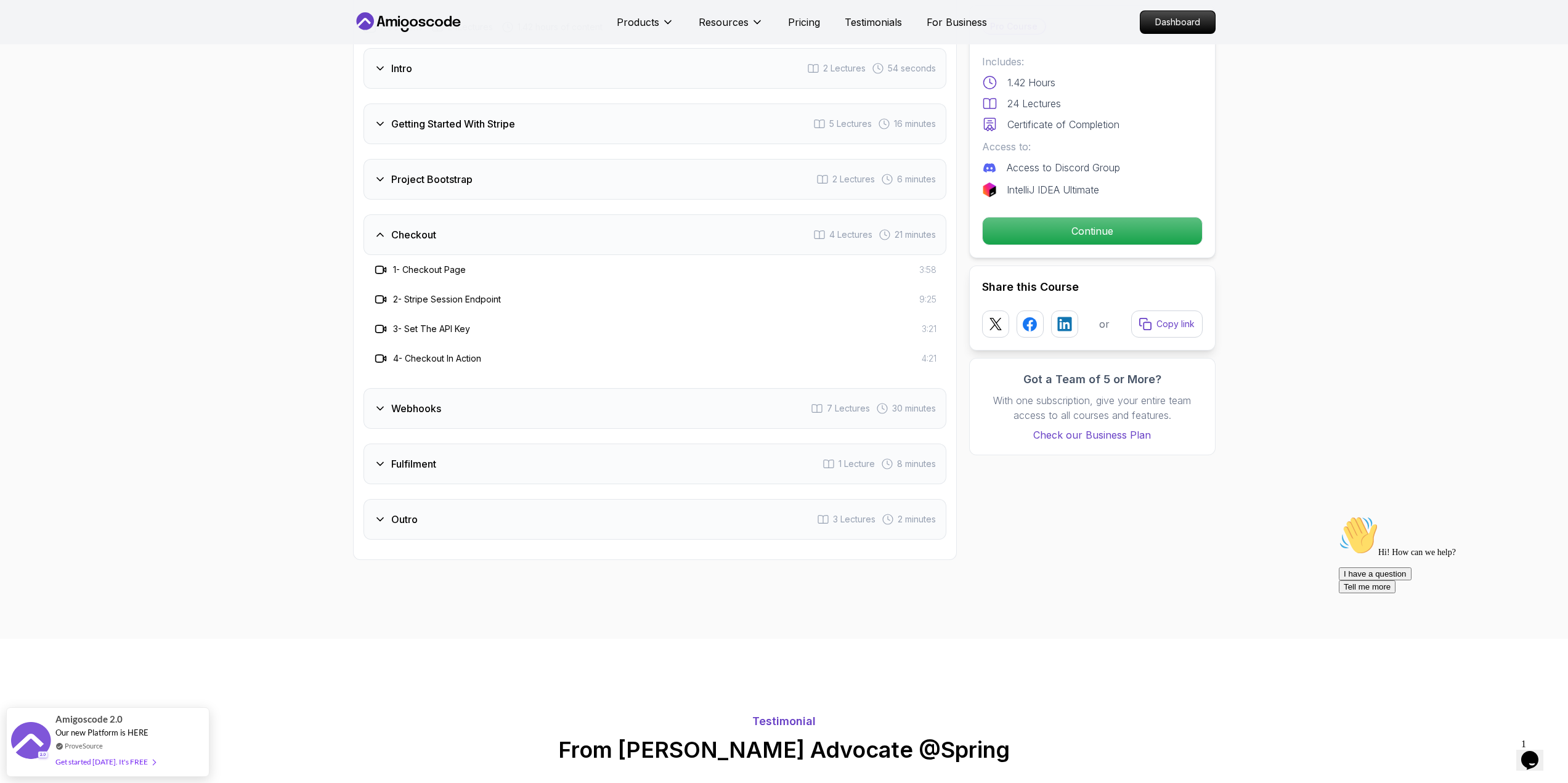
click at [529, 388] on div "Webhooks 7 Lectures 30 minutes" at bounding box center [655, 408] width 583 height 40
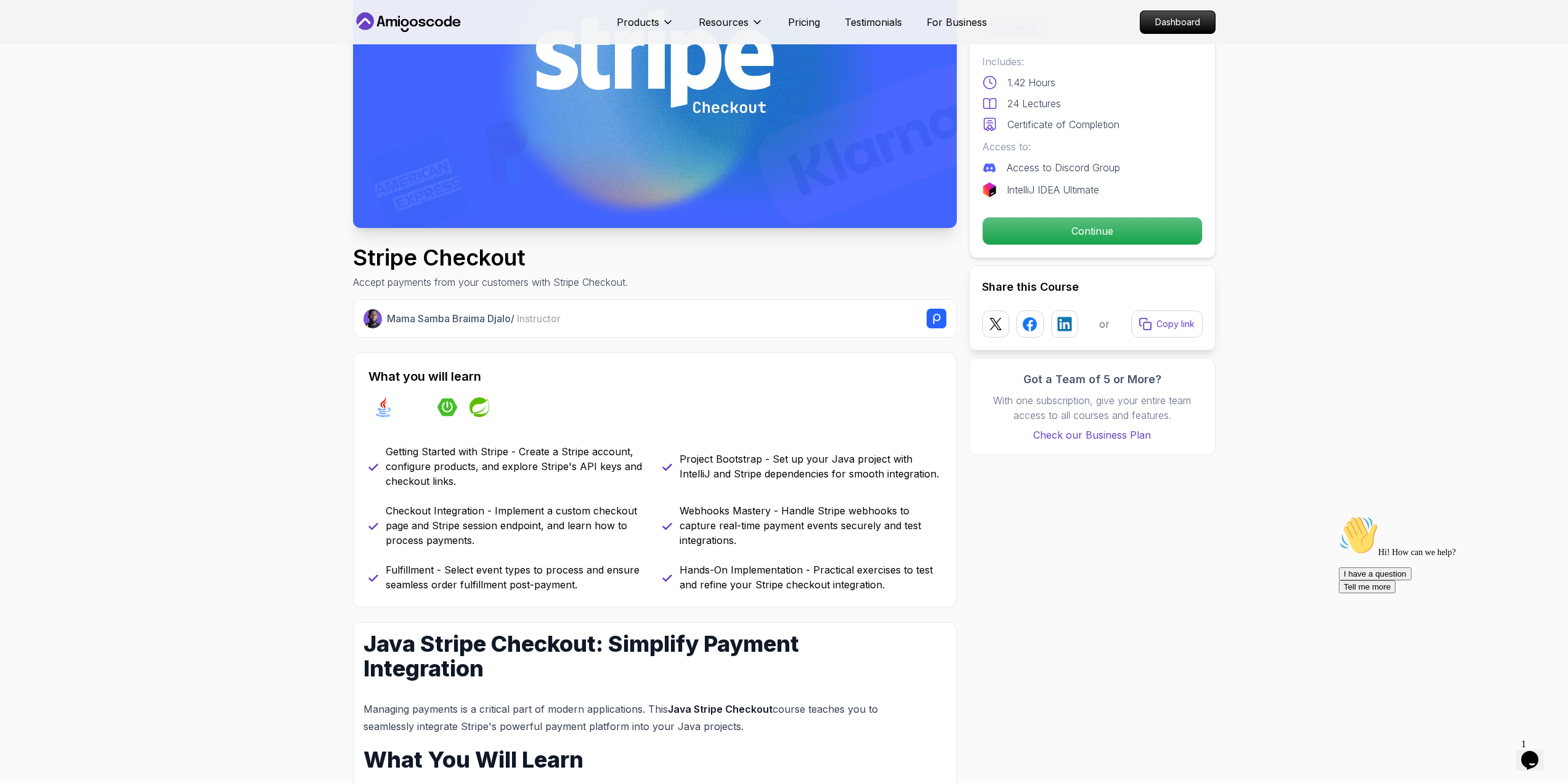
scroll to position [185, 0]
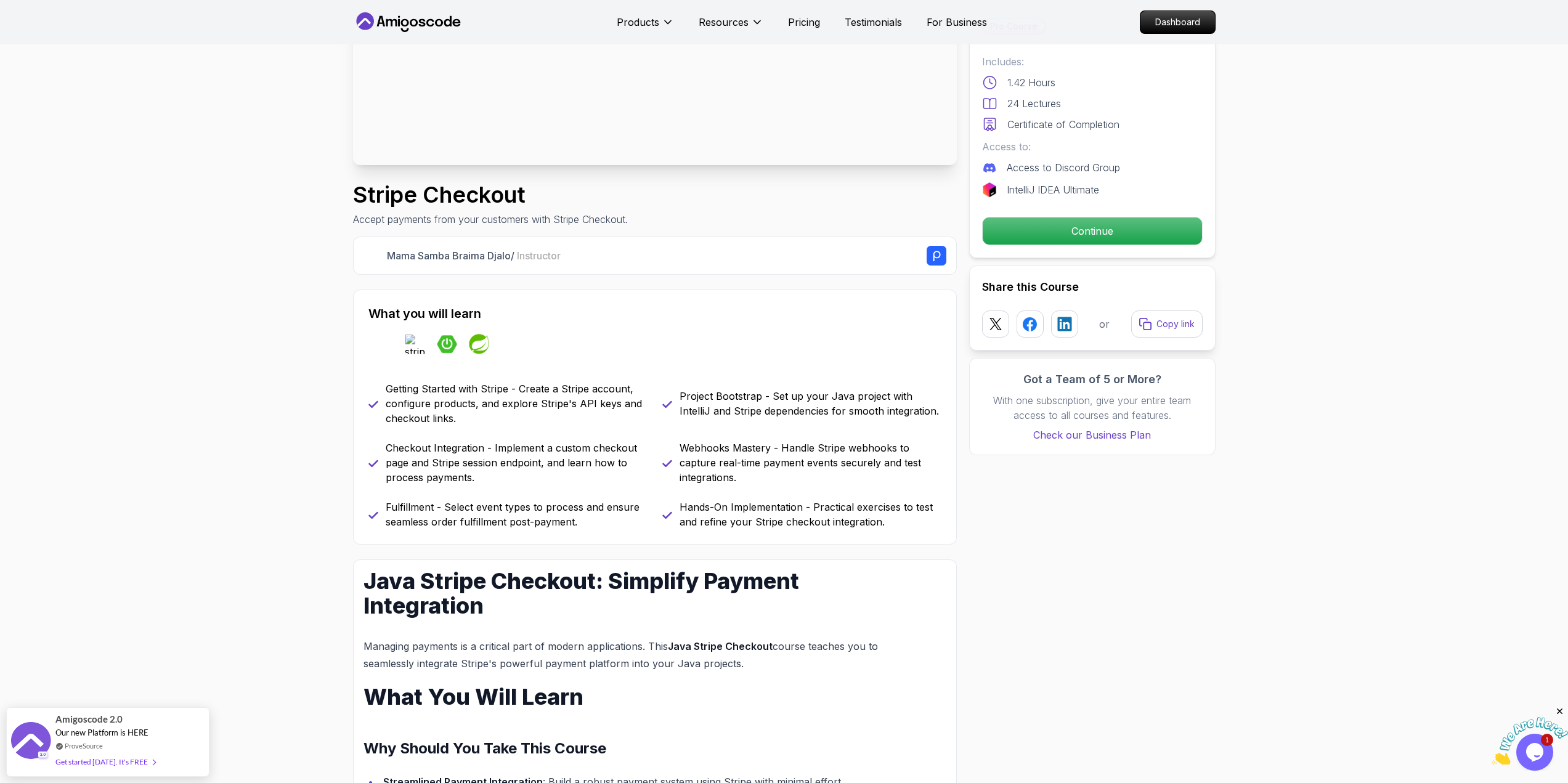
scroll to position [123, 0]
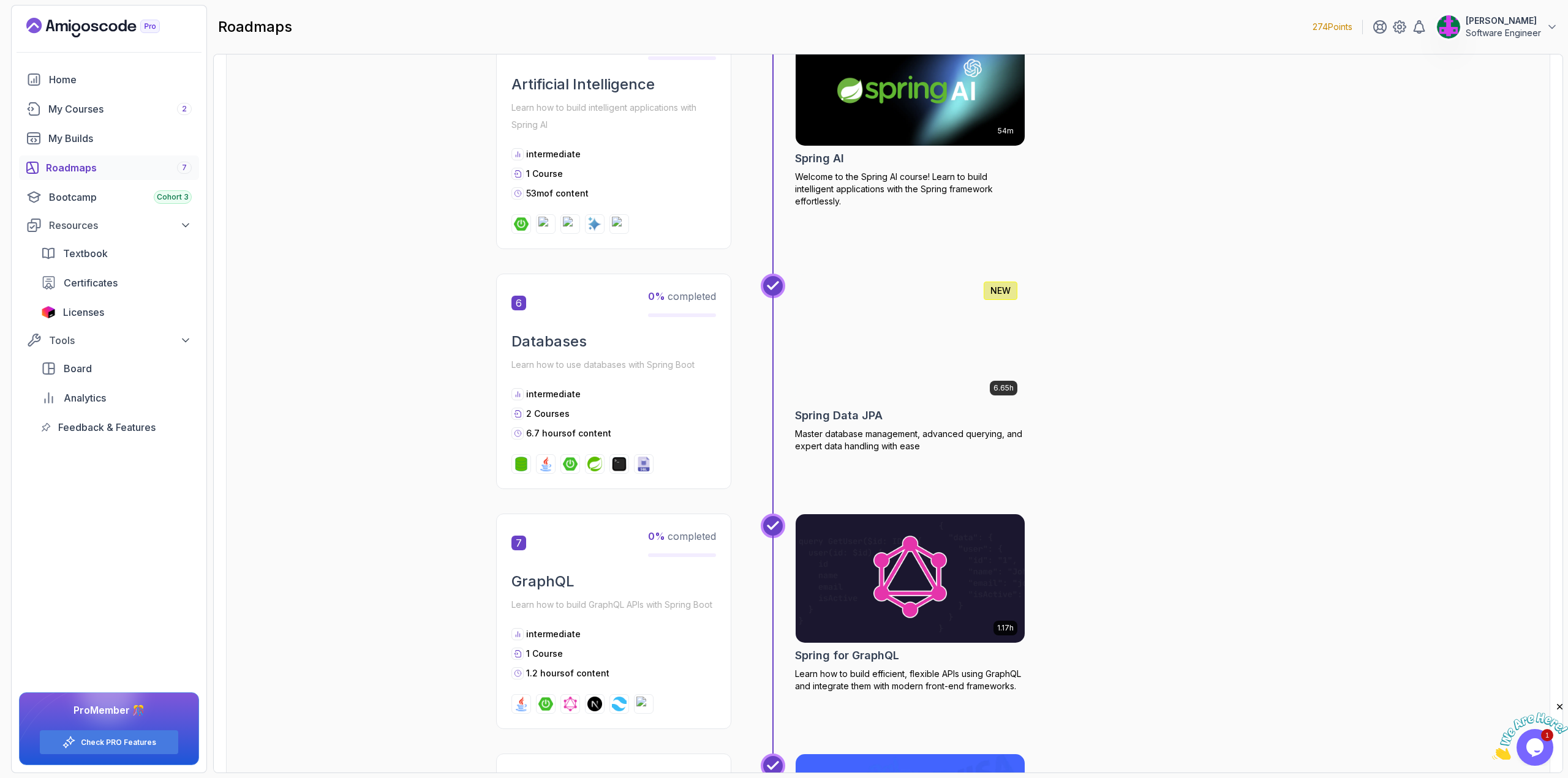
scroll to position [887, 0]
